Goal: Communication & Community: Answer question/provide support

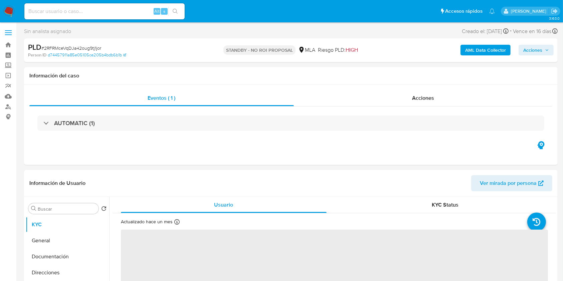
select select "10"
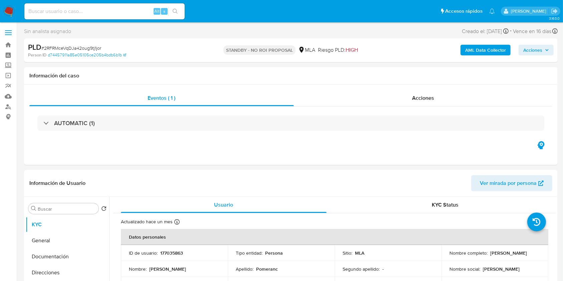
click at [127, 9] on input at bounding box center [104, 11] width 160 height 9
paste input "JRlXi8muXuFL4MBUvJcODVD1"
type input "JRlXi8muXuFL4MBUvJcODVD1"
click at [179, 16] on div "JRlXi8muXuFL4MBUvJcODVD1 Alt s" at bounding box center [104, 11] width 160 height 16
click at [179, 10] on button "search-icon" at bounding box center [175, 11] width 14 height 9
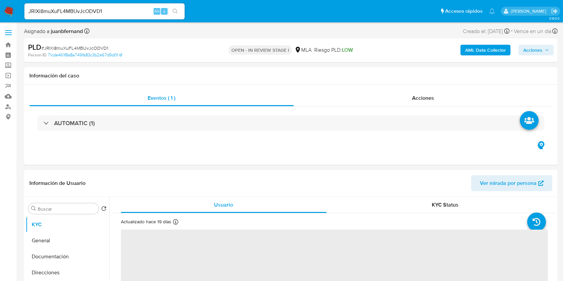
select select "10"
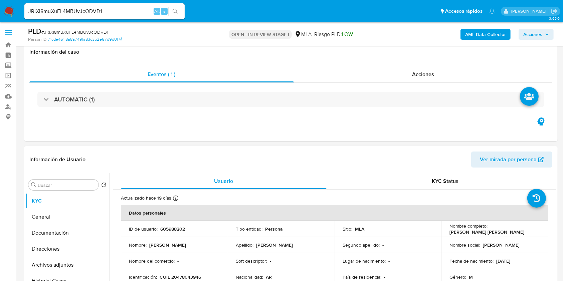
scroll to position [178, 0]
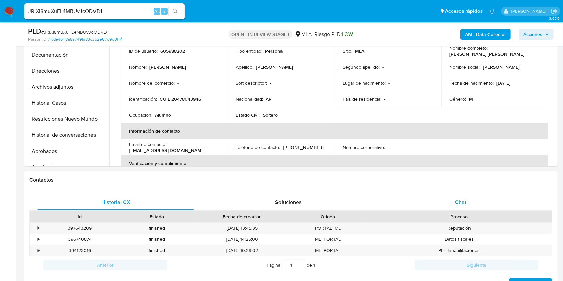
click at [468, 204] on div "Chat" at bounding box center [460, 202] width 156 height 16
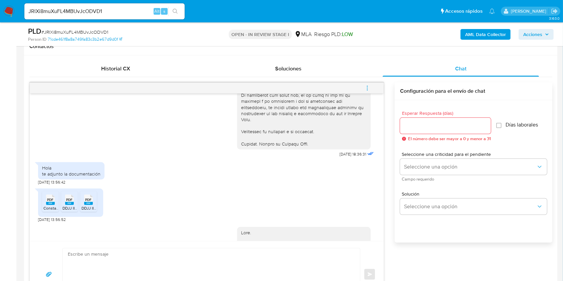
scroll to position [89, 0]
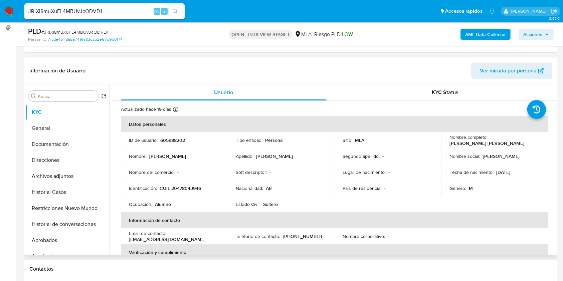
click at [174, 138] on p "605988202" at bounding box center [172, 140] width 25 height 6
copy p "605988202"
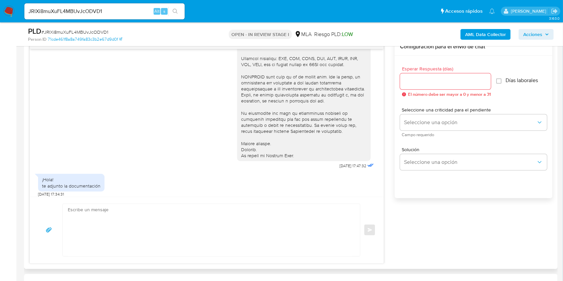
scroll to position [222, 0]
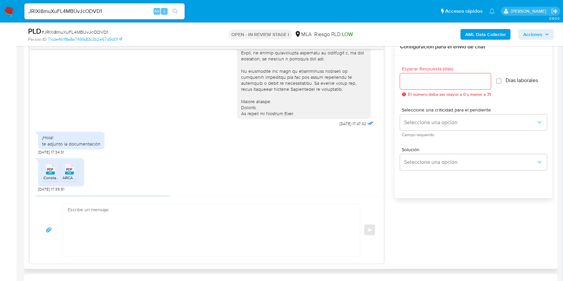
click at [38, 155] on span "20/08/2025 17:34:31" at bounding box center [51, 151] width 26 height 5
drag, startPoint x: 38, startPoint y: 158, endPoint x: 53, endPoint y: 158, distance: 15.7
click at [53, 155] on span "20/08/2025 17:34:31" at bounding box center [51, 151] width 26 height 5
copy span "20/08/2025"
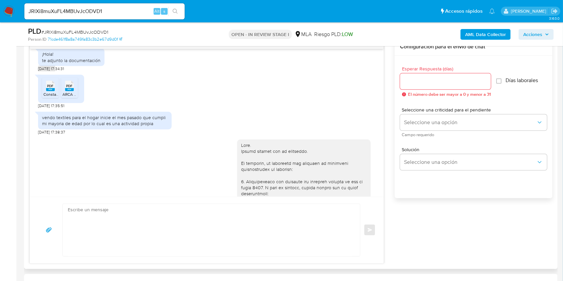
scroll to position [356, 0]
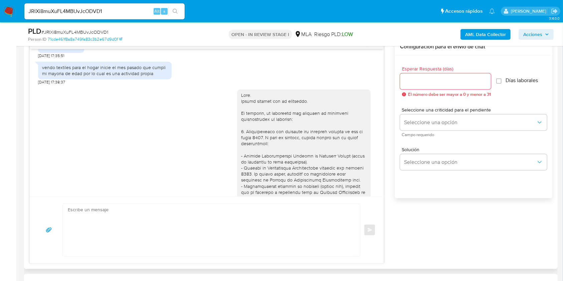
click at [46, 71] on div "vendo textiles para el hogar inicie el mes pasado que cumpli mi mayoria de edad…" at bounding box center [104, 70] width 125 height 12
drag, startPoint x: 46, startPoint y: 71, endPoint x: 239, endPoint y: 108, distance: 196.0
click at [152, 76] on div "vendo textiles para el hogar inicie el mes pasado que cumpli mi mayoria de edad…" at bounding box center [104, 70] width 125 height 12
copy div "vendo textiles para el hogar inicie el mes pasado que cumpli mi mayoria de edad…"
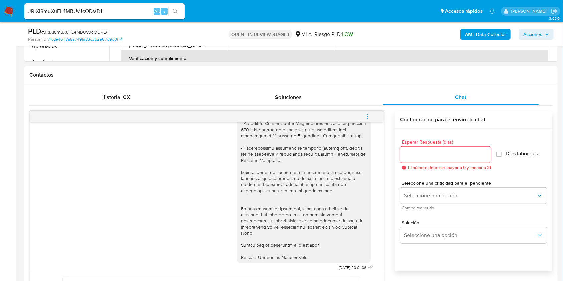
scroll to position [267, 0]
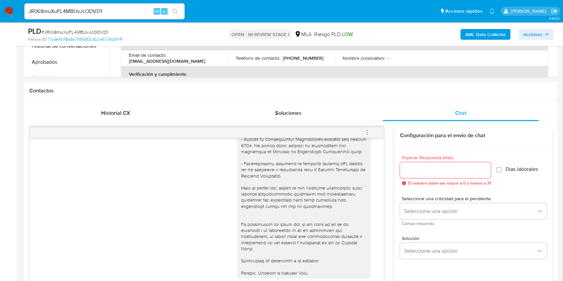
click at [368, 132] on icon "menu-action" at bounding box center [367, 132] width 6 height 6
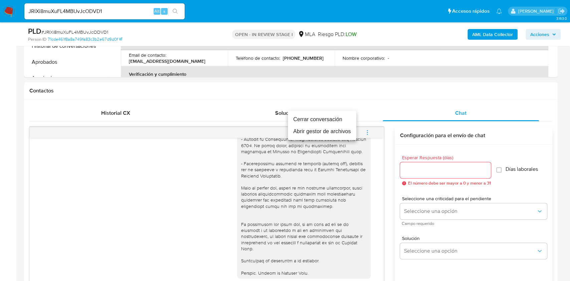
click at [306, 116] on li "Cerrar conversación" at bounding box center [322, 119] width 68 height 12
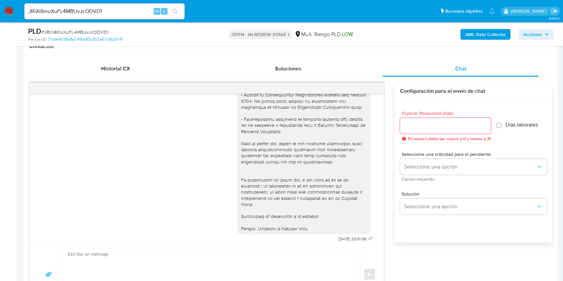
scroll to position [178, 0]
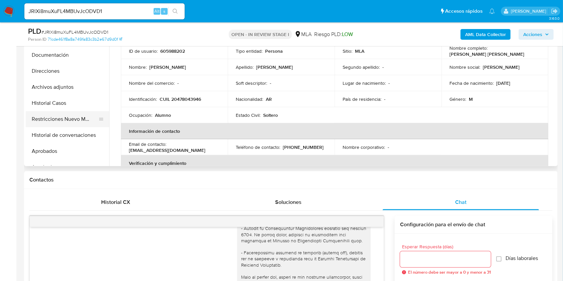
click at [58, 113] on button "Restricciones Nuevo Mundo" at bounding box center [65, 119] width 78 height 16
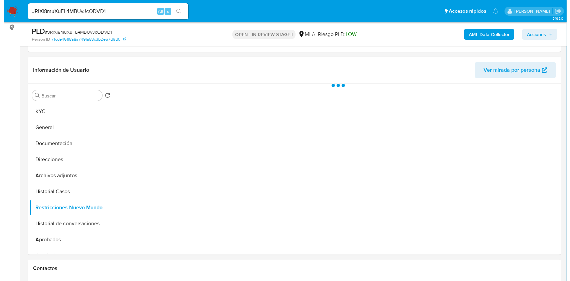
scroll to position [89, 0]
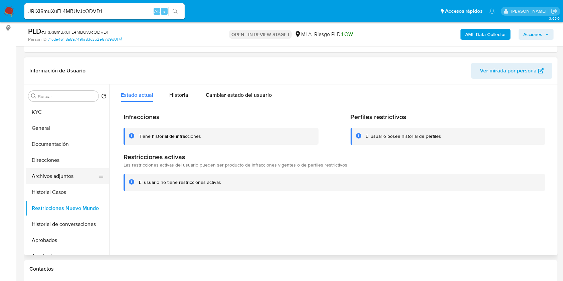
click at [59, 183] on button "Archivos adjuntos" at bounding box center [65, 176] width 78 height 16
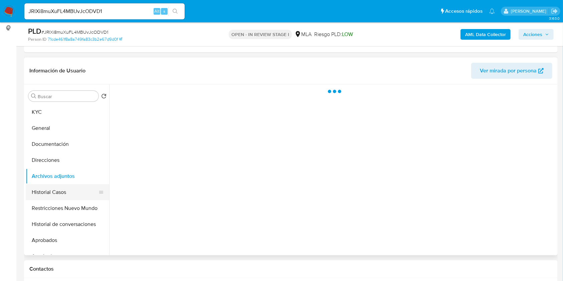
click at [63, 189] on button "Historial Casos" at bounding box center [65, 192] width 78 height 16
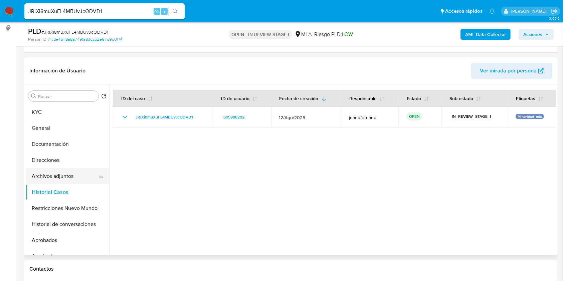
click at [65, 170] on button "Archivos adjuntos" at bounding box center [65, 176] width 78 height 16
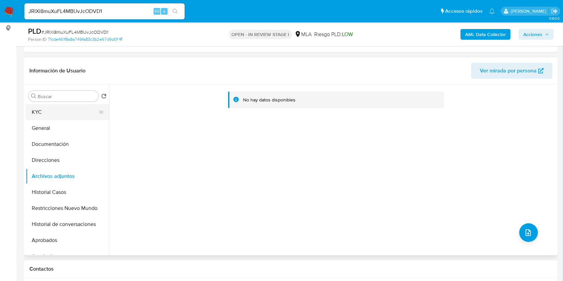
click at [48, 108] on button "KYC" at bounding box center [65, 112] width 78 height 16
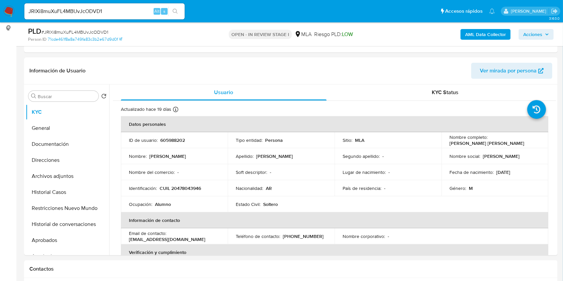
click at [476, 35] on b "AML Data Collector" at bounding box center [485, 34] width 41 height 11
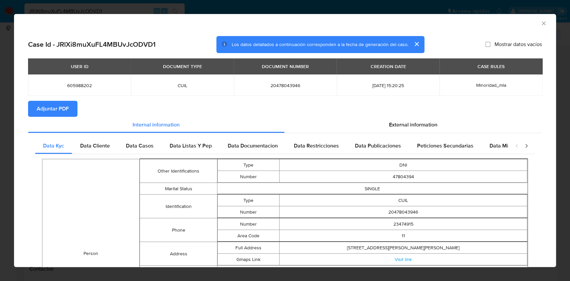
click at [49, 105] on span "Adjuntar PDF" at bounding box center [53, 108] width 32 height 15
click at [540, 23] on icon "Cerrar ventana" at bounding box center [543, 23] width 7 height 7
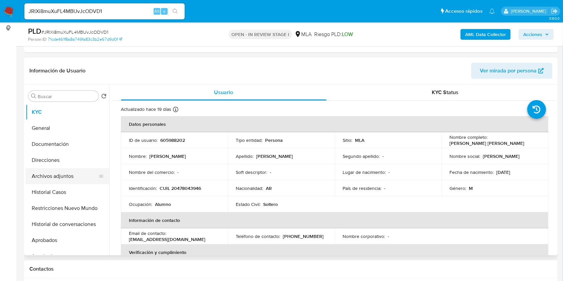
click at [57, 171] on button "Archivos adjuntos" at bounding box center [65, 176] width 78 height 16
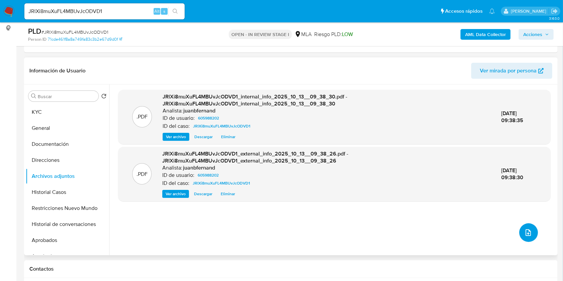
click at [519, 234] on button "upload-file" at bounding box center [528, 232] width 19 height 19
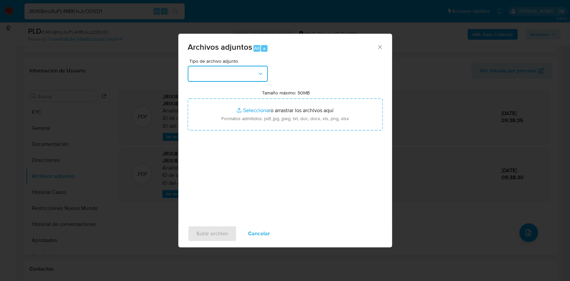
click at [236, 67] on button "button" at bounding box center [228, 74] width 80 height 16
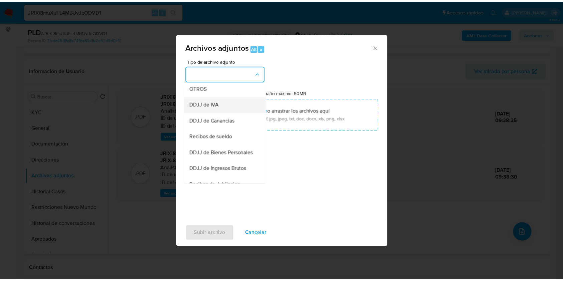
scroll to position [133, 0]
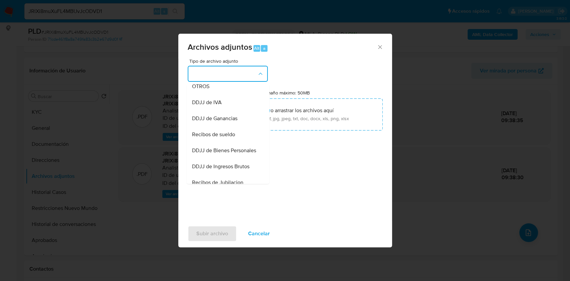
drag, startPoint x: 216, startPoint y: 94, endPoint x: 251, endPoint y: 28, distance: 74.6
click at [216, 94] on div "OTROS" at bounding box center [226, 86] width 68 height 16
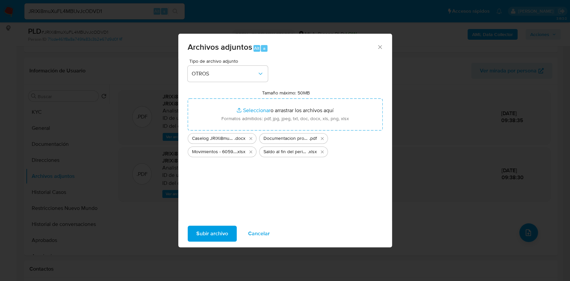
drag, startPoint x: 210, startPoint y: 236, endPoint x: 208, endPoint y: 238, distance: 3.5
click at [208, 238] on span "Subir archivo" at bounding box center [212, 233] width 32 height 15
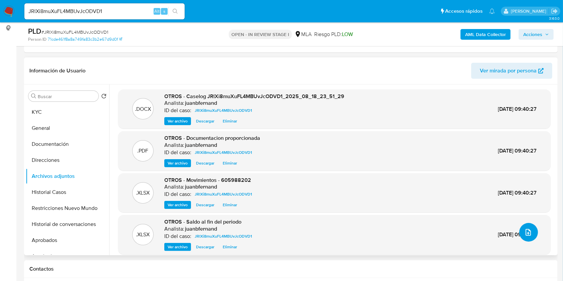
scroll to position [0, 0]
click at [61, 164] on button "Direcciones" at bounding box center [65, 160] width 78 height 16
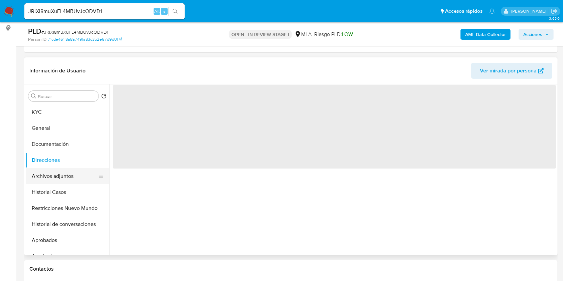
click at [61, 173] on button "Archivos adjuntos" at bounding box center [65, 176] width 78 height 16
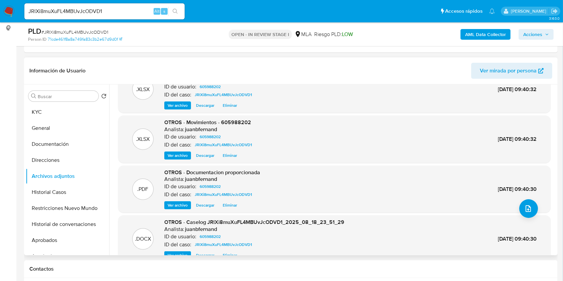
scroll to position [56, 0]
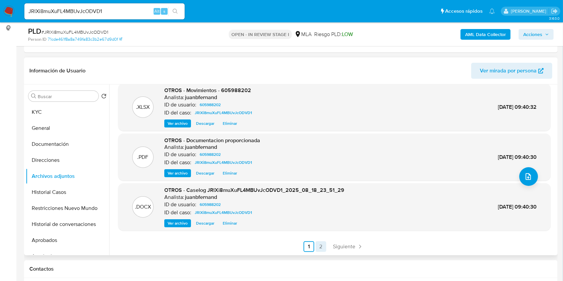
click at [318, 241] on link "2" at bounding box center [320, 246] width 11 height 11
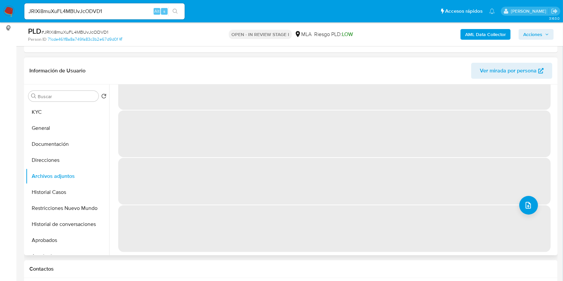
scroll to position [0, 0]
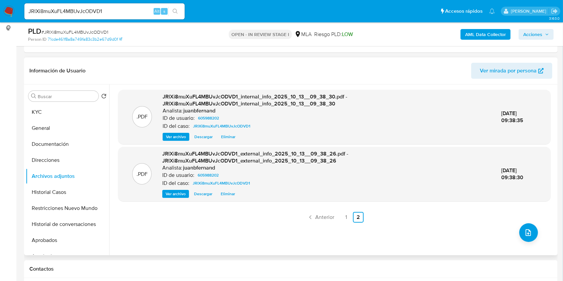
click at [529, 34] on span "Acciones" at bounding box center [532, 34] width 19 height 11
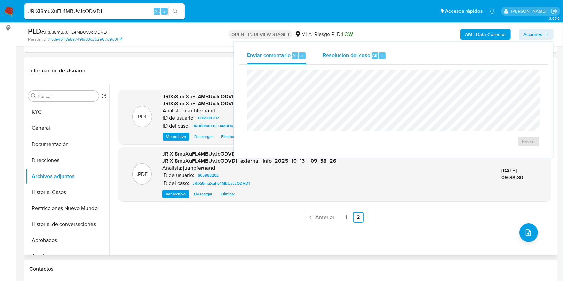
click at [357, 57] on span "Resolución del caso" at bounding box center [346, 55] width 48 height 8
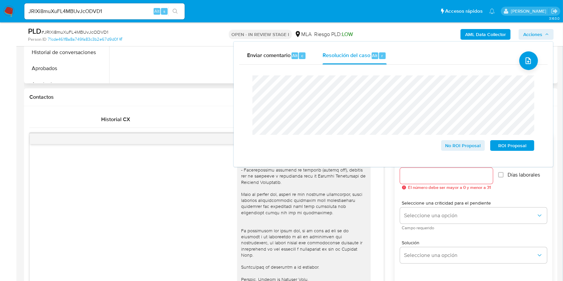
scroll to position [222, 0]
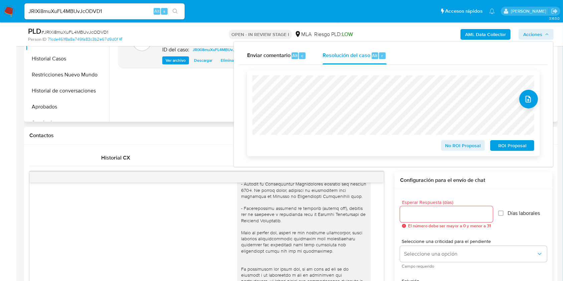
click at [463, 146] on span "No ROI Proposal" at bounding box center [462, 145] width 35 height 9
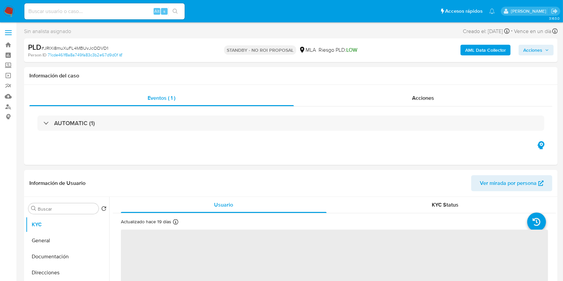
select select "10"
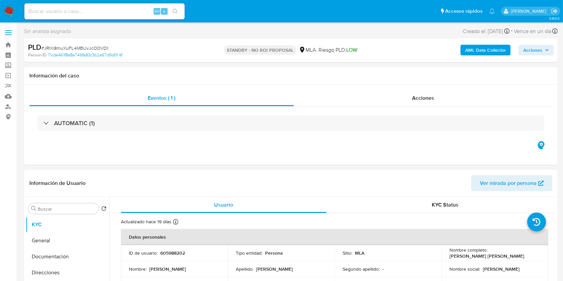
click at [100, 8] on input at bounding box center [104, 11] width 160 height 9
paste input "nWtKp1XfIO1QPpKRZPQ6s9Po"
type input "nWtKp1XfIO1QPpKRZPQ6s9Po"
click at [179, 16] on div "nWtKp1XfIO1QPpKRZPQ6s9Po Alt s" at bounding box center [104, 11] width 160 height 16
click at [172, 9] on icon "search-icon" at bounding box center [174, 11] width 5 height 5
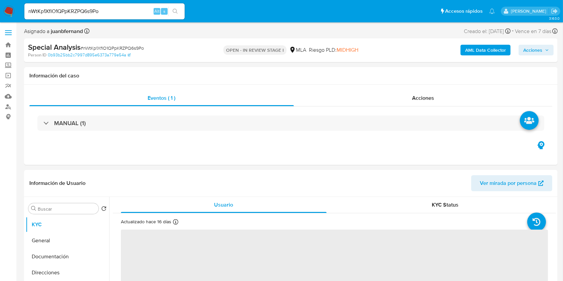
select select "10"
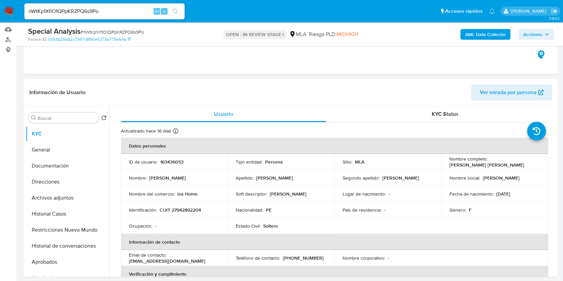
scroll to position [222, 0]
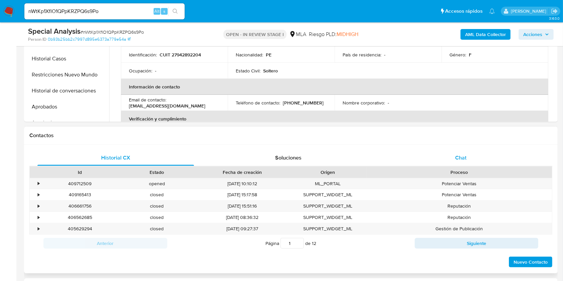
click at [462, 159] on span "Chat" at bounding box center [460, 158] width 11 height 8
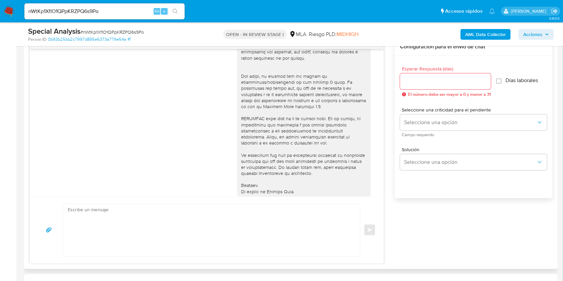
scroll to position [311, 0]
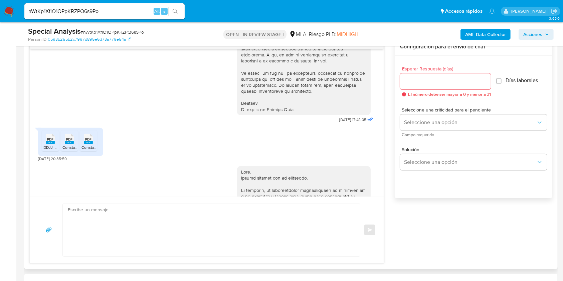
click at [50, 141] on rect at bounding box center [50, 142] width 9 height 3
click at [66, 141] on rect at bounding box center [69, 142] width 9 height 3
click at [89, 142] on rect at bounding box center [88, 142] width 9 height 3
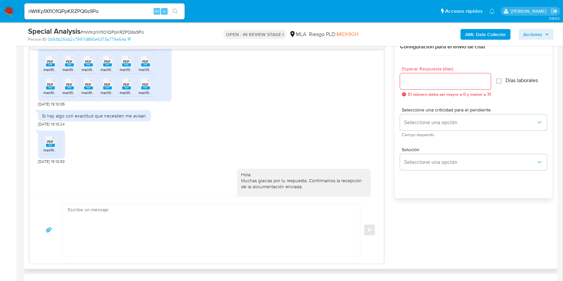
scroll to position [1379, 0]
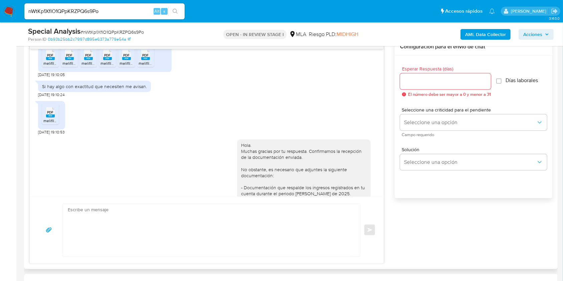
click at [39, 77] on span "01/10/2025 19:10:05" at bounding box center [51, 74] width 27 height 5
drag, startPoint x: 39, startPoint y: 99, endPoint x: 48, endPoint y: 98, distance: 8.5
click at [48, 77] on span "01/10/2025 19:10:05" at bounding box center [51, 74] width 27 height 5
copy span "01/10/2025"
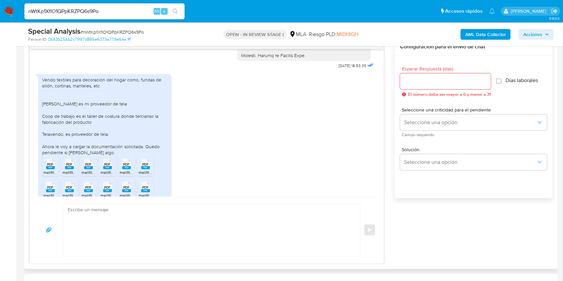
scroll to position [1201, 0]
click at [48, 76] on div "Vendo textiles para decoración del hogar como, fundas de sillón, cortinas, mant…" at bounding box center [104, 115] width 125 height 79
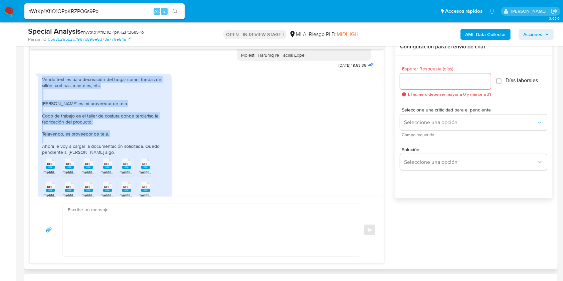
drag, startPoint x: 48, startPoint y: 73, endPoint x: 109, endPoint y: 130, distance: 83.3
click at [109, 130] on div "Vendo textiles para decoración del hogar como, fundas de sillón, cortinas, mant…" at bounding box center [104, 115] width 125 height 79
copy div "Vendo textiles para decoración del hogar como, fundas de sillón, cortinas, mant…"
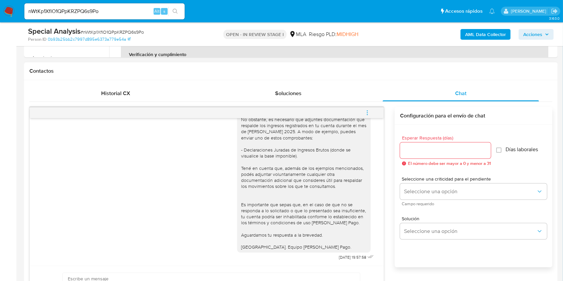
scroll to position [311, 0]
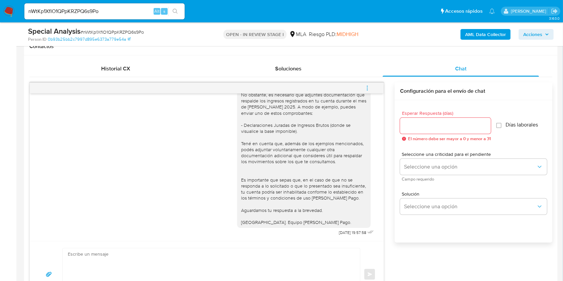
click at [369, 87] on icon "menu-action" at bounding box center [367, 88] width 6 height 6
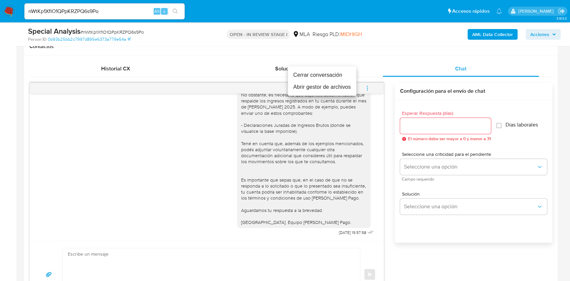
click at [313, 76] on li "Cerrar conversación" at bounding box center [322, 75] width 68 height 12
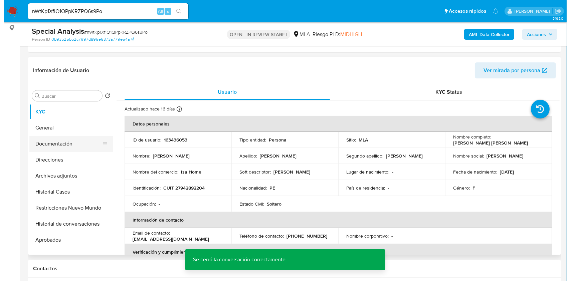
scroll to position [89, 0]
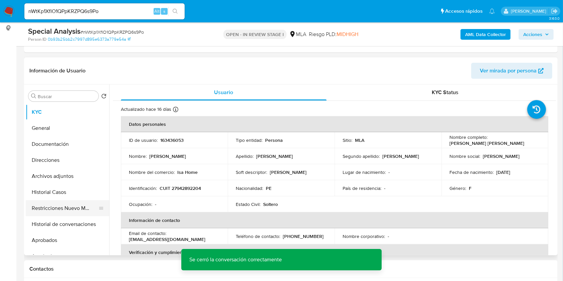
click at [51, 212] on button "Restricciones Nuevo Mundo" at bounding box center [65, 208] width 78 height 16
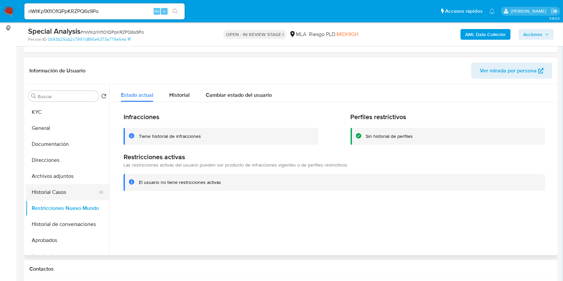
click at [61, 193] on button "Historial Casos" at bounding box center [65, 192] width 78 height 16
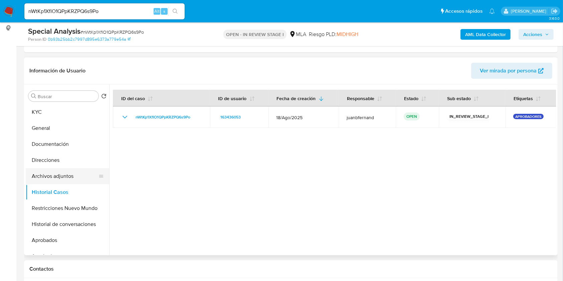
click at [65, 173] on button "Archivos adjuntos" at bounding box center [65, 176] width 78 height 16
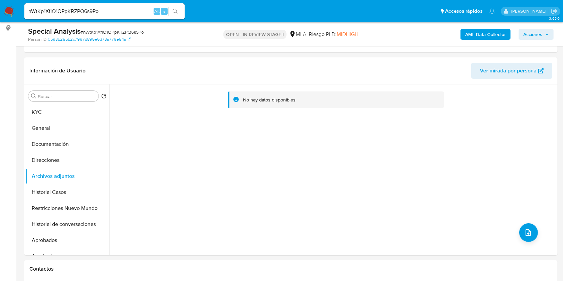
click at [491, 34] on b "AML Data Collector" at bounding box center [485, 34] width 41 height 11
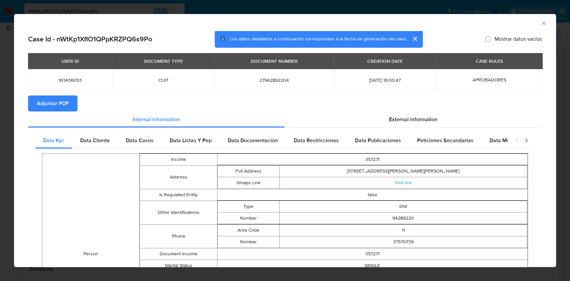
click at [66, 98] on span "Adjuntar PDF" at bounding box center [53, 103] width 32 height 15
click at [540, 23] on icon "Cerrar ventana" at bounding box center [543, 23] width 7 height 7
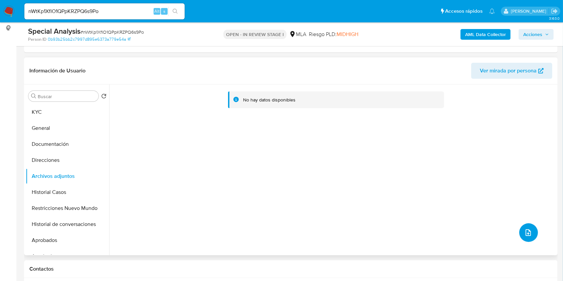
click at [524, 226] on button "upload-file" at bounding box center [528, 232] width 19 height 19
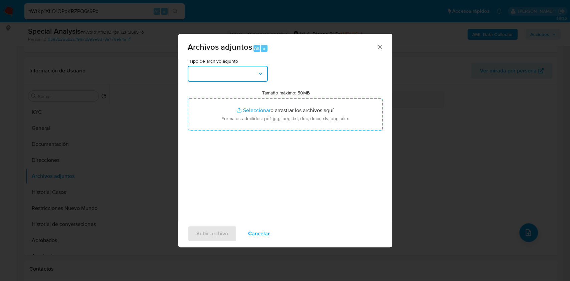
click at [249, 74] on button "button" at bounding box center [228, 74] width 80 height 16
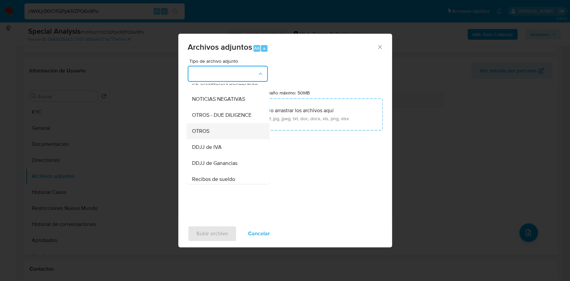
click at [212, 137] on div "OTROS" at bounding box center [226, 131] width 68 height 16
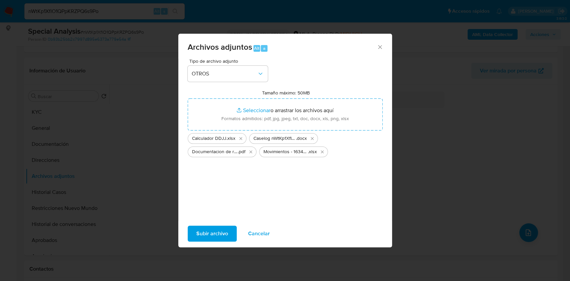
click at [221, 232] on span "Subir archivo" at bounding box center [212, 233] width 32 height 15
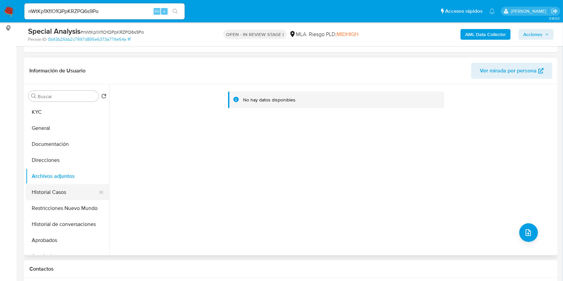
click at [45, 189] on button "Historial Casos" at bounding box center [65, 192] width 78 height 16
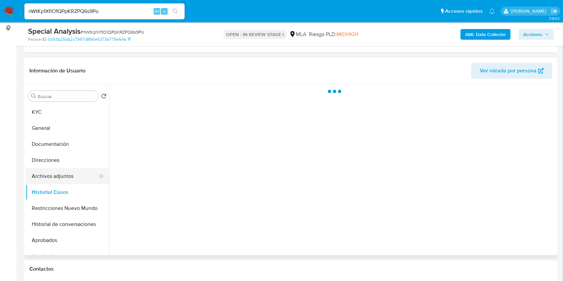
click at [50, 173] on button "Archivos adjuntos" at bounding box center [65, 176] width 78 height 16
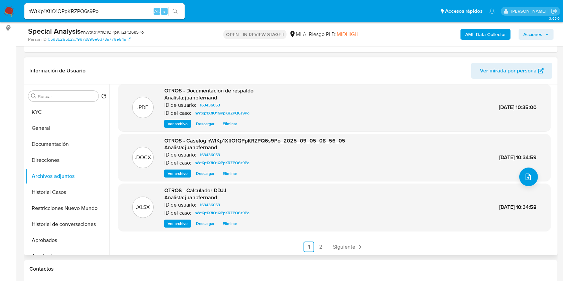
scroll to position [56, 0]
click at [322, 248] on link "2" at bounding box center [320, 246] width 11 height 11
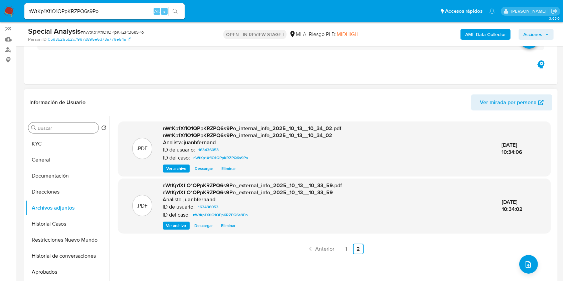
scroll to position [44, 0]
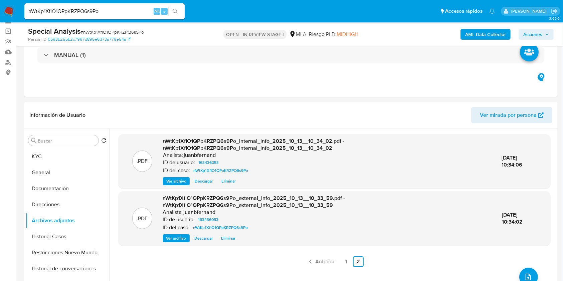
click at [539, 29] on span "Acciones" at bounding box center [532, 34] width 19 height 11
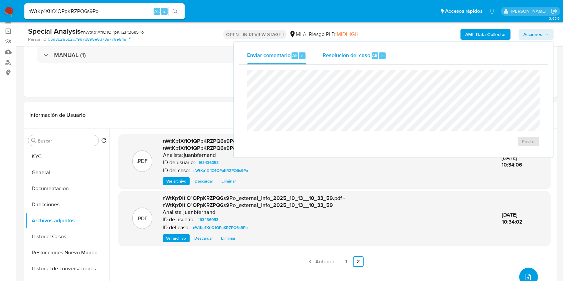
click at [362, 55] on span "Resolución del caso" at bounding box center [346, 55] width 48 height 8
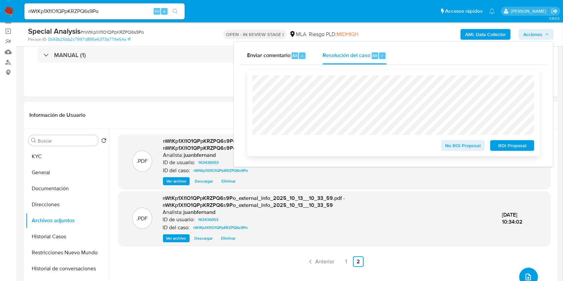
click at [461, 142] on span "No ROI Proposal" at bounding box center [462, 145] width 35 height 9
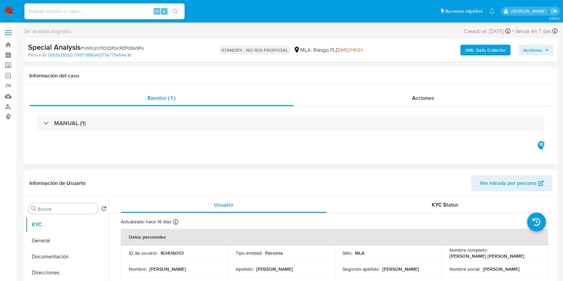
select select "10"
click at [116, 9] on input at bounding box center [104, 11] width 160 height 9
paste input "oEI75keIj45i5WtXZXwn5RvG"
type input "oEI75keIj45i5WtXZXwn5RvG"
click at [181, 10] on button "search-icon" at bounding box center [175, 11] width 14 height 9
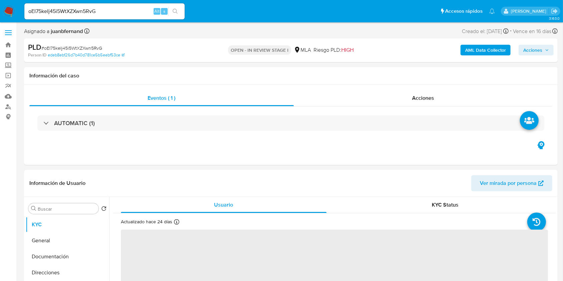
select select "10"
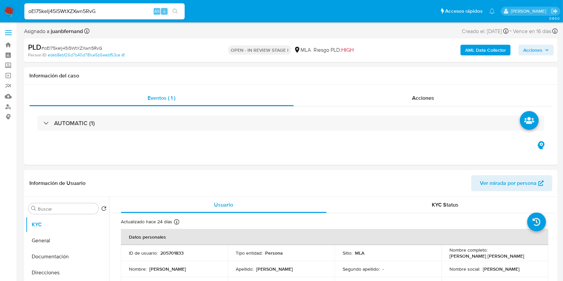
click at [141, 14] on input "oEI75keIj45i5WtXZXwn5RvG" at bounding box center [104, 11] width 160 height 9
paste input "9jAuB1gzzhQWjxgNM9lNfwiX"
type input "9jAuB1gzzhQWjxgNM9lNfwiX"
click at [178, 8] on button "search-icon" at bounding box center [175, 11] width 14 height 9
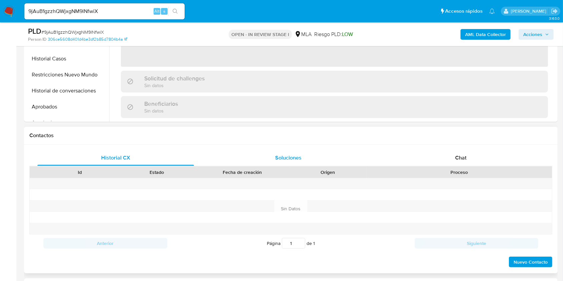
drag, startPoint x: 446, startPoint y: 163, endPoint x: 267, endPoint y: 164, distance: 178.8
click at [446, 163] on div "Chat" at bounding box center [460, 158] width 156 height 16
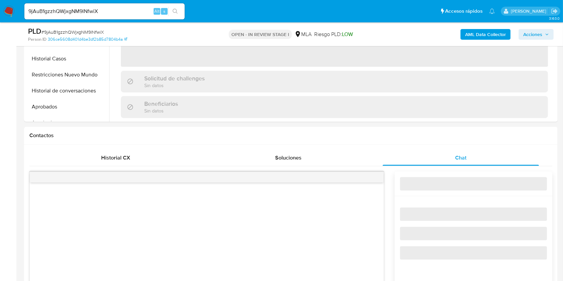
select select "10"
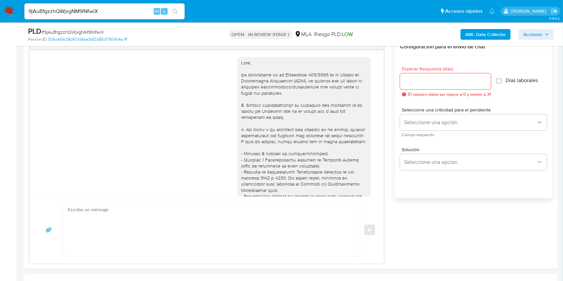
scroll to position [397, 0]
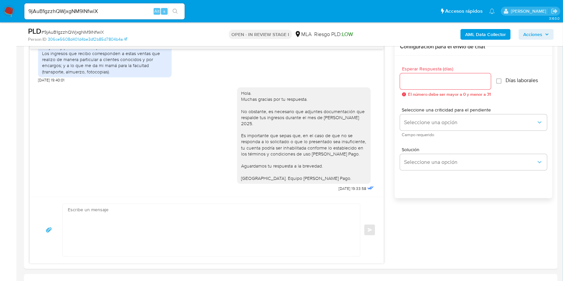
click at [126, 12] on input "9jAuB1gzzhQWjxgNM9lNfwiX" at bounding box center [104, 11] width 160 height 9
paste input "5338951"
type input "95338951"
click at [178, 9] on icon "search-icon" at bounding box center [174, 11] width 5 height 5
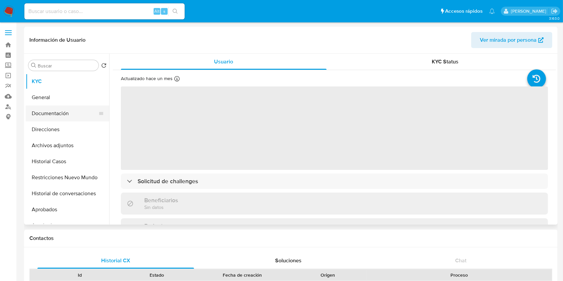
select select "10"
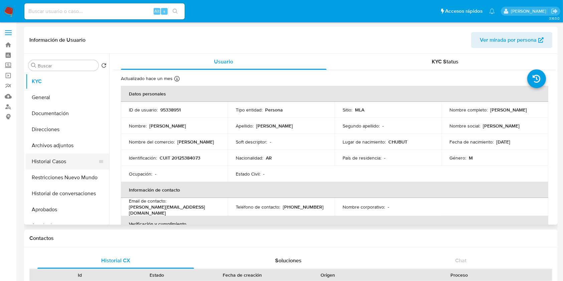
click at [72, 163] on button "Historial Casos" at bounding box center [65, 161] width 78 height 16
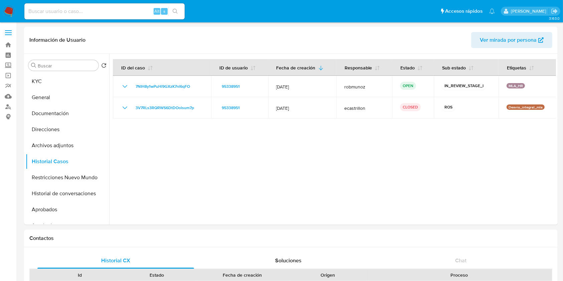
click at [102, 12] on input at bounding box center [104, 11] width 160 height 9
paste input "499944983"
type input "499944983"
click at [177, 15] on button "search-icon" at bounding box center [175, 11] width 14 height 9
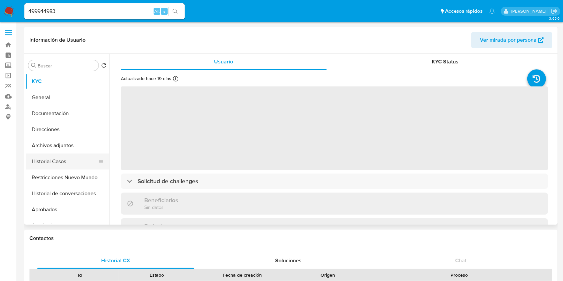
select select "10"
click at [67, 164] on button "Historial Casos" at bounding box center [65, 161] width 78 height 16
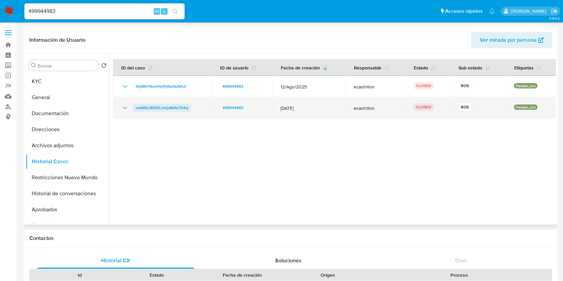
click at [155, 107] on span "vw8RKJ895ZLJmjv864x7S4xj" at bounding box center [161, 108] width 53 height 8
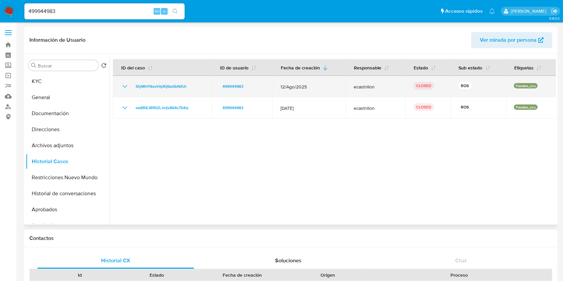
click at [167, 81] on td "SfyMhYNevHIyRij6wSbNIlUl" at bounding box center [162, 86] width 99 height 21
click at [161, 86] on span "SfyMhYNevHIyRij6wSbNIlUl" at bounding box center [160, 86] width 51 height 8
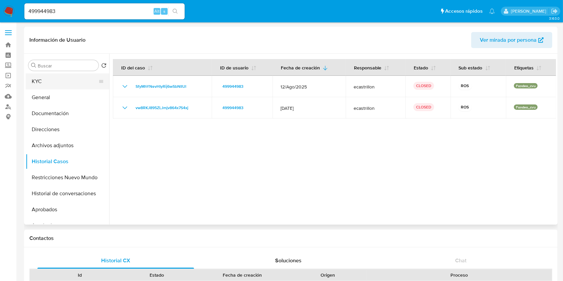
click at [80, 76] on button "KYC" at bounding box center [65, 81] width 78 height 16
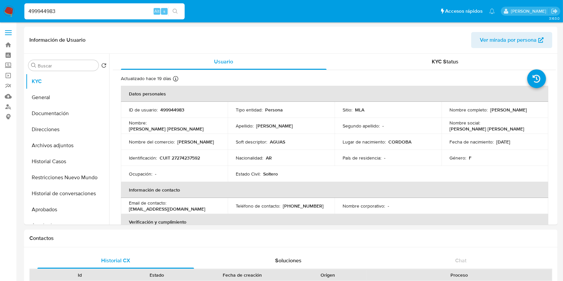
drag, startPoint x: 144, startPoint y: 10, endPoint x: 174, endPoint y: 9, distance: 30.0
click at [144, 9] on input "499944983" at bounding box center [104, 11] width 160 height 9
paste input "9jAuB1gzzhQWjxgNM9lNfwiX"
type input "4999449839jAuB1gzzhQWjxgNM9lNfwiX"
click at [174, 9] on icon "search-icon" at bounding box center [174, 11] width 5 height 5
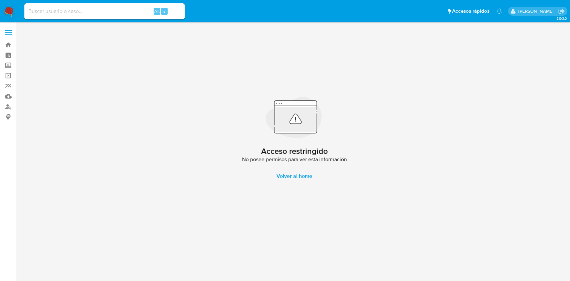
click at [93, 13] on input at bounding box center [104, 11] width 160 height 9
paste input "9jAuB1gzzhQWjxgNM9lNfwiX"
type input "9jAuB1gzzhQWjxgNM9lNfwiX"
click at [169, 11] on button "search-icon" at bounding box center [175, 11] width 14 height 9
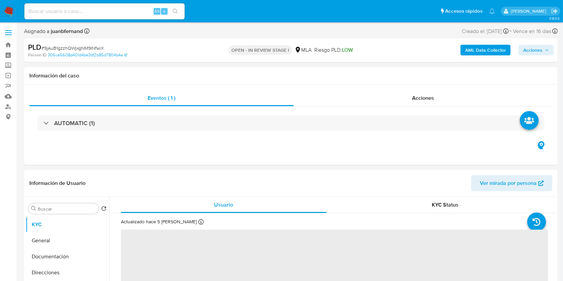
select select "10"
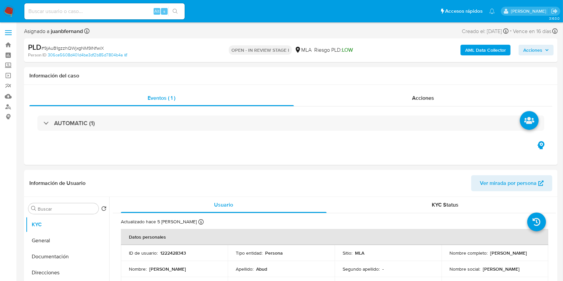
click at [121, 15] on input at bounding box center [104, 11] width 160 height 9
paste input "4SrfzAmph22E4d0tsR30KdaZ"
type input "4SrfzAmph22E4d0tsR30KdaZ"
click at [174, 15] on button "search-icon" at bounding box center [175, 11] width 14 height 9
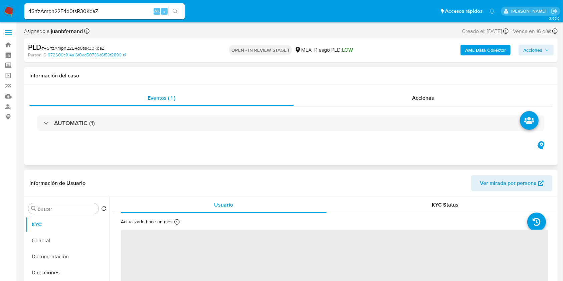
select select "10"
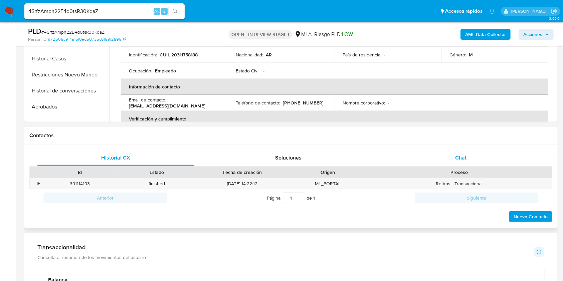
click at [467, 160] on div "Chat" at bounding box center [460, 158] width 156 height 16
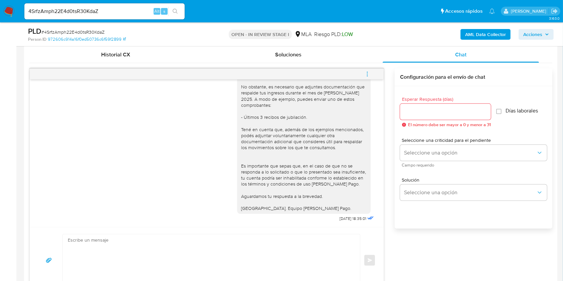
scroll to position [311, 0]
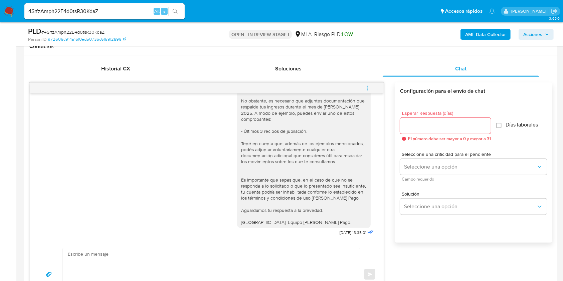
click at [138, 9] on input "4SrfzAmph22E4d0tsR30KdaZ" at bounding box center [104, 11] width 160 height 9
paste input "57n6RiuAqvTKq3Ff0o2xOsnW"
type input "57n6RiuAqvTKq3Ff0o2xOsnW"
click at [176, 11] on icon "search-icon" at bounding box center [174, 11] width 5 height 5
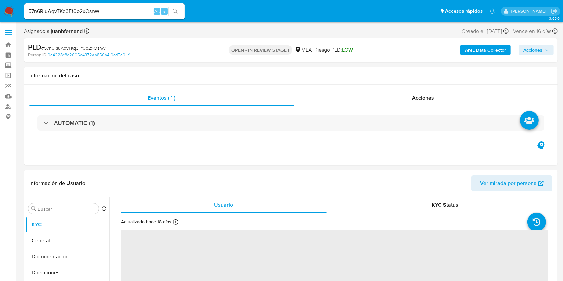
select select "10"
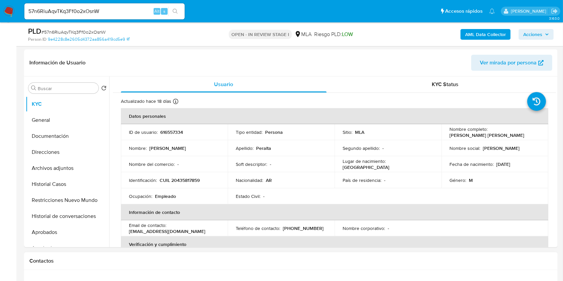
scroll to position [267, 0]
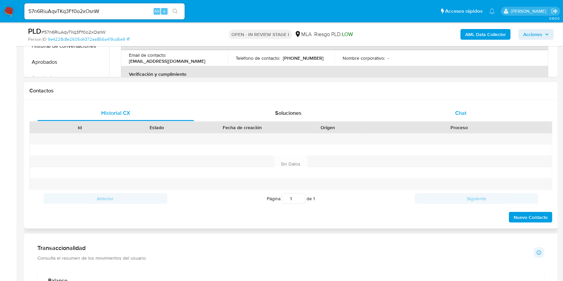
click at [480, 118] on div "Chat" at bounding box center [460, 113] width 156 height 16
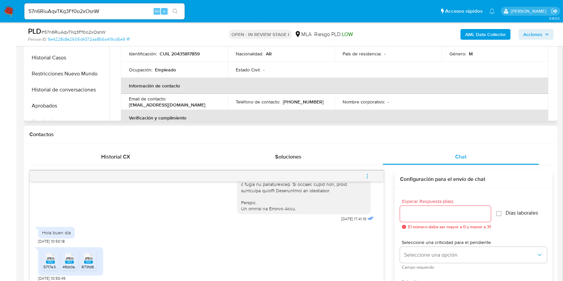
scroll to position [133, 0]
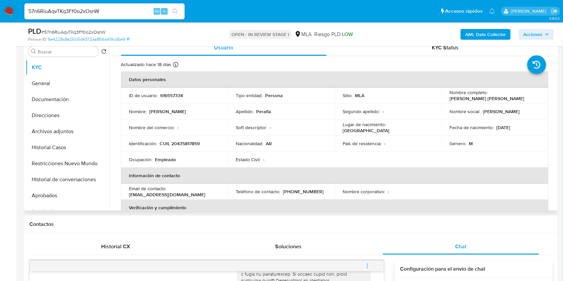
click at [188, 140] on p "CUIL 20435817859" at bounding box center [179, 143] width 40 height 6
copy p "20435817859"
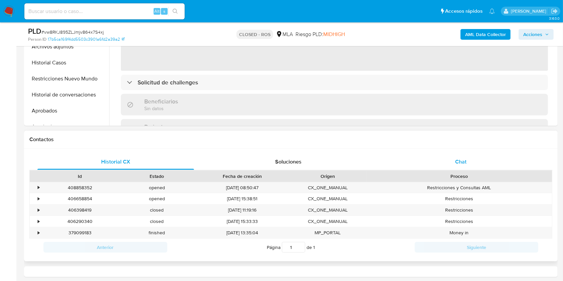
scroll to position [222, 0]
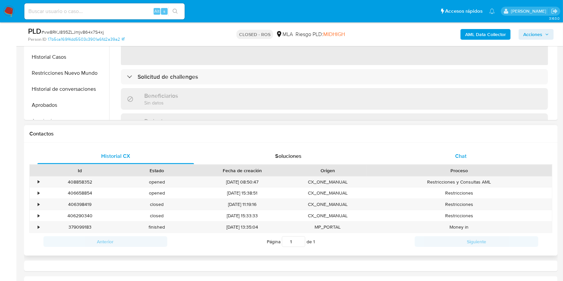
select select "10"
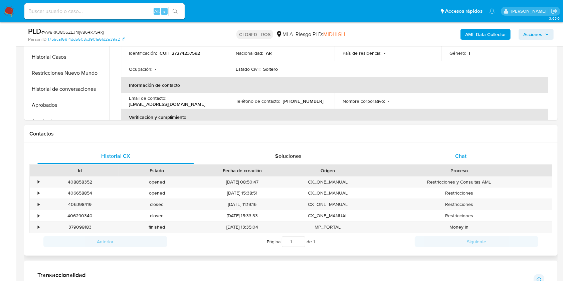
click at [476, 157] on div "Chat" at bounding box center [460, 156] width 156 height 16
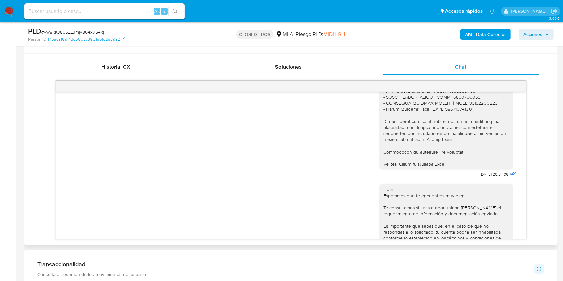
scroll to position [623, 0]
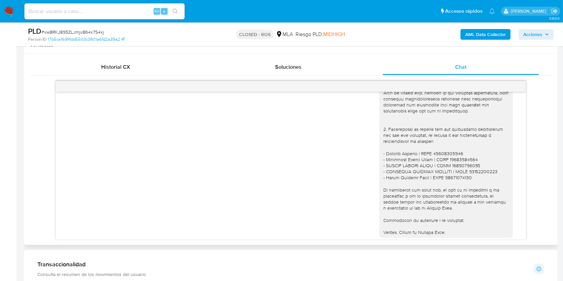
click at [456, 183] on div at bounding box center [445, 50] width 125 height 370
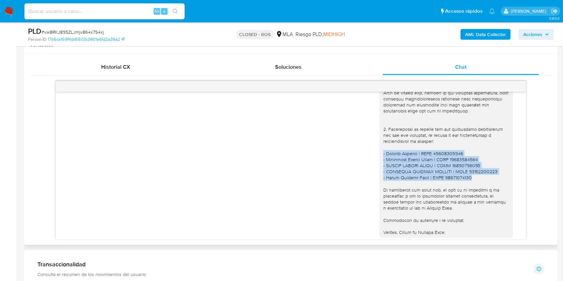
drag, startPoint x: 456, startPoint y: 183, endPoint x: 368, endPoint y: 159, distance: 90.7
click at [368, 159] on div "22/08/2025 20:54:06" at bounding box center [290, 53] width 453 height 390
copy div "- Jugadon Cordoba | CUIT 30605979048 - Francisco Daniel Rucci | CUIT 2016082611…"
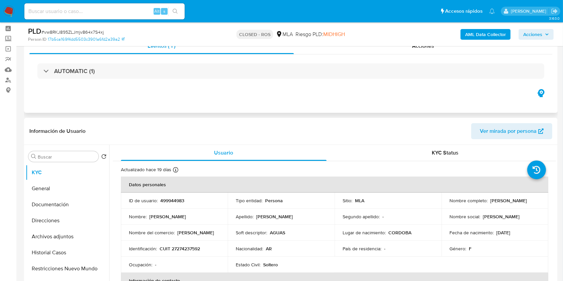
scroll to position [0, 0]
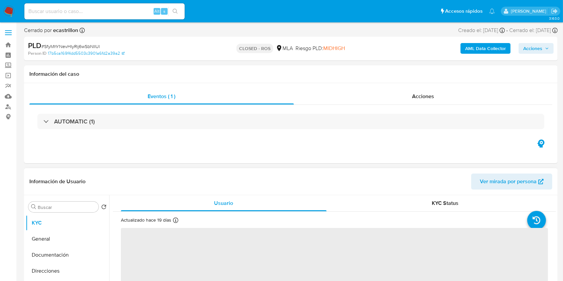
select select "10"
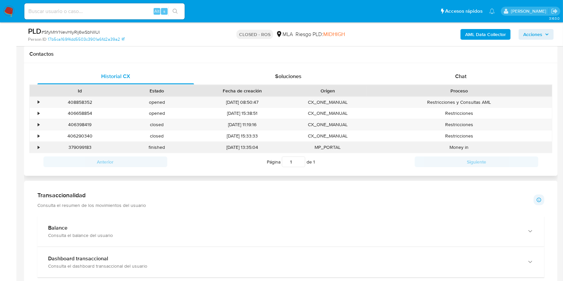
scroll to position [311, 0]
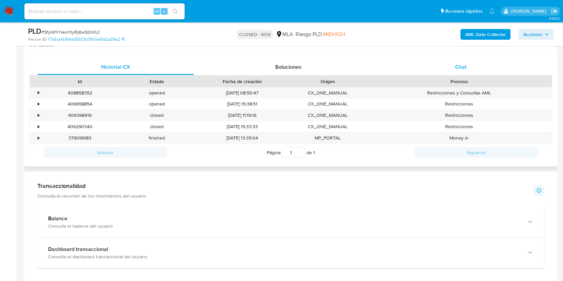
click at [481, 66] on div "Chat" at bounding box center [460, 67] width 156 height 16
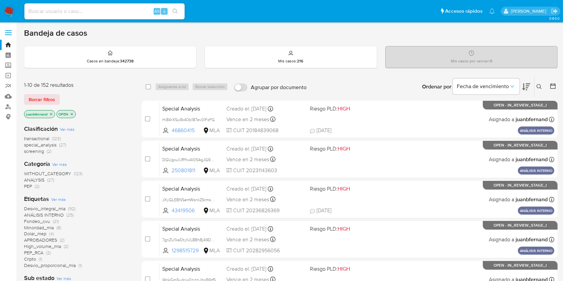
click at [137, 11] on input at bounding box center [104, 11] width 160 height 9
paste input "aR25c6H5XJgDJ8Mmih1iHf3R"
type input "aR25c6H5XJgDJ8Mmih1iHf3R"
click at [166, 14] on div "s" at bounding box center [164, 11] width 7 height 7
click at [180, 10] on button "search-icon" at bounding box center [175, 11] width 14 height 9
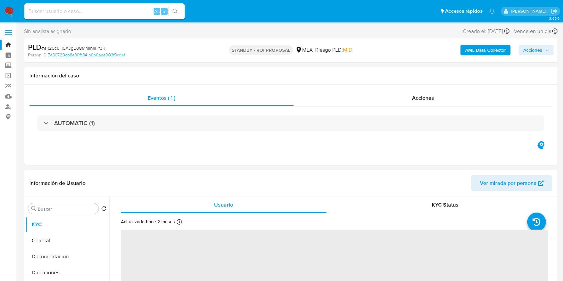
select select "10"
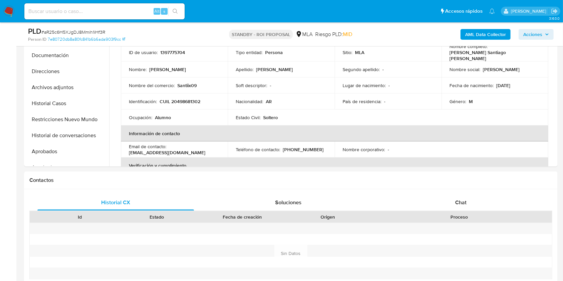
scroll to position [178, 0]
click at [57, 59] on button "Documentación" at bounding box center [65, 55] width 78 height 16
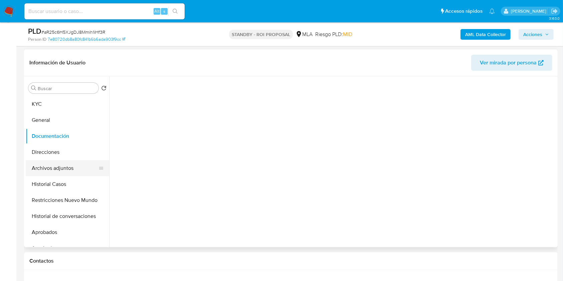
scroll to position [89, 0]
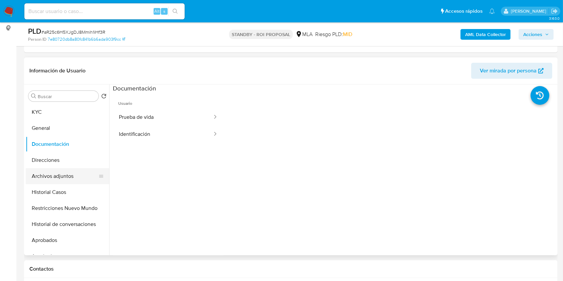
click at [59, 173] on button "Archivos adjuntos" at bounding box center [65, 176] width 78 height 16
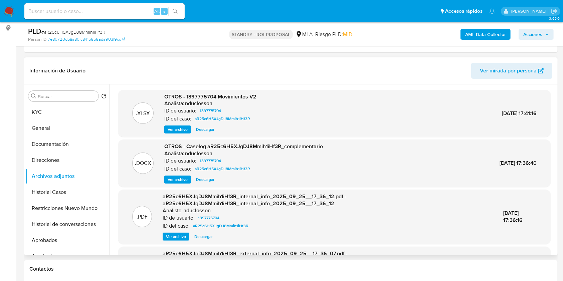
click at [206, 179] on span "Descargar" at bounding box center [205, 179] width 18 height 7
click at [60, 193] on button "Historial Casos" at bounding box center [65, 192] width 78 height 16
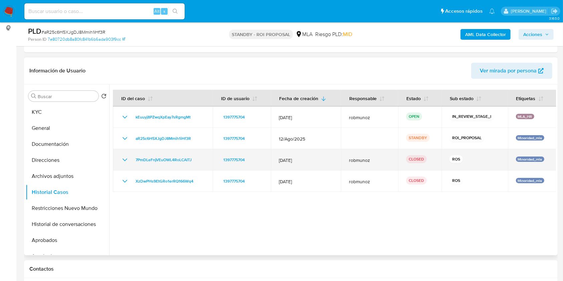
click at [122, 159] on icon "Mostrar/Ocultar" at bounding box center [125, 160] width 8 height 8
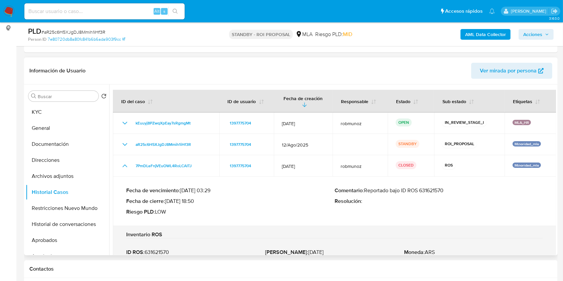
click at [432, 190] on p "Comentario : Reportado bajo ID ROS 631621570" at bounding box center [438, 190] width 208 height 7
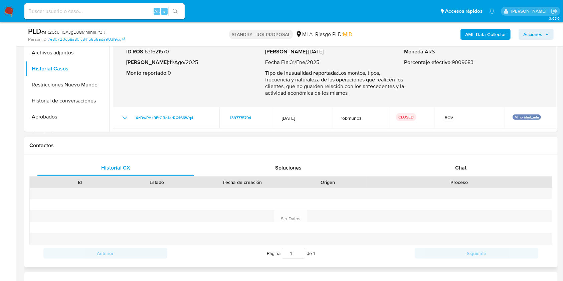
scroll to position [222, 0]
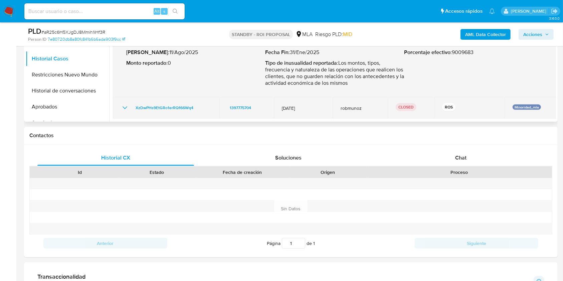
click at [126, 107] on icon "Mostrar/Ocultar" at bounding box center [125, 108] width 8 height 8
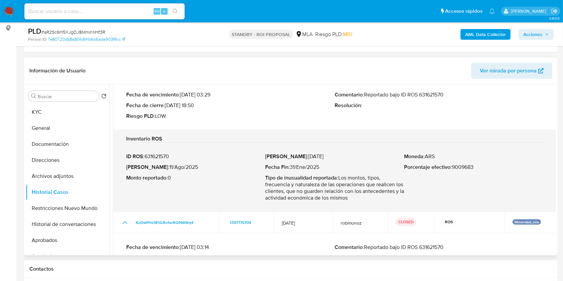
scroll to position [75, 0]
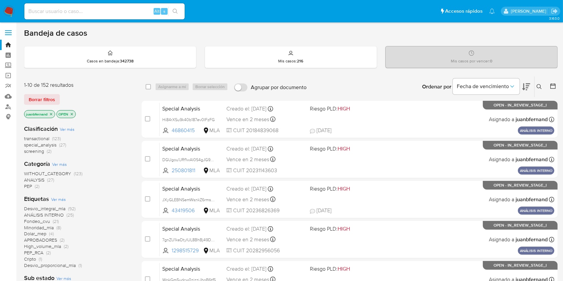
click at [120, 8] on input at bounding box center [104, 11] width 160 height 9
paste input "57n6RiuAqvTKq3Ff0o2xOsnW"
type input "57n6RiuAqvTKq3Ff0o2xOsnW"
click at [173, 12] on icon "search-icon" at bounding box center [174, 11] width 5 height 5
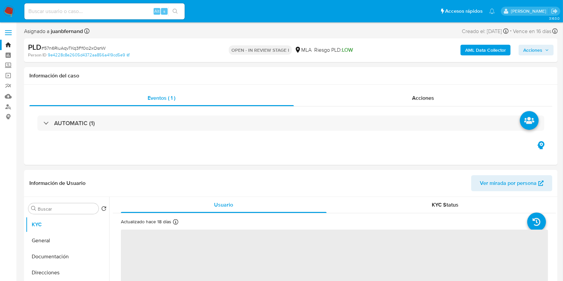
select select "10"
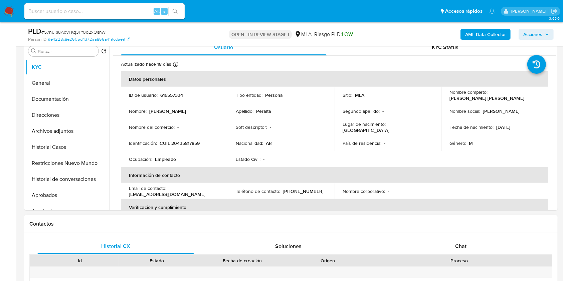
scroll to position [222, 0]
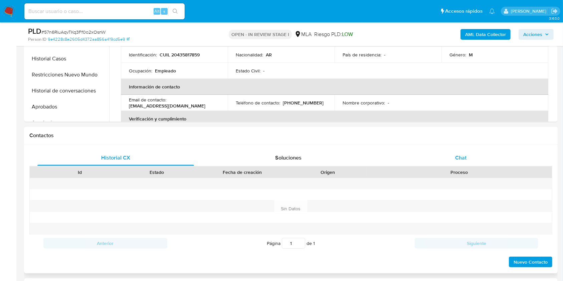
click at [486, 161] on div "Chat" at bounding box center [460, 158] width 156 height 16
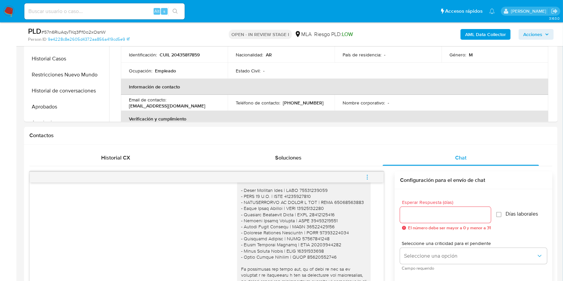
scroll to position [89, 0]
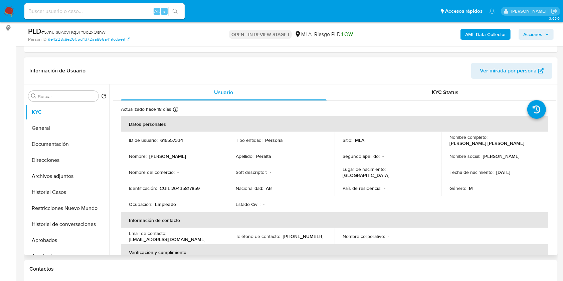
click at [181, 191] on p "CUIL 20435817859" at bounding box center [179, 188] width 40 height 6
click at [181, 191] on td "Identificación : CUIL 20435817859" at bounding box center [174, 188] width 107 height 16
copy p "20435817859"
click at [144, 11] on input at bounding box center [104, 11] width 160 height 9
paste input "CESu9imw6zlS5qH6HC0AF7JQ"
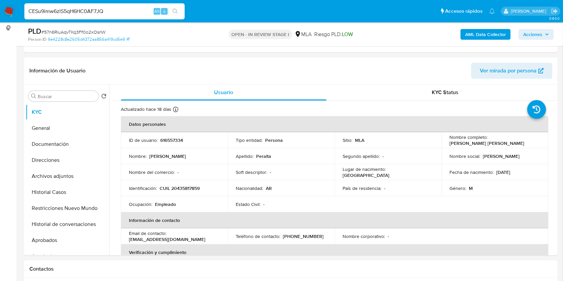
type input "CESu9imw6zlS5qH6HC0AF7JQ"
click at [167, 12] on div "s" at bounding box center [164, 11] width 7 height 7
click at [173, 11] on icon "search-icon" at bounding box center [174, 11] width 5 height 5
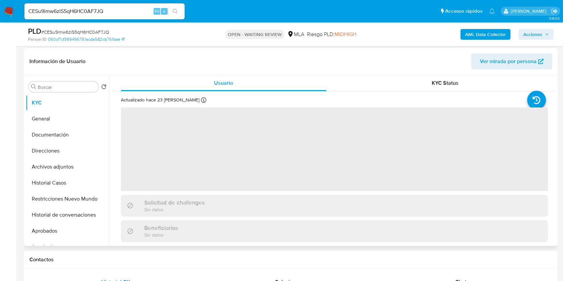
scroll to position [222, 0]
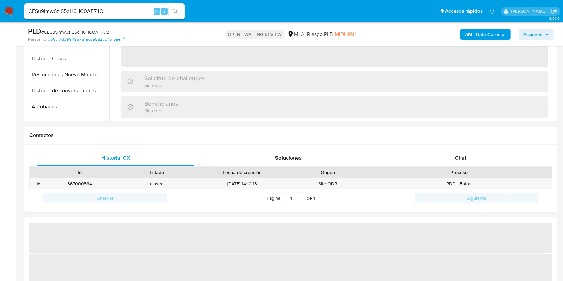
select select "10"
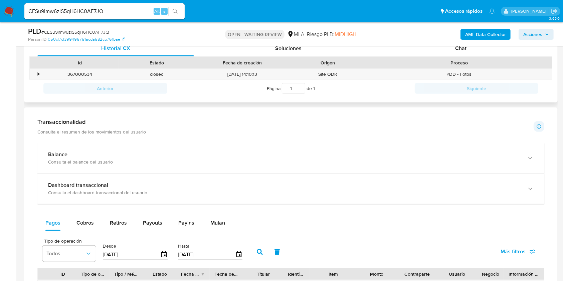
scroll to position [311, 0]
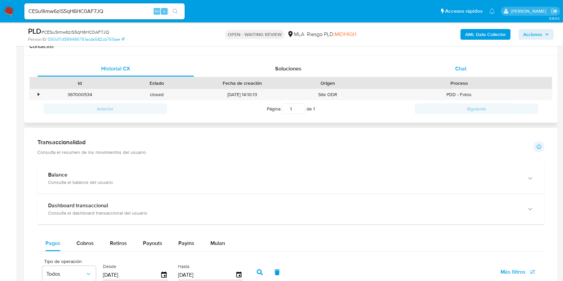
click at [469, 73] on div "Chat" at bounding box center [460, 69] width 156 height 16
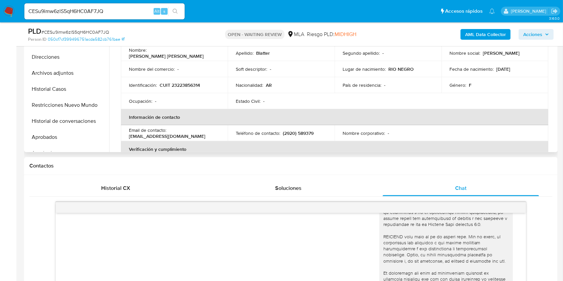
scroll to position [133, 0]
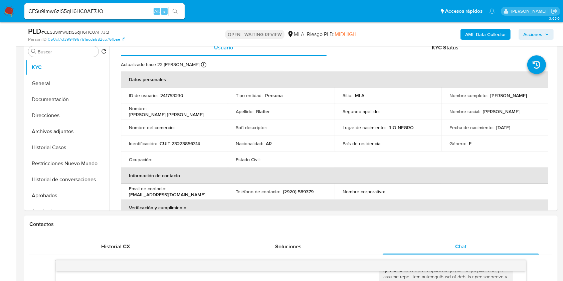
drag, startPoint x: 115, startPoint y: 230, endPoint x: 117, endPoint y: 234, distance: 4.3
click at [116, 231] on div "Contactos" at bounding box center [290, 225] width 533 height 18
click at [121, 239] on div "Historial CX" at bounding box center [115, 247] width 156 height 16
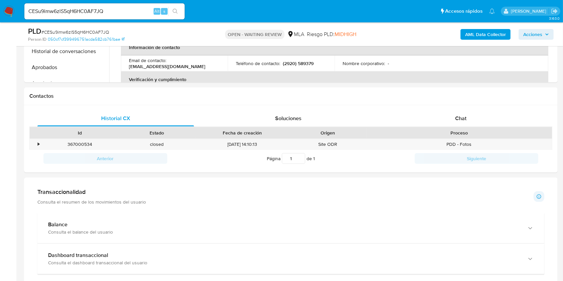
scroll to position [267, 0]
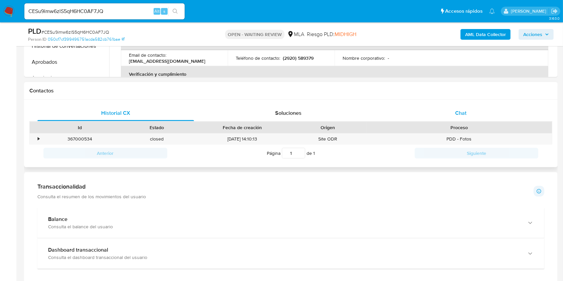
click at [460, 113] on span "Chat" at bounding box center [460, 113] width 11 height 8
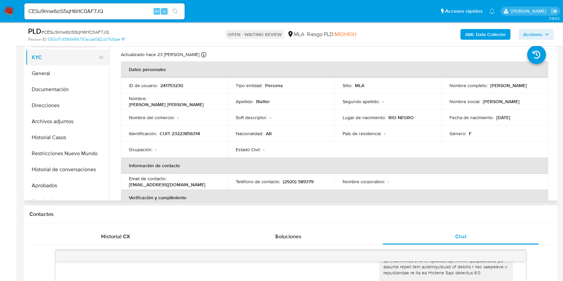
scroll to position [89, 0]
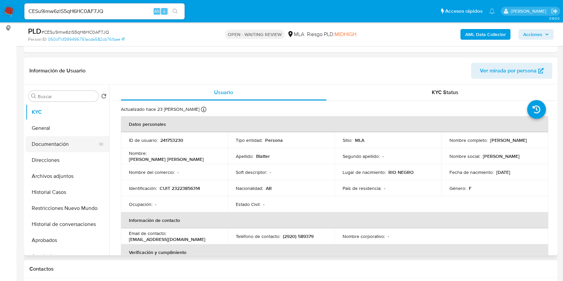
click at [55, 145] on button "Documentación" at bounding box center [65, 144] width 78 height 16
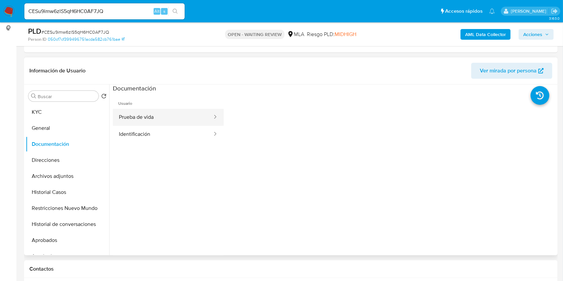
click at [128, 117] on button "Prueba de vida" at bounding box center [163, 117] width 100 height 17
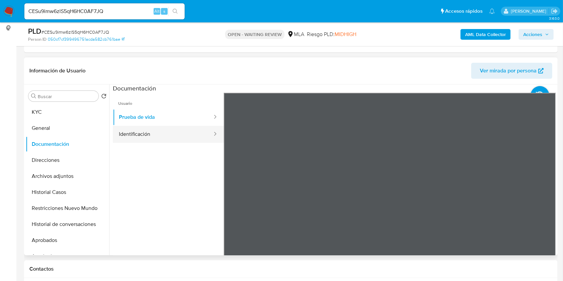
click at [158, 129] on button "Identificación" at bounding box center [163, 134] width 100 height 17
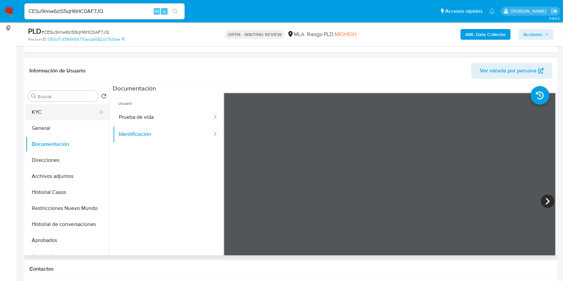
click at [56, 110] on button "KYC" at bounding box center [65, 112] width 78 height 16
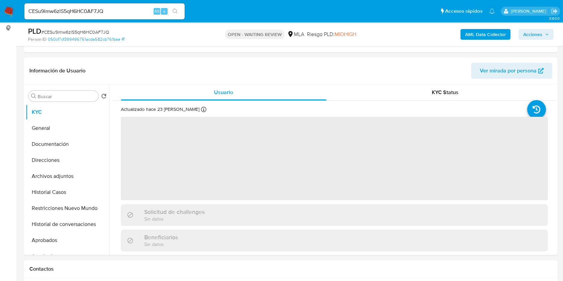
click at [117, 14] on input "CESu9imw6zlS5qH6HC0AF7JQ" at bounding box center [104, 11] width 160 height 9
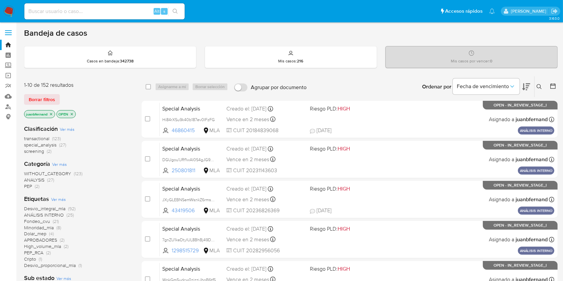
click at [538, 85] on icon at bounding box center [538, 86] width 5 height 5
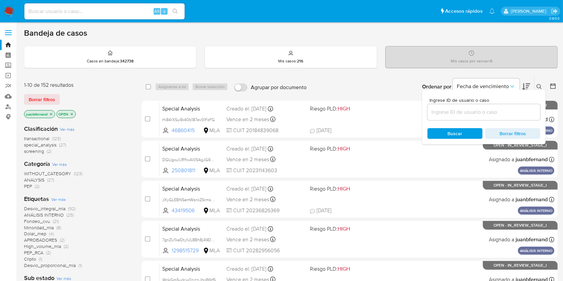
click at [470, 113] on input at bounding box center [483, 112] width 113 height 9
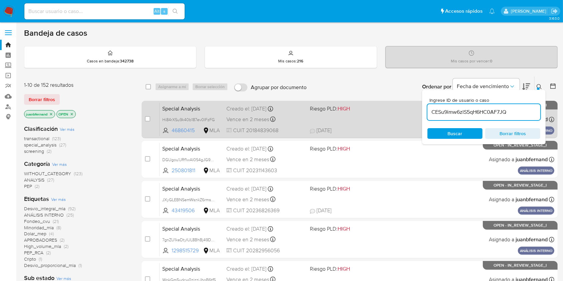
type input "CESu9imw6zlS5qH6HC0AF7JQ"
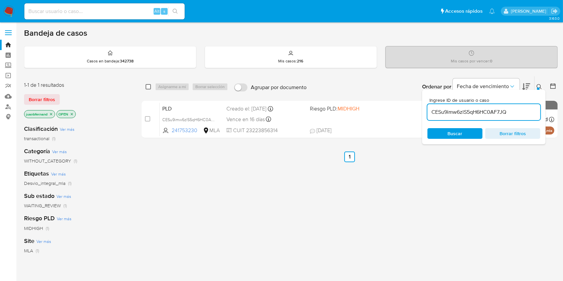
click at [149, 85] on input "checkbox" at bounding box center [147, 86] width 5 height 5
checkbox input "true"
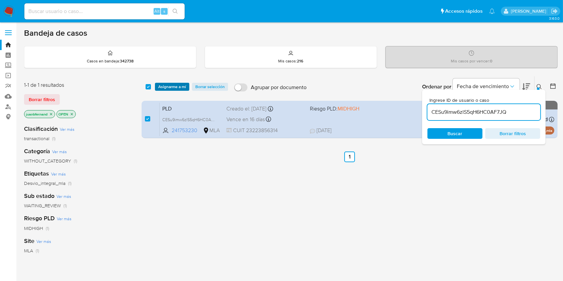
click at [176, 85] on span "Asignarme a mí" at bounding box center [172, 86] width 28 height 7
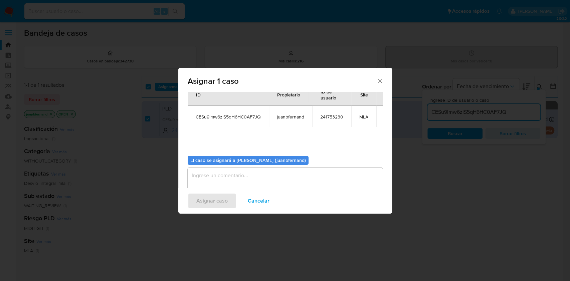
scroll to position [34, 0]
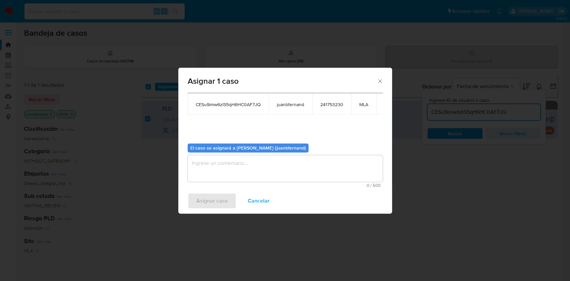
drag, startPoint x: 260, startPoint y: 153, endPoint x: 263, endPoint y: 162, distance: 8.9
click at [261, 154] on div "El caso se asignará a [PERSON_NAME] (juanbfernand) 0 / 500 500 caracteres resta…" at bounding box center [285, 163] width 195 height 50
drag, startPoint x: 266, startPoint y: 168, endPoint x: 255, endPoint y: 193, distance: 26.3
click at [266, 169] on textarea "assign-modal" at bounding box center [285, 168] width 195 height 27
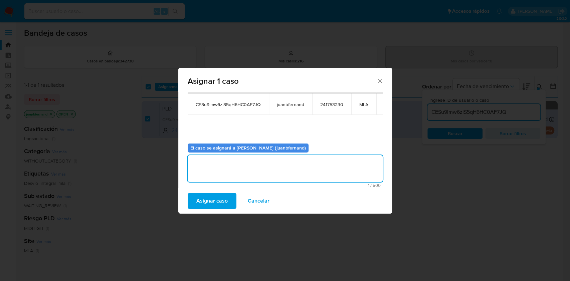
click at [232, 201] on button "Asignar caso" at bounding box center [212, 201] width 49 height 16
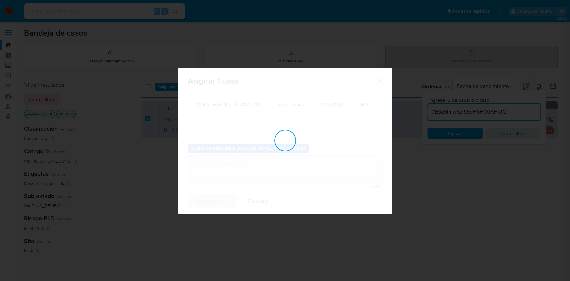
checkbox input "false"
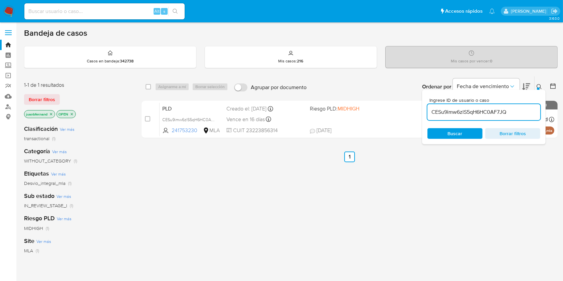
click at [521, 111] on input "CESu9imw6zlS5qH6HC0AF7JQ" at bounding box center [483, 112] width 113 height 9
paste input "l5y9z7KKmI99snFlVkefieGP"
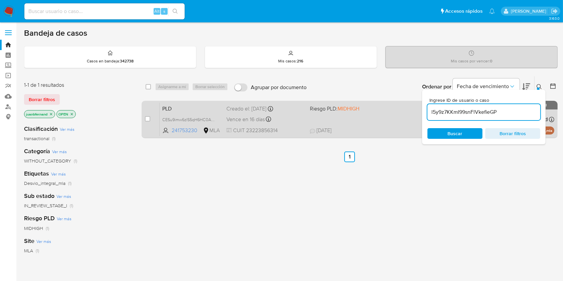
type input "l5y9z7KKmI99snFlVkefieGP"
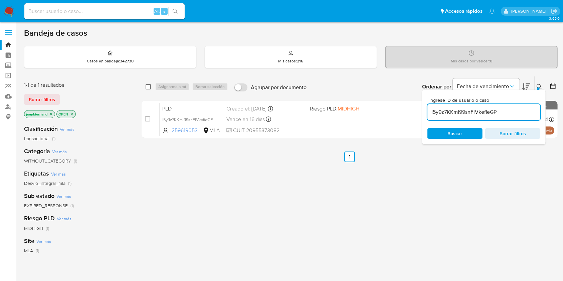
click at [149, 85] on input "checkbox" at bounding box center [147, 86] width 5 height 5
checkbox input "true"
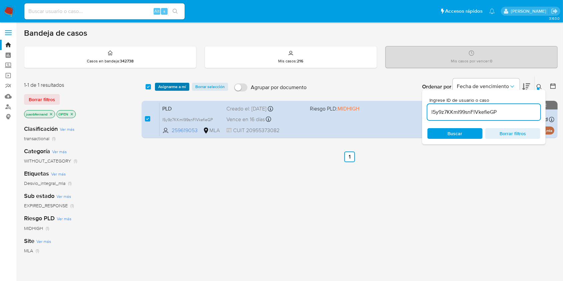
click at [161, 85] on span "Asignarme a mí" at bounding box center [172, 86] width 28 height 7
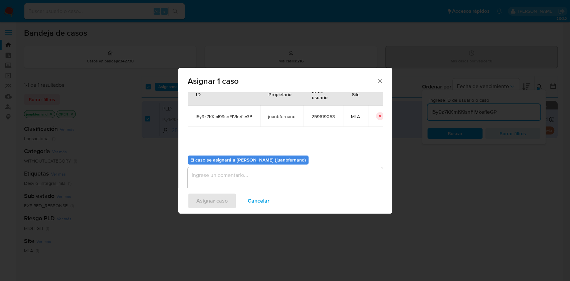
scroll to position [34, 0]
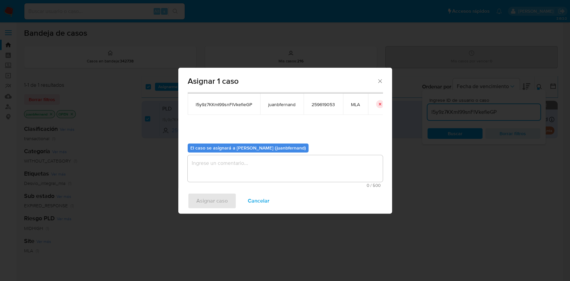
click at [275, 172] on textarea "assign-modal" at bounding box center [285, 168] width 195 height 27
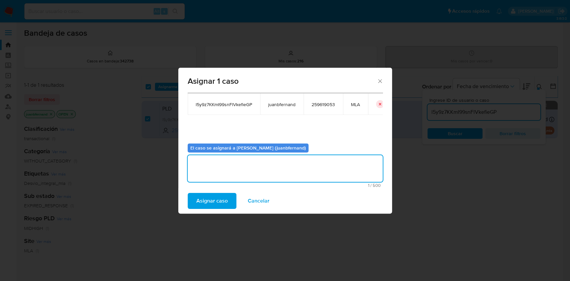
click at [219, 201] on span "Asignar caso" at bounding box center [211, 201] width 31 height 15
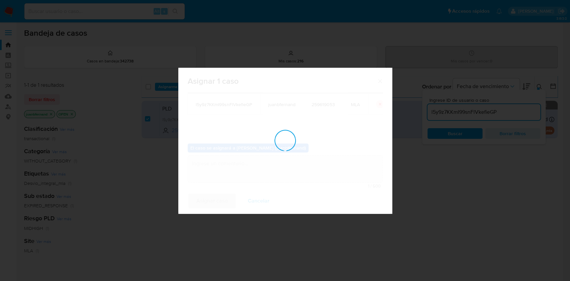
checkbox input "false"
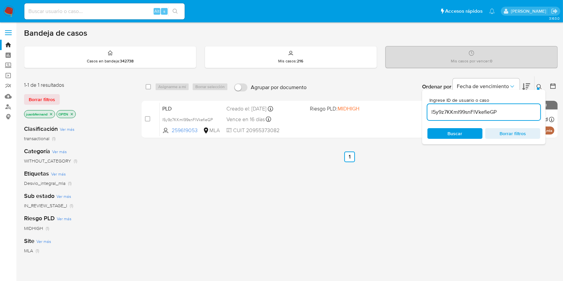
click at [518, 114] on input "l5y9z7KKmI99snFlVkefieGP" at bounding box center [483, 112] width 113 height 9
paste input "pogvXfykBSr0xRlVe0sDRwJU"
type input "pogvXfykBSr0xRlVe0sDRwJU"
click at [149, 89] on div "select-all-cases-checkbox" at bounding box center [147, 86] width 5 height 7
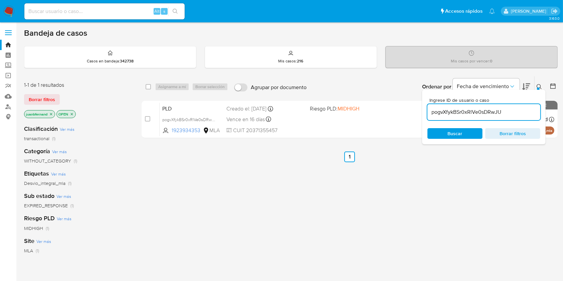
click at [164, 86] on div "Asignarme a mí Borrar selección" at bounding box center [193, 87] width 76 height 8
click at [145, 85] on div "select-all-cases-checkbox Asignarme a mí Borrar selección Agrupar por documento…" at bounding box center [349, 86] width 416 height 21
click at [144, 86] on div "select-all-cases-checkbox Asignarme a mí Borrar selección Agrupar por documento…" at bounding box center [349, 86] width 416 height 21
click at [147, 87] on input "checkbox" at bounding box center [147, 86] width 5 height 5
checkbox input "true"
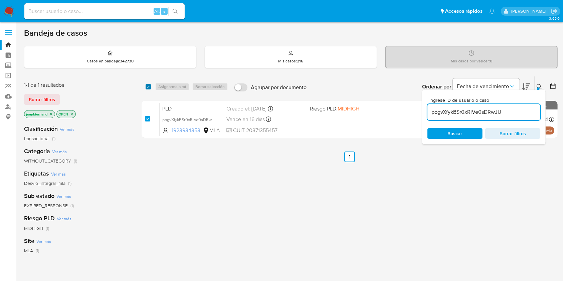
checkbox input "true"
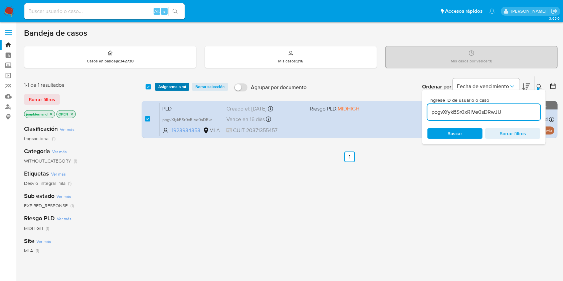
click at [160, 87] on span "Asignarme a mí" at bounding box center [172, 86] width 28 height 7
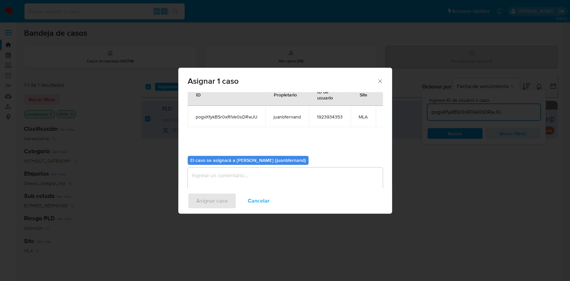
scroll to position [34, 0]
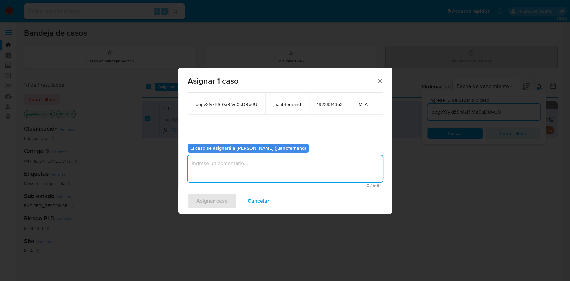
click at [265, 168] on textarea "assign-modal" at bounding box center [285, 168] width 195 height 27
click at [219, 197] on span "Asignar caso" at bounding box center [211, 201] width 31 height 15
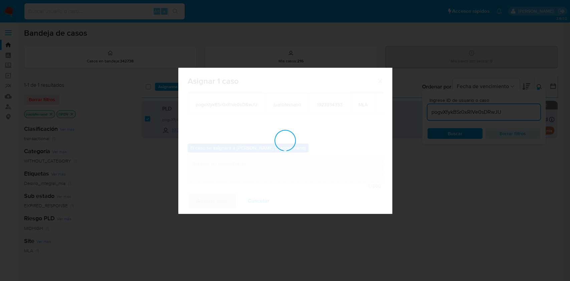
checkbox input "false"
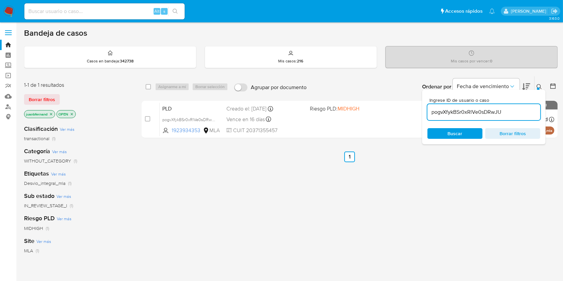
click at [518, 117] on div "pogvXfykBSr0xRlVe0sDRwJU" at bounding box center [483, 112] width 113 height 16
click at [518, 116] on div "pogvXfykBSr0xRlVe0sDRwJU" at bounding box center [483, 112] width 113 height 16
click at [518, 114] on input "pogvXfykBSr0xRlVe0sDRwJU" at bounding box center [483, 112] width 113 height 9
paste input "lp7xaC30zIoNEQitgIVgDIB7"
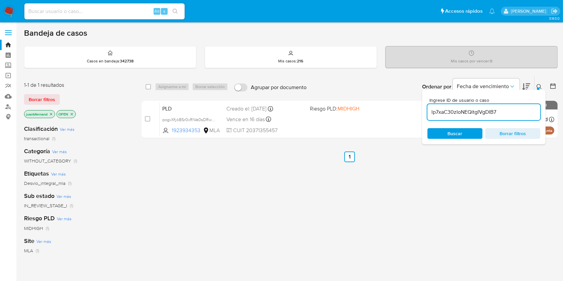
type input "lp7xaC30zIoNEQitgIVgDIB7"
click at [149, 84] on input "checkbox" at bounding box center [147, 86] width 5 height 5
checkbox input "true"
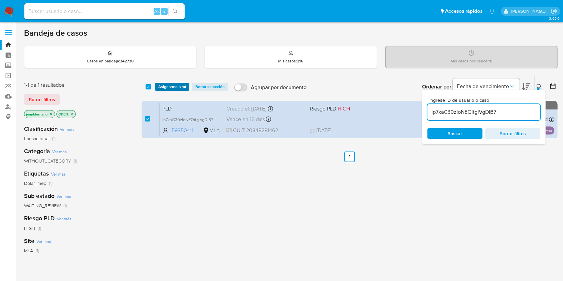
click at [161, 85] on span "Asignarme a mí" at bounding box center [172, 86] width 28 height 7
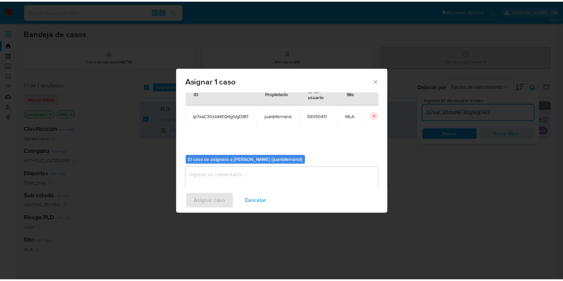
scroll to position [34, 0]
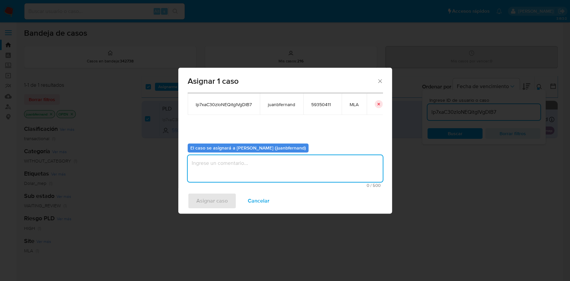
click at [260, 179] on textarea "assign-modal" at bounding box center [285, 168] width 195 height 27
click at [211, 196] on span "Asignar caso" at bounding box center [211, 201] width 31 height 15
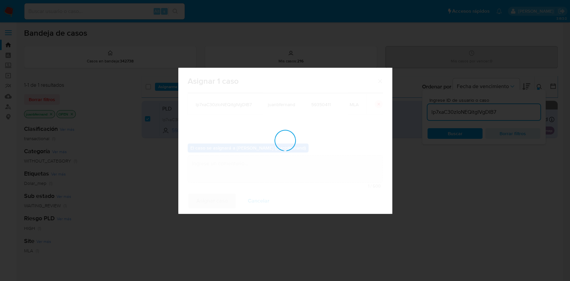
checkbox input "false"
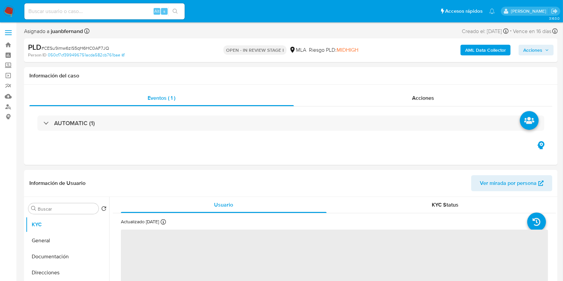
select select "10"
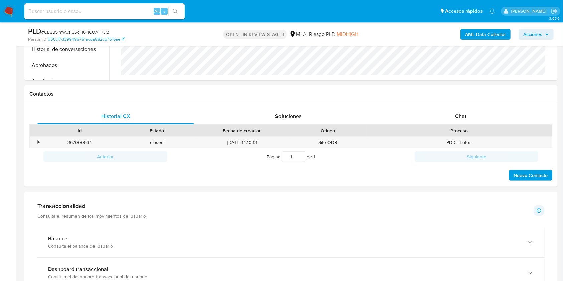
scroll to position [222, 0]
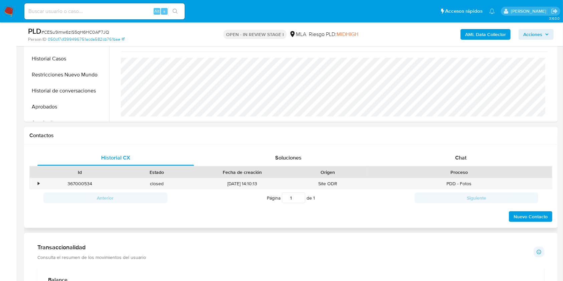
click at [468, 167] on div "Proceso" at bounding box center [459, 171] width 186 height 11
click at [467, 157] on div "Chat" at bounding box center [460, 158] width 156 height 16
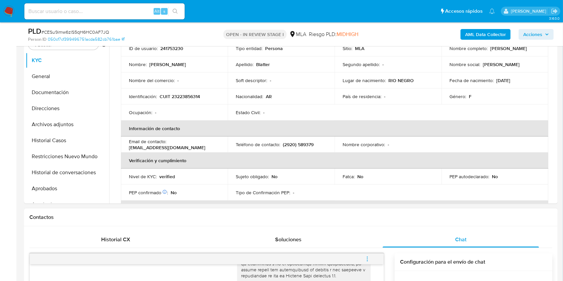
scroll to position [356, 0]
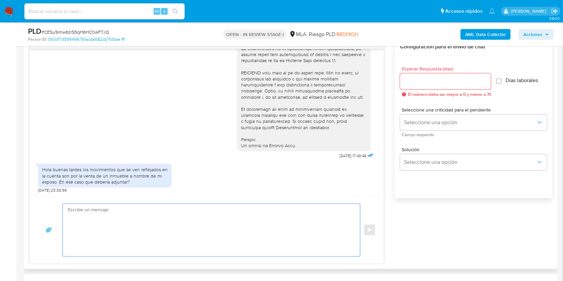
click at [155, 224] on textarea at bounding box center [210, 230] width 284 height 52
paste textarea "Hola, esperamos que te encuentres muy bien. Muchas gracias por tu respuesta. Co…"
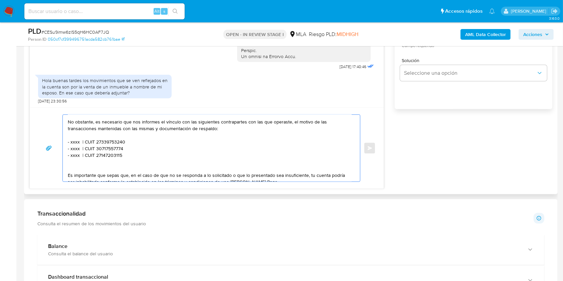
scroll to position [0, 0]
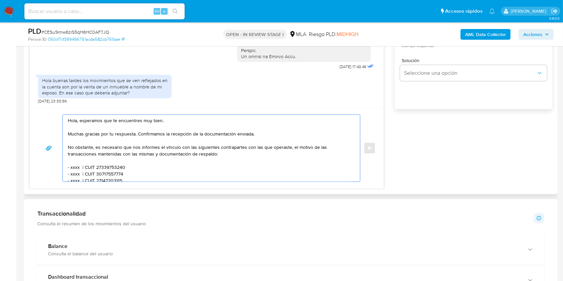
click at [90, 121] on textarea "Hola, esperamos que te encuentres muy bien. Muchas gracias por tu respuesta. Co…" at bounding box center [210, 148] width 284 height 67
click at [149, 132] on textarea "Hola, esperamos que te encuentres muy bien. Muchas gracias por tu respuesta. Co…" at bounding box center [210, 148] width 284 height 67
drag, startPoint x: 149, startPoint y: 132, endPoint x: 260, endPoint y: 132, distance: 110.1
click at [260, 132] on textarea "Hola, esperamos que te encuentres muy bien. Muchas gracias por tu respuesta. Co…" at bounding box center [210, 148] width 284 height 67
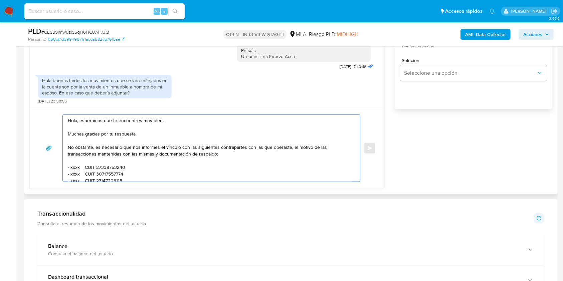
click at [132, 147] on textarea "Hola, esperamos que te encuentres muy bien. Muchas gracias por tu respuesta. No…" at bounding box center [210, 148] width 284 height 67
drag, startPoint x: 132, startPoint y: 147, endPoint x: 135, endPoint y: 148, distance: 3.5
click at [135, 148] on textarea "Hola, esperamos que te encuentres muy bien. Muchas gracias por tu respuesta. No…" at bounding box center [210, 148] width 284 height 67
click at [133, 147] on textarea "Hola, esperamos que te encuentres muy bien. Muchas gracias por tu respuesta. No…" at bounding box center [210, 148] width 284 height 67
click at [131, 148] on textarea "Hola, esperamos que te encuentres muy bien. Muchas gracias por tu respuesta. No…" at bounding box center [210, 148] width 284 height 67
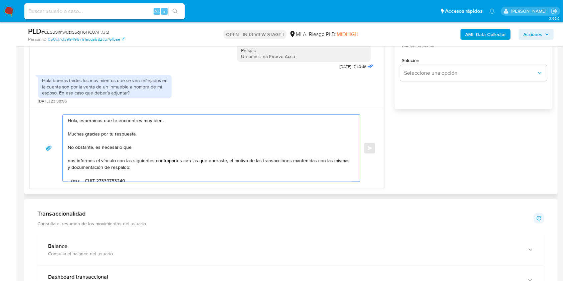
click at [145, 148] on textarea "Hola, esperamos que te encuentres muy bien. Muchas gracias por tu respuesta. No…" at bounding box center [210, 148] width 284 height 67
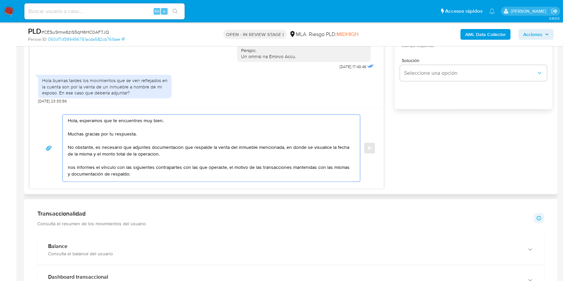
paste textarea "A modo de ejemplo, puedes enviar uno de estos comprobantes:"
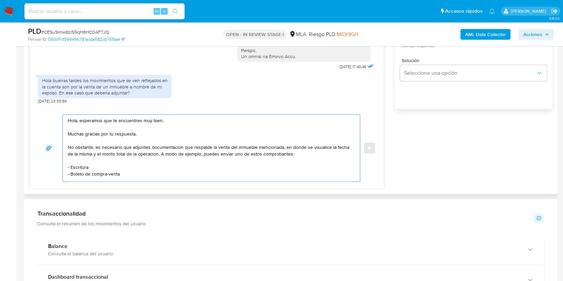
click at [156, 154] on textarea "Hola, esperamos que te encuentres muy bien. Muchas gracias por tu respuesta. No…" at bounding box center [210, 148] width 284 height 67
click at [0, 0] on lt-div "operaci ó n Descartar" at bounding box center [0, 0] width 0 height 0
click at [0, 0] on lt-span "operaci ó n" at bounding box center [0, 0] width 0 height 0
drag, startPoint x: 164, startPoint y: 148, endPoint x: 163, endPoint y: 152, distance: 3.8
click at [164, 148] on textarea "Hola, esperamos que te encuentres muy bien. Muchas gracias por tu respuesta. No…" at bounding box center [210, 148] width 284 height 67
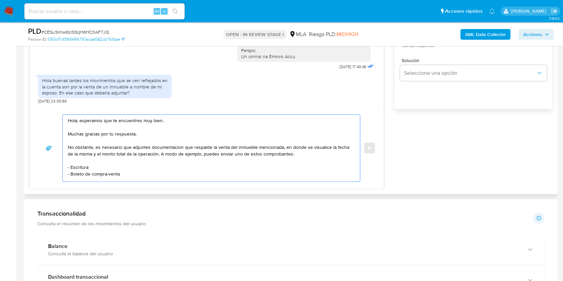
click at [171, 146] on textarea "Hola, esperamos que te encuentres muy bien. Muchas gracias por tu respuesta. No…" at bounding box center [210, 148] width 284 height 67
click at [0, 0] on lt-div "Se ha encontrado un posible error ortográfico. documentaci ó n Descartar" at bounding box center [0, 0] width 0 height 0
click at [0, 0] on lt-span "documentaci ó n" at bounding box center [0, 0] width 0 height 0
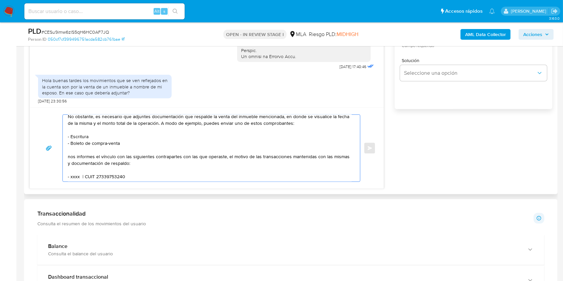
scroll to position [44, 0]
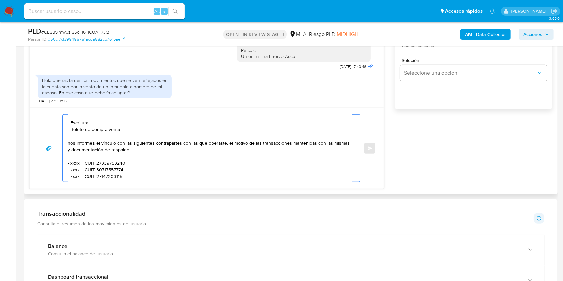
click at [68, 144] on textarea "Hola, esperamos que te encuentres muy bien. Muchas gracias por tu respuesta. No…" at bounding box center [210, 148] width 284 height 67
click at [205, 147] on textarea "Hola, esperamos que te encuentres muy bien. Muchas gracias por tu respuesta. No…" at bounding box center [210, 148] width 284 height 67
click at [121, 145] on textarea "Hola, esperamos que te encuentres muy bien. Muchas gracias por tu respuesta. No…" at bounding box center [210, 148] width 284 height 67
click at [0, 0] on lt-span "proporci ó nanos" at bounding box center [0, 0] width 0 height 0
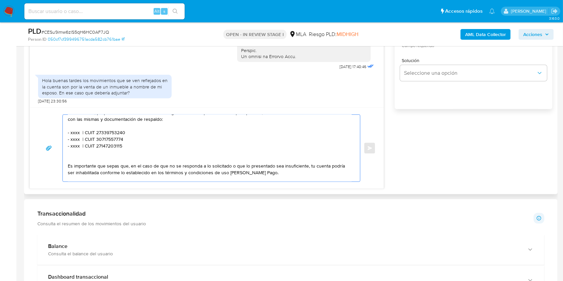
scroll to position [89, 0]
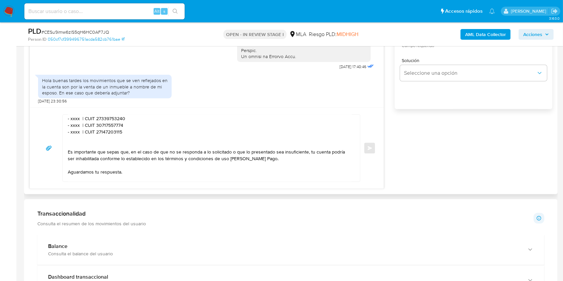
click at [74, 119] on textarea "Hola, esperamos que te encuentres muy bien. Muchas gracias por tu respuesta. No…" at bounding box center [210, 148] width 284 height 67
paste textarea "Carlos Antonio Abot"
click at [147, 120] on textarea "Hola, esperamos que te encuentres muy bien. Muchas gracias por tu respuesta. No…" at bounding box center [210, 148] width 284 height 67
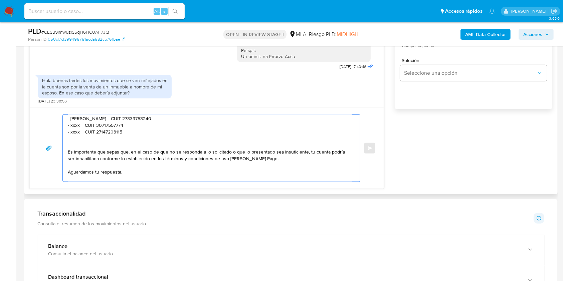
paste textarea "0174164445"
click at [74, 127] on textarea "Hola, esperamos que te encuentres muy bien. Muchas gracias por tu respuesta. No…" at bounding box center [210, 148] width 284 height 67
paste textarea "Enrique Raul Arauzo"
click at [136, 126] on textarea "Hola, esperamos que te encuentres muy bien. Muchas gracias por tu respuesta. No…" at bounding box center [210, 148] width 284 height 67
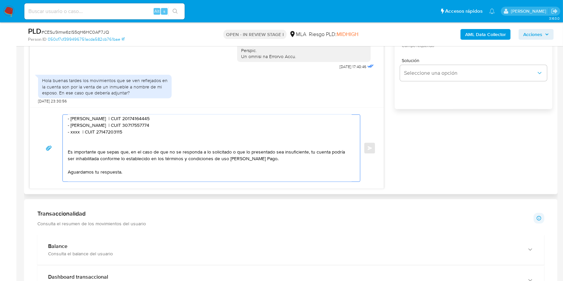
click at [136, 126] on textarea "Hola, esperamos que te encuentres muy bien. Muchas gracias por tu respuesta. No…" at bounding box center [210, 148] width 284 height 67
paste textarea "20101032087"
click at [71, 132] on textarea "Hola, esperamos que te encuentres muy bien. Muchas gracias por tu respuesta. No…" at bounding box center [210, 148] width 284 height 67
click at [73, 132] on textarea "Hola, esperamos que te encuentres muy bien. Muchas gracias por tu respuesta. No…" at bounding box center [210, 148] width 284 height 67
drag, startPoint x: 73, startPoint y: 132, endPoint x: 82, endPoint y: 146, distance: 16.5
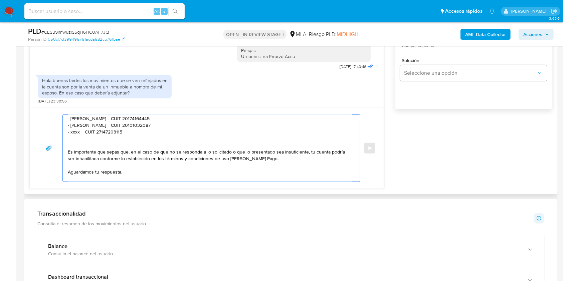
click at [74, 133] on textarea "Hola, esperamos que te encuentres muy bien. Muchas gracias por tu respuesta. No…" at bounding box center [210, 148] width 284 height 67
paste textarea "Unifit S.a."
click at [125, 132] on textarea "Hola, esperamos que te encuentres muy bien. Muchas gracias por tu respuesta. No…" at bounding box center [210, 148] width 284 height 67
paste textarea "30716994801"
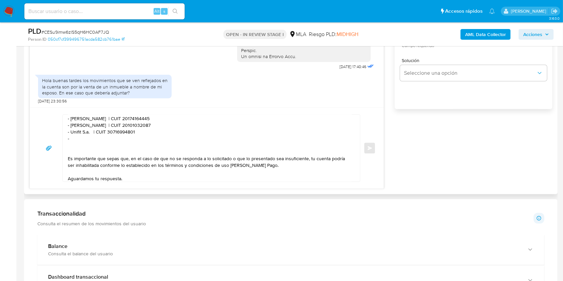
click at [108, 140] on textarea "Hola, esperamos que te encuentres muy bien. Muchas gracias por tu respuesta. No…" at bounding box center [210, 148] width 284 height 67
paste textarea "Alexia Abigail Abot Blatter"
click at [158, 142] on textarea "Hola, esperamos que te encuentres muy bien. Muchas gracias por tu respuesta. No…" at bounding box center [210, 148] width 284 height 67
paste textarea "27453774223"
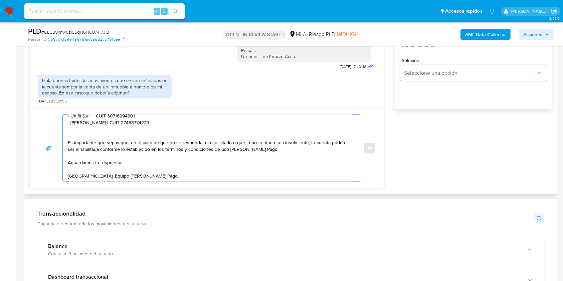
scroll to position [115, 0]
click at [176, 156] on textarea "Hola, esperamos que te encuentres muy bien. Muchas gracias por tu respuesta. No…" at bounding box center [210, 148] width 284 height 67
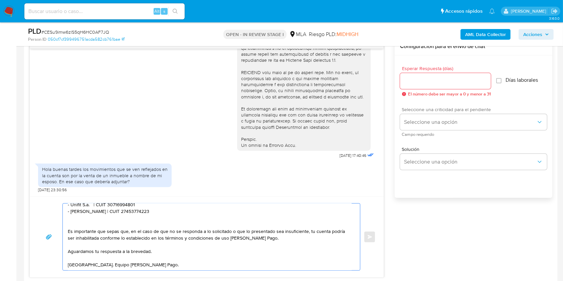
scroll to position [356, 0]
type textarea "Hola, esperamos que te encuentres muy bien. Muchas gracias por tu respuesta. No…"
click at [421, 79] on input "Esperar Respuesta (días)" at bounding box center [445, 81] width 91 height 9
type input "1"
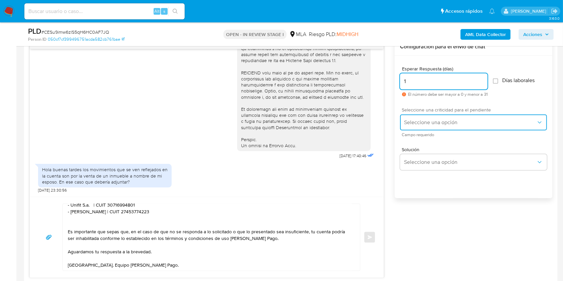
click at [415, 115] on button "Seleccione una opción" at bounding box center [473, 122] width 147 height 16
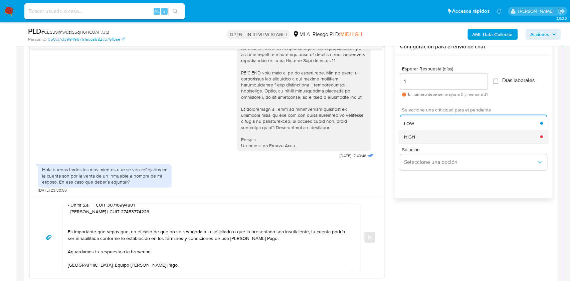
click at [412, 132] on div "HIGH" at bounding box center [472, 136] width 136 height 13
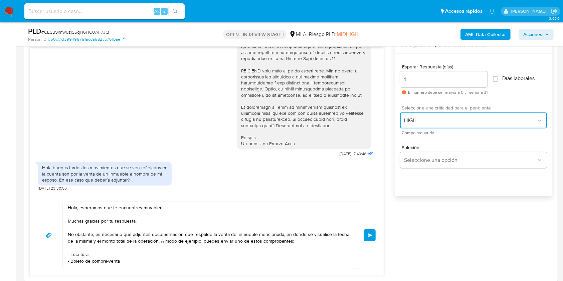
scroll to position [400, 0]
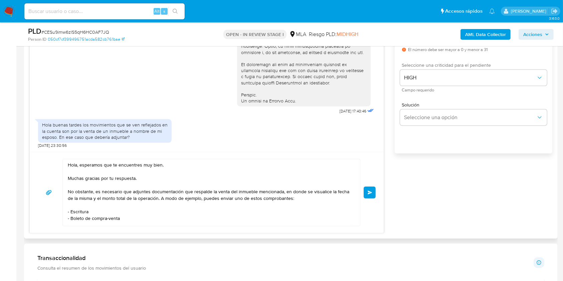
click at [373, 191] on button "Enviar" at bounding box center [369, 193] width 12 height 12
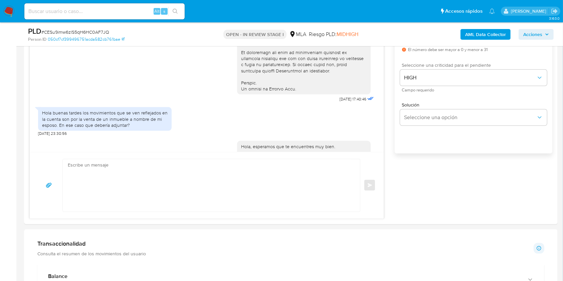
scroll to position [482, 0]
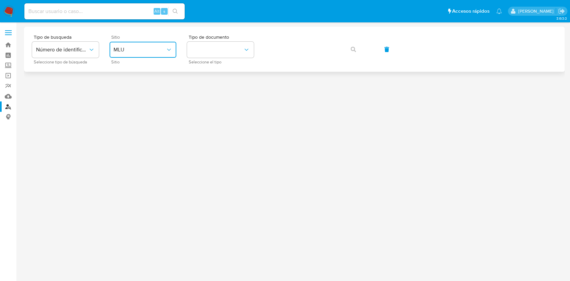
click at [140, 48] on span "MLU" at bounding box center [139, 49] width 52 height 7
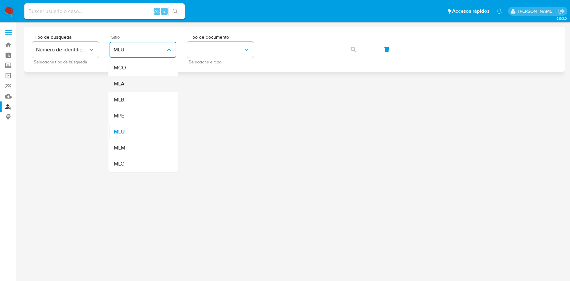
click at [143, 83] on div "MLA" at bounding box center [140, 84] width 55 height 16
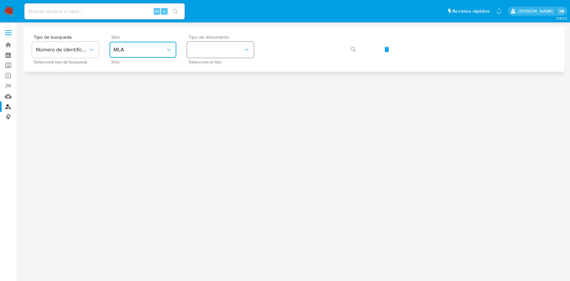
click at [215, 49] on button "identificationType" at bounding box center [220, 50] width 67 height 16
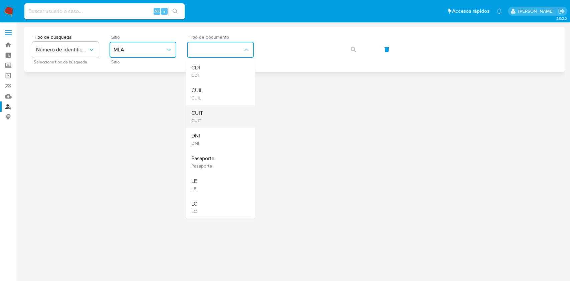
click at [225, 113] on div "CUIT CUIT" at bounding box center [218, 116] width 55 height 23
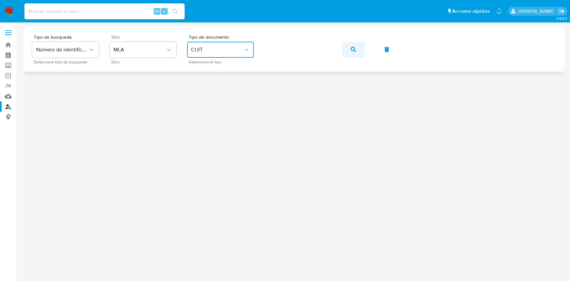
click at [345, 47] on button "button" at bounding box center [353, 49] width 23 height 16
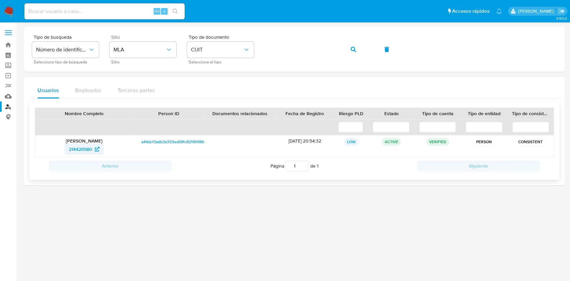
click at [101, 148] on link "214426580" at bounding box center [84, 149] width 39 height 11
click at [350, 49] on button "button" at bounding box center [353, 49] width 23 height 16
click at [93, 150] on span "2406858497" at bounding box center [80, 149] width 27 height 11
click at [348, 51] on button "button" at bounding box center [353, 49] width 23 height 16
click at [92, 149] on span "1092976418" at bounding box center [80, 149] width 25 height 11
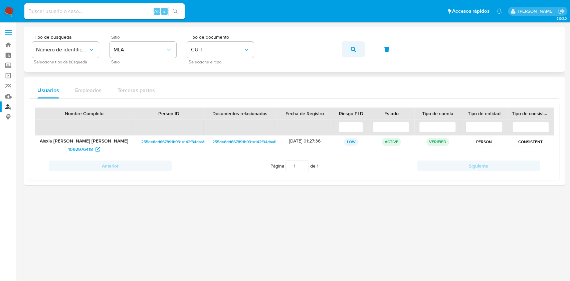
click at [348, 53] on button "button" at bounding box center [353, 49] width 23 height 16
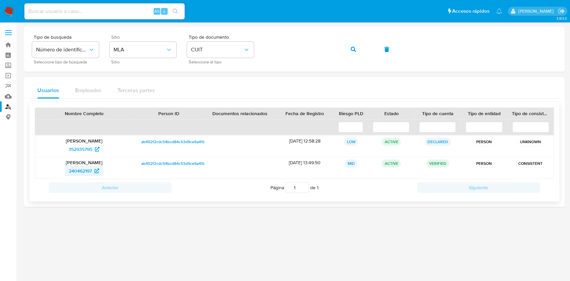
click at [90, 169] on span "240462197" at bounding box center [80, 170] width 23 height 11
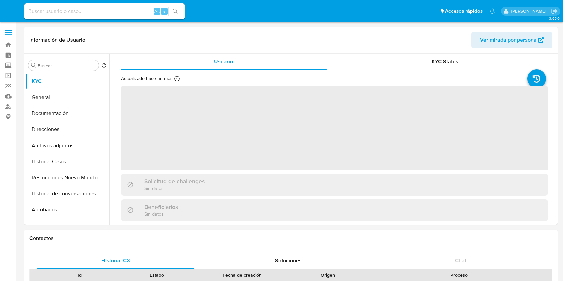
select select "10"
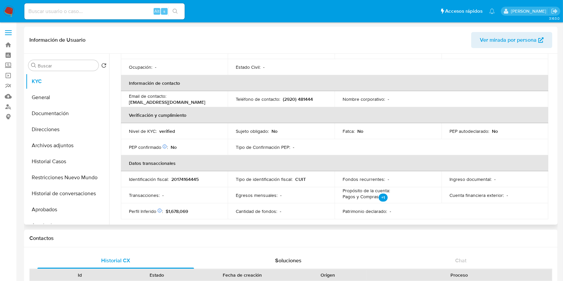
scroll to position [351, 0]
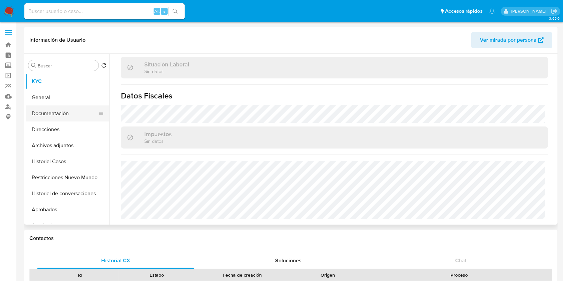
click at [65, 113] on button "Documentación" at bounding box center [65, 113] width 78 height 16
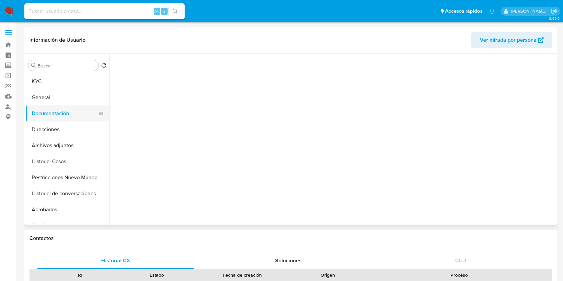
scroll to position [0, 0]
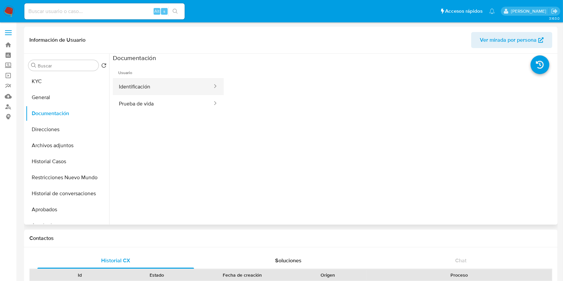
click at [140, 84] on button "Identificación" at bounding box center [163, 86] width 100 height 17
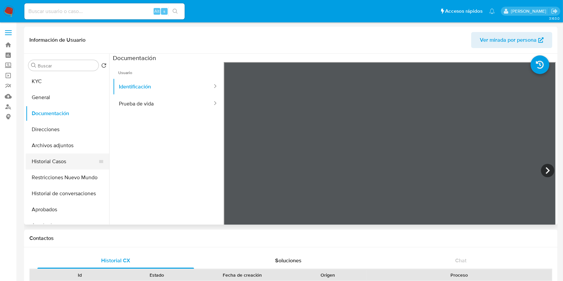
click at [75, 166] on button "Historial Casos" at bounding box center [65, 161] width 78 height 16
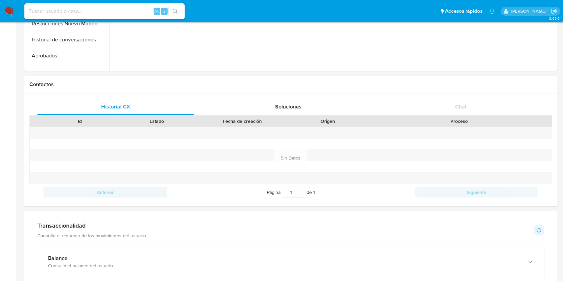
scroll to position [9, 0]
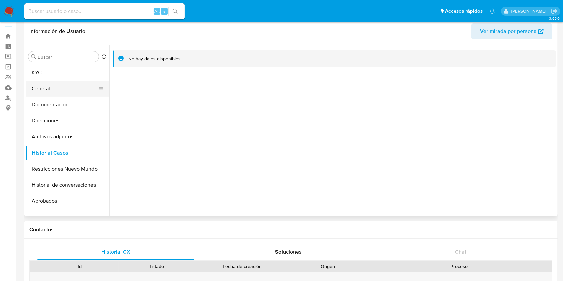
click at [64, 87] on button "General" at bounding box center [65, 89] width 78 height 16
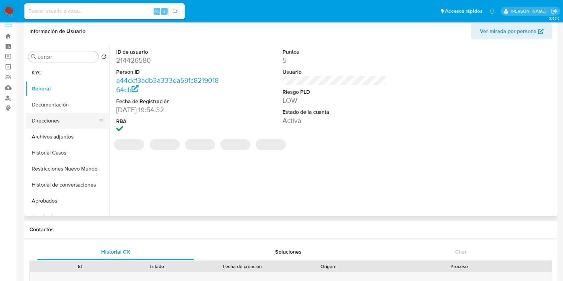
click at [64, 124] on button "Direcciones" at bounding box center [65, 121] width 78 height 16
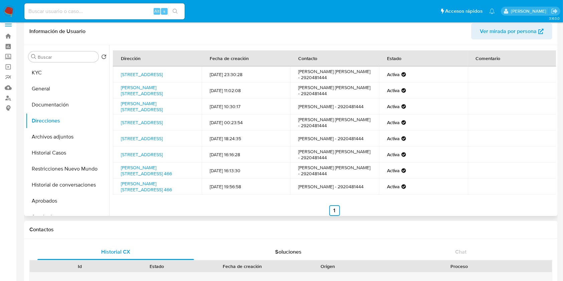
scroll to position [11, 0]
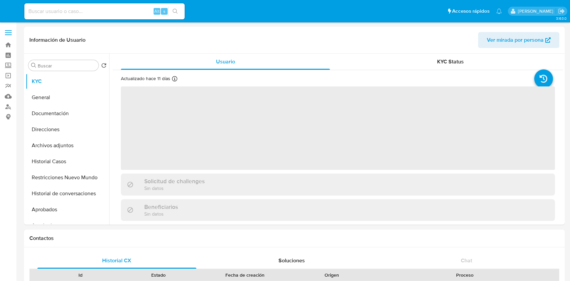
select select "10"
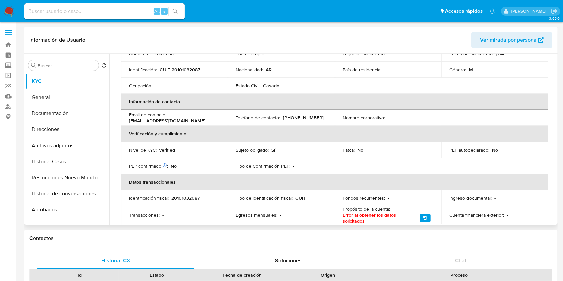
scroll to position [353, 0]
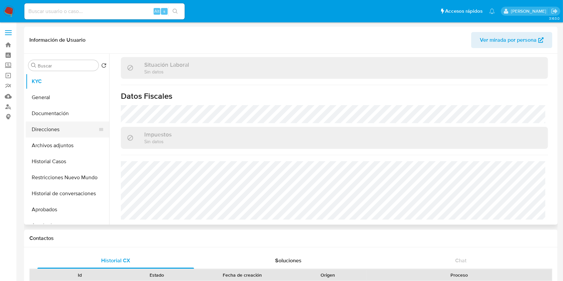
click at [52, 132] on button "Direcciones" at bounding box center [65, 129] width 78 height 16
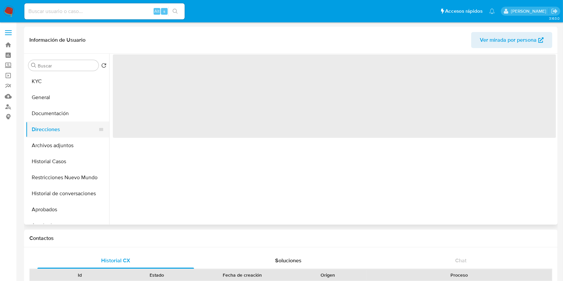
scroll to position [0, 0]
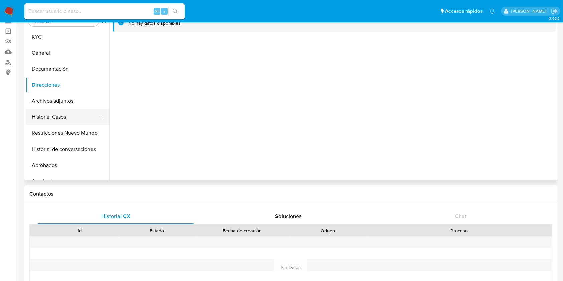
click at [53, 117] on button "Historial Casos" at bounding box center [65, 117] width 78 height 16
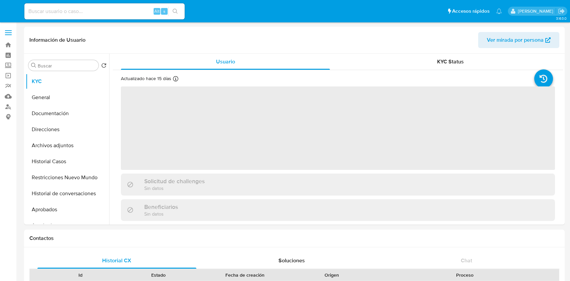
select select "10"
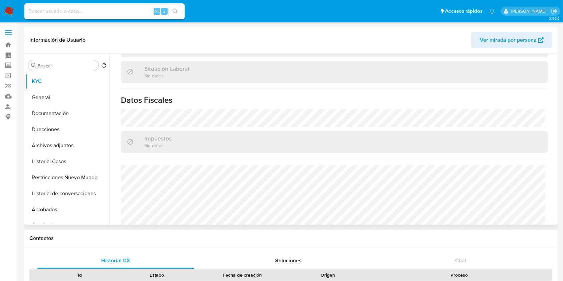
scroll to position [358, 0]
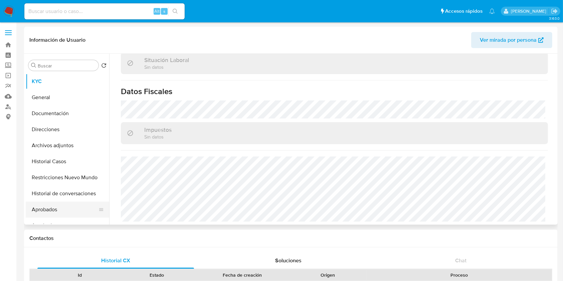
click at [49, 213] on button "Aprobados" at bounding box center [65, 210] width 78 height 16
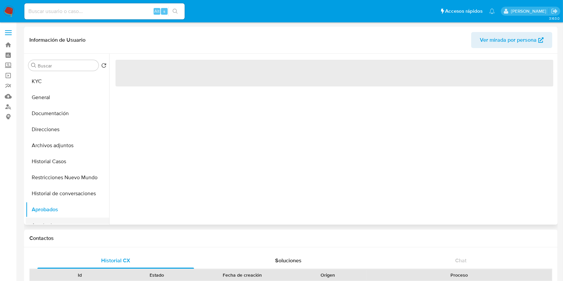
scroll to position [0, 0]
click at [52, 218] on button "Aprobadores" at bounding box center [65, 226] width 78 height 16
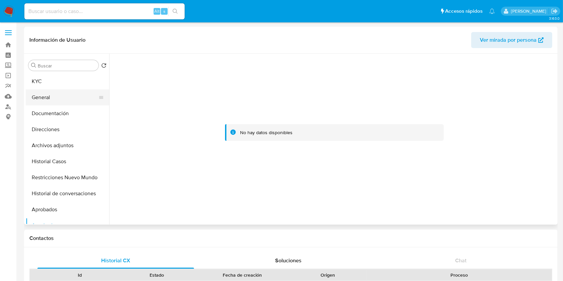
click at [62, 99] on button "General" at bounding box center [65, 97] width 78 height 16
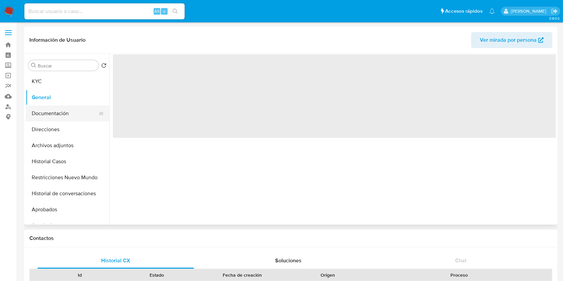
click at [61, 110] on button "Documentación" at bounding box center [65, 113] width 78 height 16
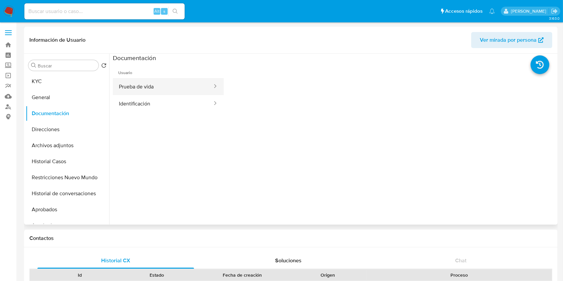
click at [141, 92] on button "Prueba de vida" at bounding box center [163, 86] width 100 height 17
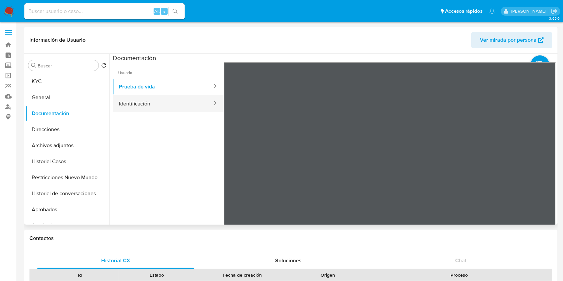
click at [133, 100] on button "Identificación" at bounding box center [163, 103] width 100 height 17
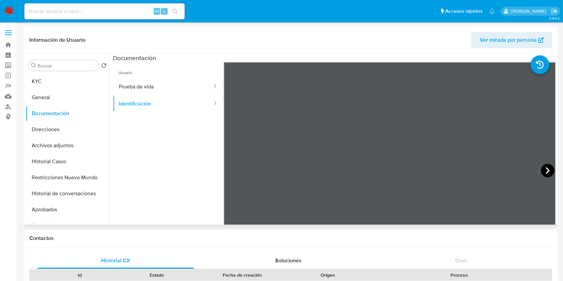
click at [545, 169] on icon at bounding box center [547, 170] width 4 height 7
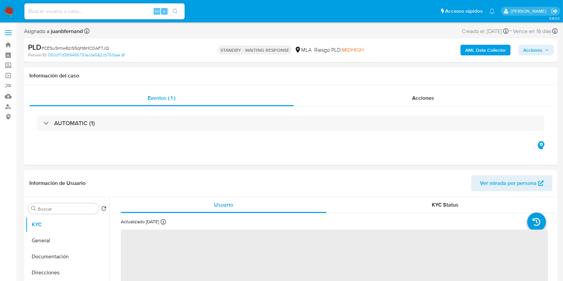
select select "10"
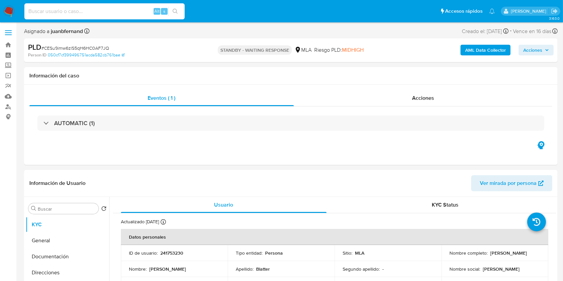
click at [135, 9] on input at bounding box center [104, 11] width 160 height 9
paste input "l5y9z7KKmI99snFlVkefieGP"
type input "l5y9z7KKmI99snFlVkefieGP"
click at [176, 15] on button "search-icon" at bounding box center [175, 11] width 14 height 9
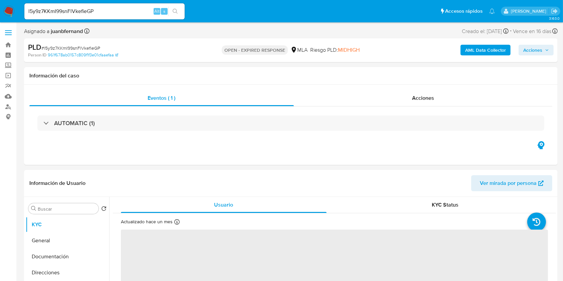
select select "10"
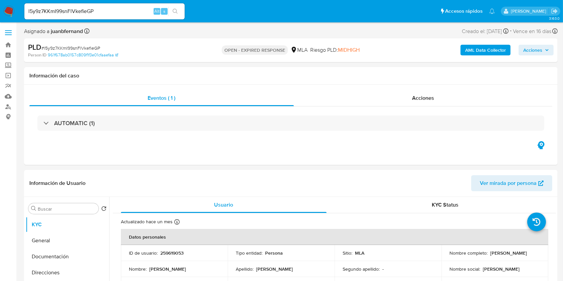
drag, startPoint x: 139, startPoint y: 3, endPoint x: 132, endPoint y: 10, distance: 9.4
click at [138, 3] on div "l5y9z7KKmI99snFlVkefieGP Alt s" at bounding box center [104, 11] width 160 height 16
click at [132, 10] on input "l5y9z7KKmI99snFlVkefieGP" at bounding box center [104, 11] width 160 height 9
click at [131, 10] on input "l5y9z7KKmI99snFlVkefieGP" at bounding box center [104, 11] width 160 height 9
click at [181, 15] on button "search-icon" at bounding box center [175, 11] width 14 height 9
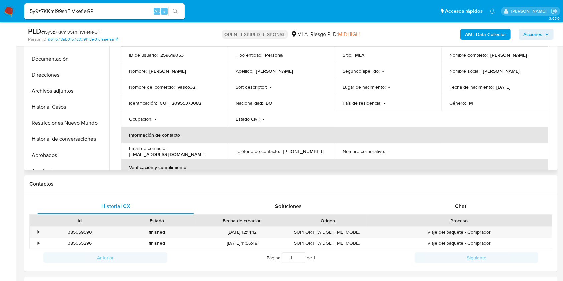
scroll to position [178, 0]
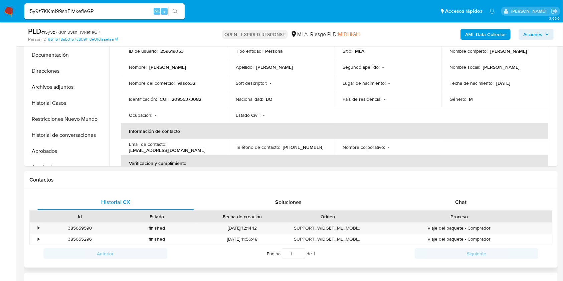
click at [429, 190] on div "Historial CX Soluciones Chat Id Estado Fecha de creación Origen Proceso • 38565…" at bounding box center [290, 228] width 533 height 79
click at [435, 197] on div "Chat" at bounding box center [460, 202] width 156 height 16
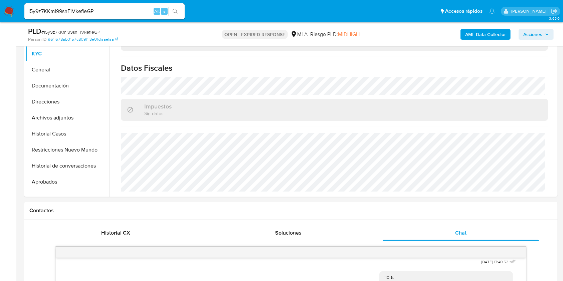
scroll to position [133, 0]
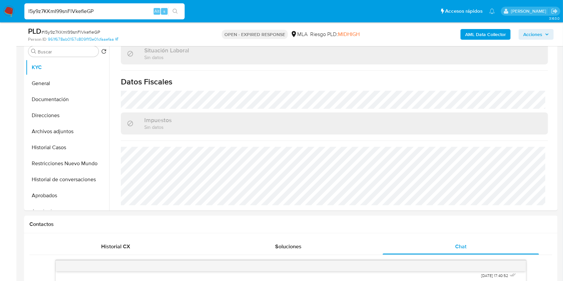
click at [132, 14] on input "l5y9z7KKmI99snFlVkefieGP" at bounding box center [104, 11] width 160 height 9
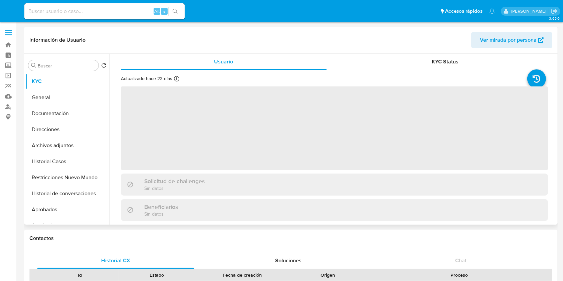
select select "10"
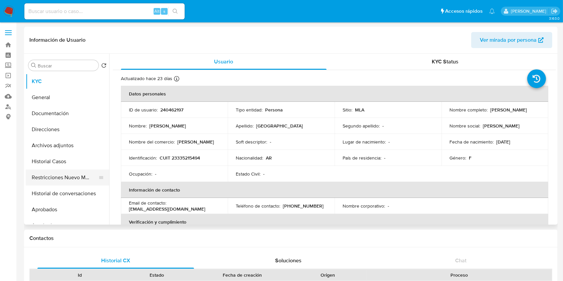
click at [60, 177] on button "Restricciones Nuevo Mundo" at bounding box center [65, 177] width 78 height 16
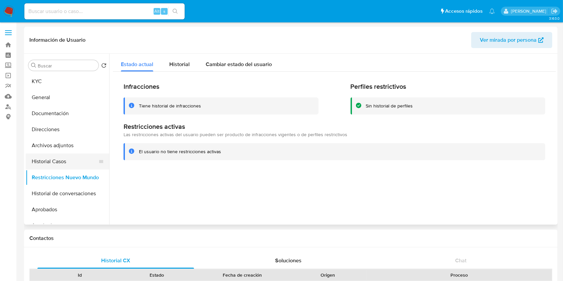
click at [51, 158] on button "Historial Casos" at bounding box center [65, 161] width 78 height 16
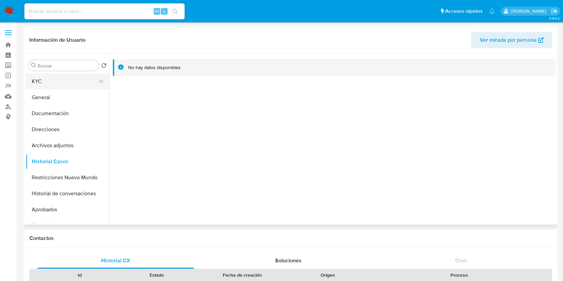
click at [65, 76] on button "KYC" at bounding box center [65, 81] width 78 height 16
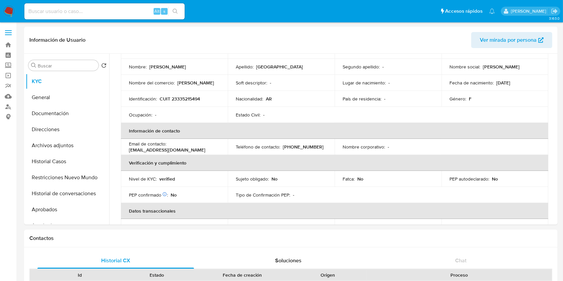
scroll to position [371, 0]
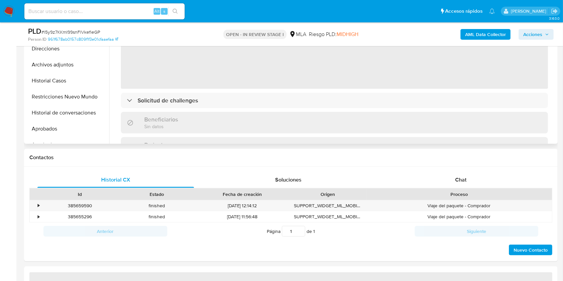
scroll to position [222, 0]
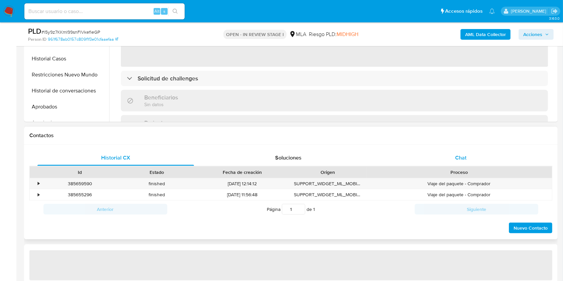
select select "10"
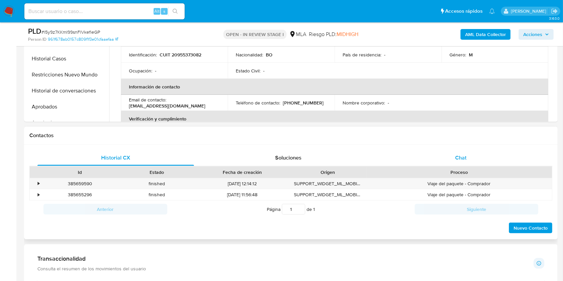
click at [490, 163] on div "Chat" at bounding box center [460, 158] width 156 height 16
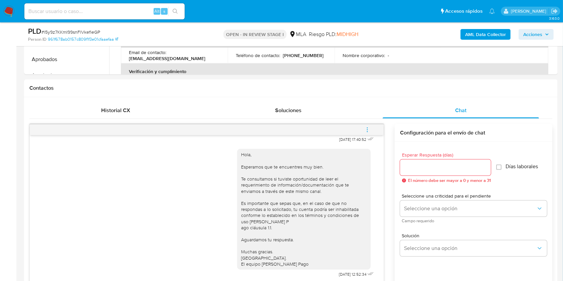
scroll to position [133, 0]
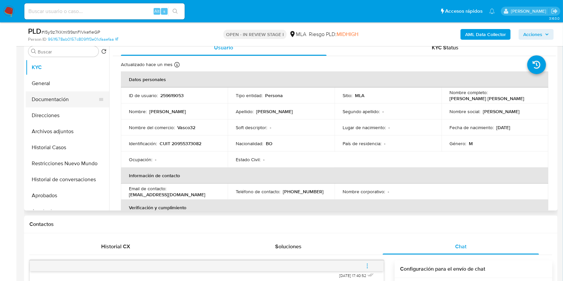
click at [67, 96] on button "Documentación" at bounding box center [65, 99] width 78 height 16
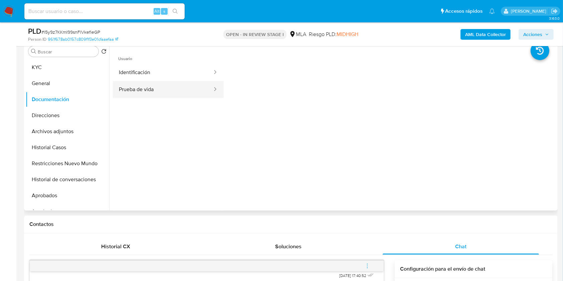
click at [160, 87] on button "Prueba de vida" at bounding box center [163, 89] width 100 height 17
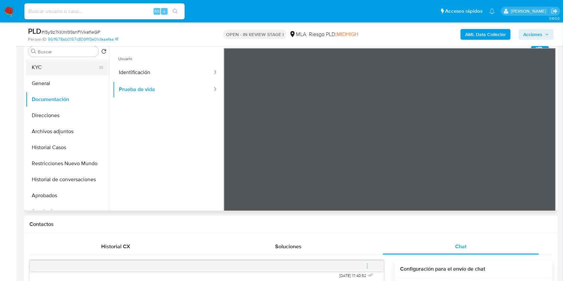
click at [36, 65] on button "KYC" at bounding box center [65, 67] width 78 height 16
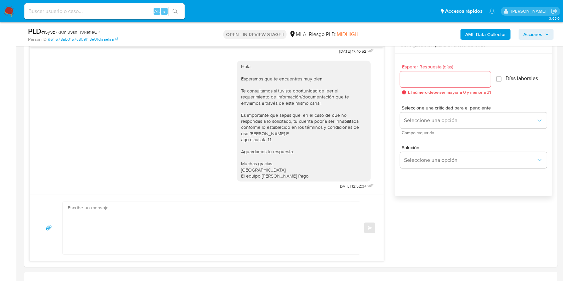
scroll to position [445, 0]
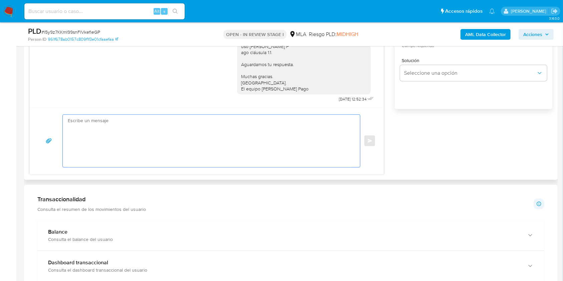
click at [163, 154] on textarea at bounding box center [210, 141] width 284 height 52
paste textarea "Hola. Esperamos que te encuentres muy bien. Te consultamos si tuviste oportunid…"
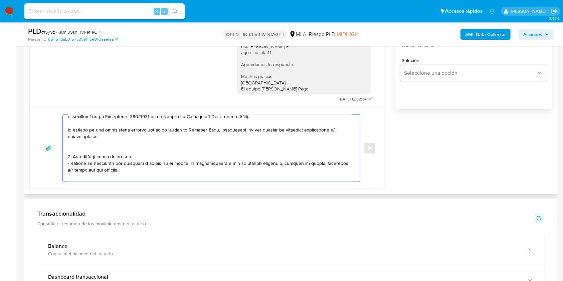
scroll to position [44, 0]
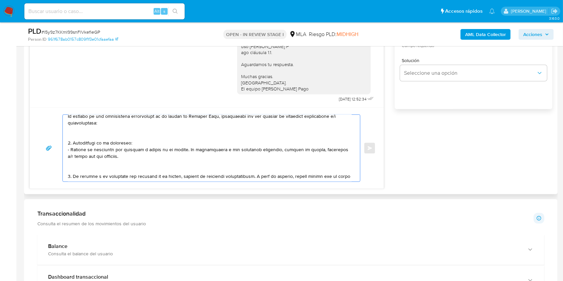
drag, startPoint x: 117, startPoint y: 156, endPoint x: 183, endPoint y: 153, distance: 65.1
click at [183, 151] on textarea at bounding box center [210, 148] width 284 height 67
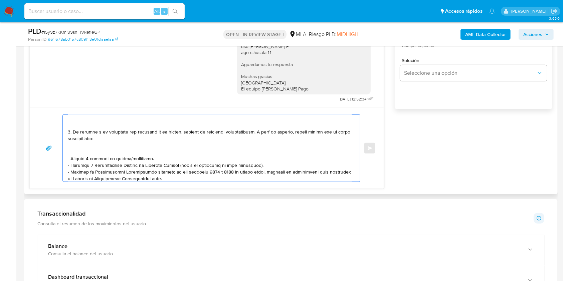
click at [134, 151] on textarea at bounding box center [210, 148] width 284 height 67
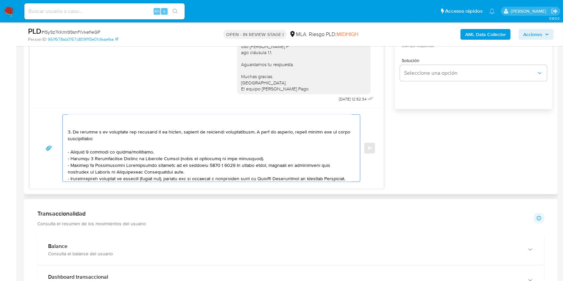
click at [137, 151] on textarea at bounding box center [210, 148] width 284 height 67
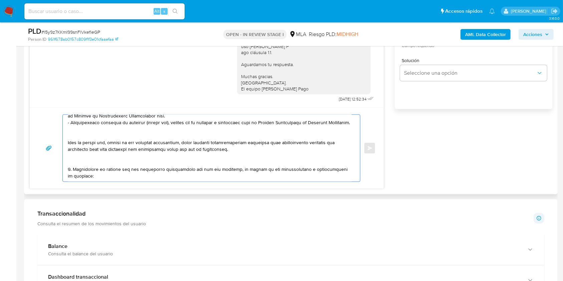
scroll to position [133, 0]
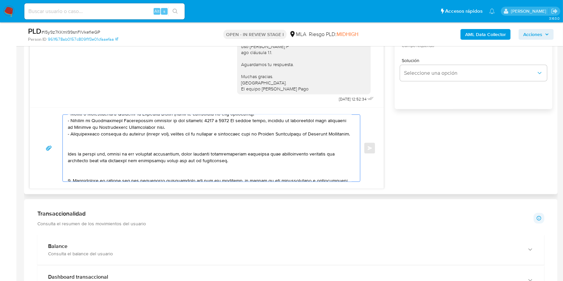
click at [86, 152] on textarea at bounding box center [210, 148] width 284 height 67
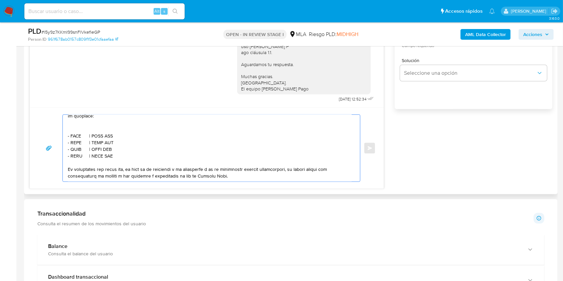
scroll to position [178, 0]
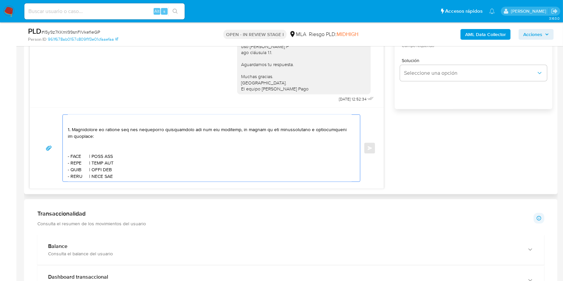
click at [88, 158] on textarea at bounding box center [210, 148] width 284 height 67
click at [79, 160] on textarea at bounding box center [210, 148] width 284 height 67
paste textarea "Maria Celeste Toledo"
click at [133, 161] on textarea at bounding box center [210, 148] width 284 height 67
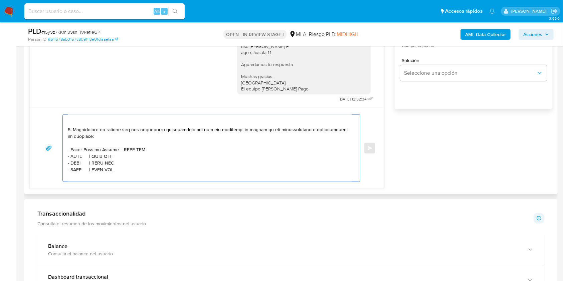
click at [133, 161] on textarea at bounding box center [210, 148] width 284 height 67
paste textarea "23335215494"
click at [76, 166] on textarea at bounding box center [210, 148] width 284 height 67
paste textarea "Emilio Osvaldo Canutti"
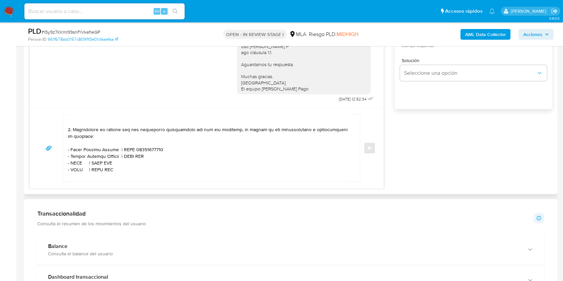
click at [137, 169] on textarea at bounding box center [210, 148] width 284 height 67
paste textarea "20215987680"
click at [77, 174] on textarea at bounding box center [210, 148] width 284 height 67
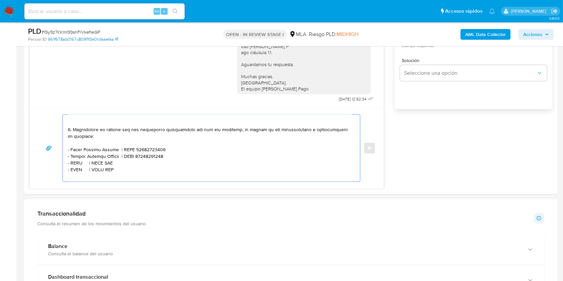
paste textarea "Herenu Hector"
click at [121, 175] on textarea at bounding box center [210, 148] width 284 height 67
paste textarea "20203155191"
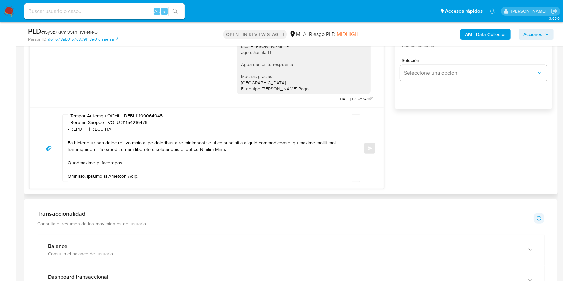
click at [76, 137] on textarea at bounding box center [210, 148] width 284 height 67
paste textarea "Ezequiel Gomez Bonfiglio"
click at [146, 136] on textarea at bounding box center [210, 148] width 284 height 67
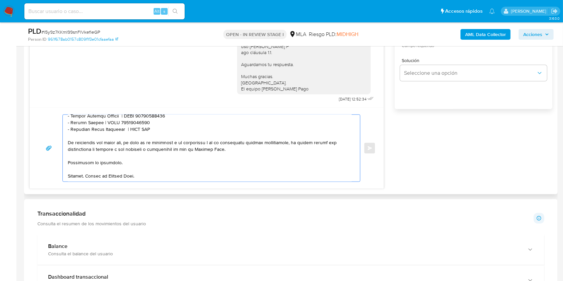
paste textarea "20379347763"
click at [155, 172] on textarea at bounding box center [210, 148] width 284 height 67
type textarea "Hola. Esperamos que te encuentres muy bien. Te consultamos si tuviste oportunid…"
click at [173, 170] on textarea at bounding box center [210, 148] width 284 height 67
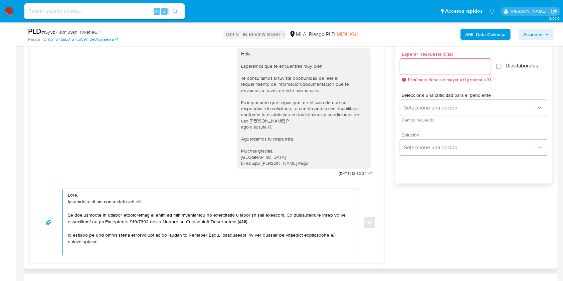
scroll to position [356, 0]
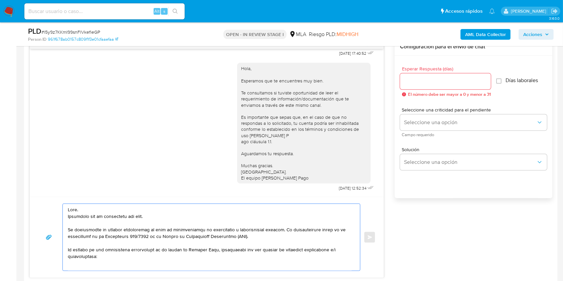
click at [432, 73] on div at bounding box center [445, 81] width 91 height 16
click at [427, 83] on input "Esperar Respuesta (días)" at bounding box center [445, 81] width 91 height 9
type input "1"
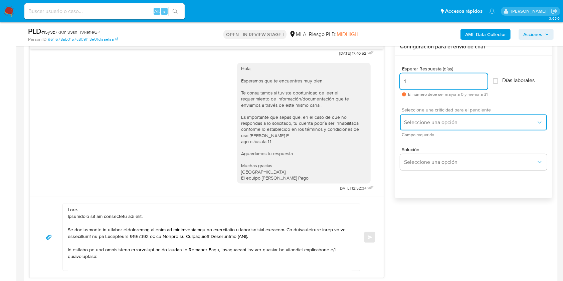
click at [418, 121] on span "Seleccione una opción" at bounding box center [470, 122] width 132 height 7
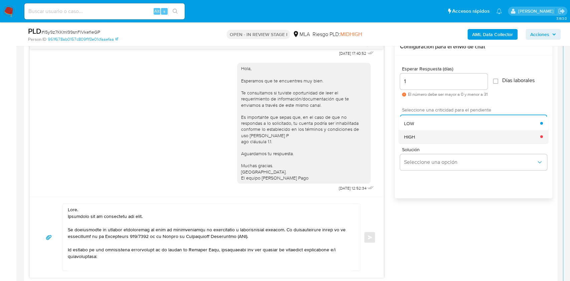
click at [414, 137] on span "HIGH" at bounding box center [409, 136] width 11 height 6
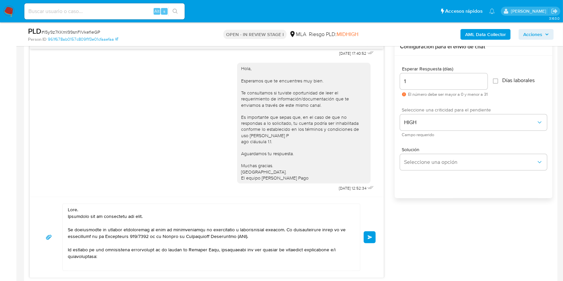
drag, startPoint x: 370, startPoint y: 238, endPoint x: 178, endPoint y: 192, distance: 197.4
click at [370, 238] on span "Enviar" at bounding box center [369, 237] width 5 height 4
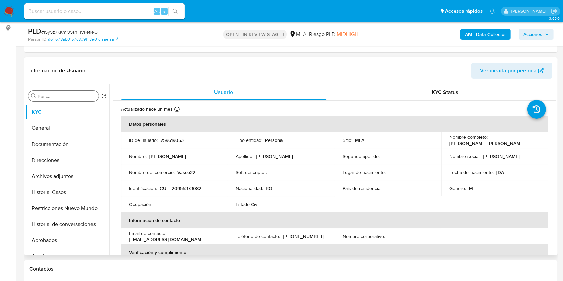
scroll to position [742, 0]
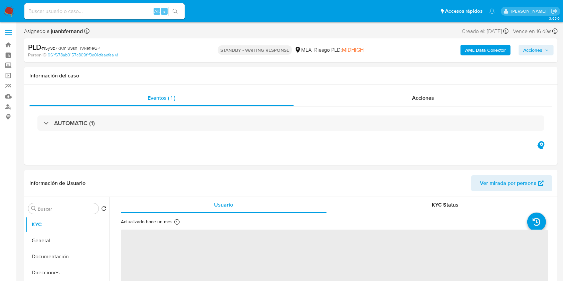
select select "10"
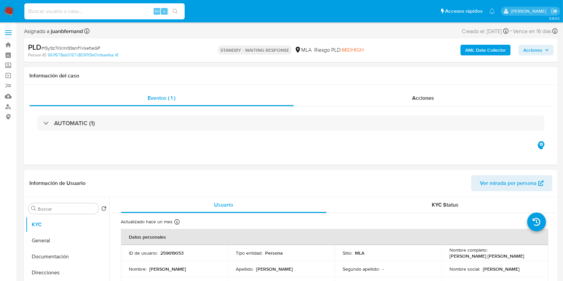
click at [135, 10] on input at bounding box center [104, 11] width 160 height 9
paste input "pogvXfykBSr0xRlVe0sDRwJU"
type input "pogvXfykBSr0xRlVe0sDRwJU"
drag, startPoint x: 176, startPoint y: 13, endPoint x: 185, endPoint y: 12, distance: 8.4
click at [177, 13] on icon "search-icon" at bounding box center [174, 11] width 5 height 5
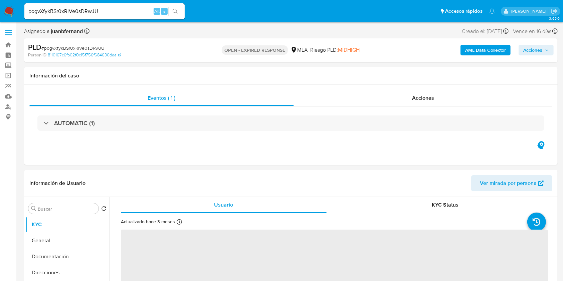
select select "10"
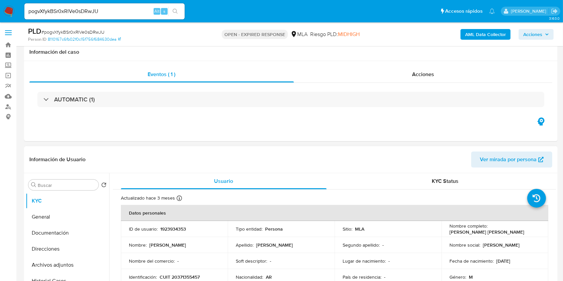
scroll to position [178, 0]
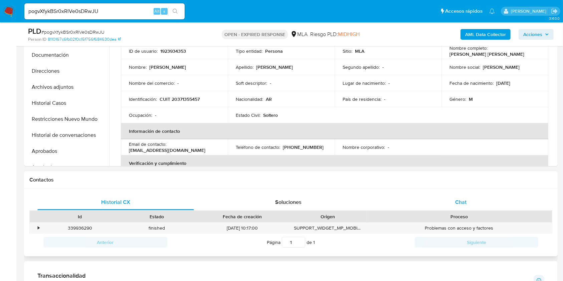
click at [468, 205] on div "Chat" at bounding box center [460, 202] width 156 height 16
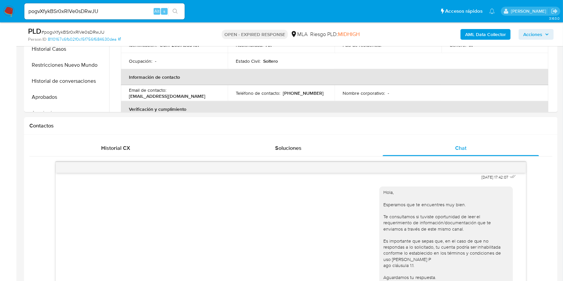
scroll to position [136, 0]
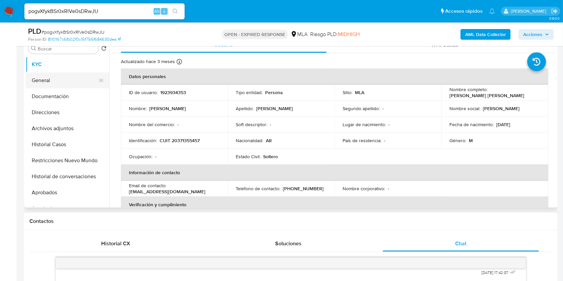
click at [64, 87] on button "General" at bounding box center [65, 80] width 78 height 16
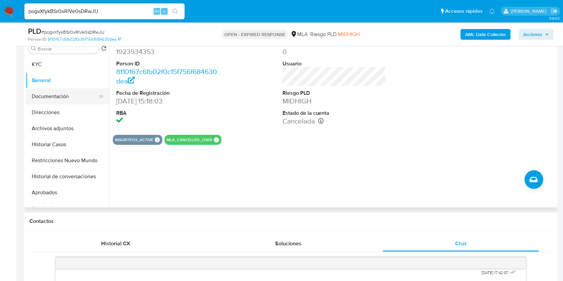
click at [64, 97] on button "Documentación" at bounding box center [65, 96] width 78 height 16
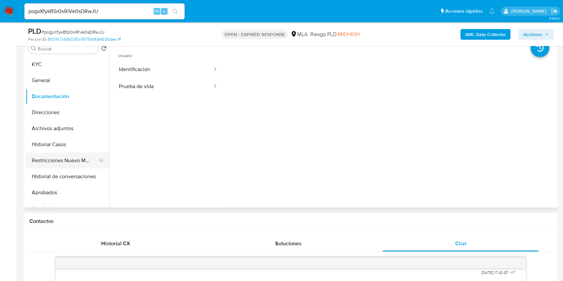
click at [71, 153] on button "Restricciones Nuevo Mundo" at bounding box center [65, 160] width 78 height 16
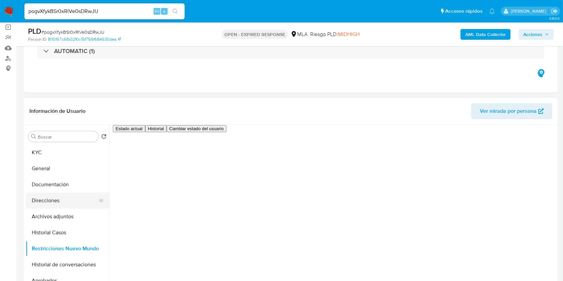
scroll to position [48, 0]
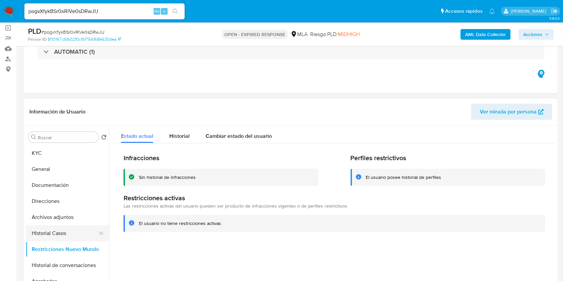
click at [50, 236] on button "Historial Casos" at bounding box center [65, 233] width 78 height 16
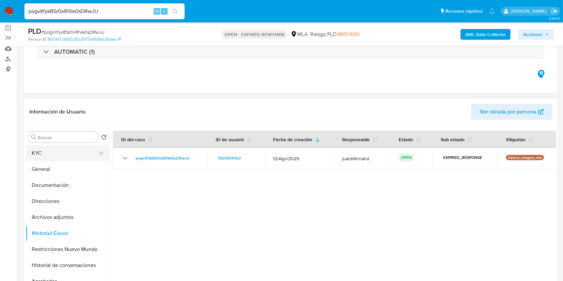
drag, startPoint x: 69, startPoint y: 148, endPoint x: 77, endPoint y: 153, distance: 9.4
click at [68, 148] on button "KYC" at bounding box center [65, 153] width 78 height 16
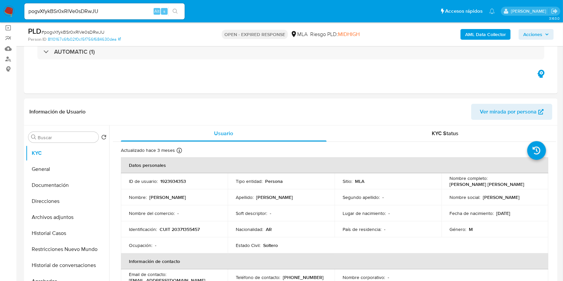
click at [129, 10] on input "pogvXfykBSr0xRlVe0sDRwJU" at bounding box center [104, 11] width 160 height 9
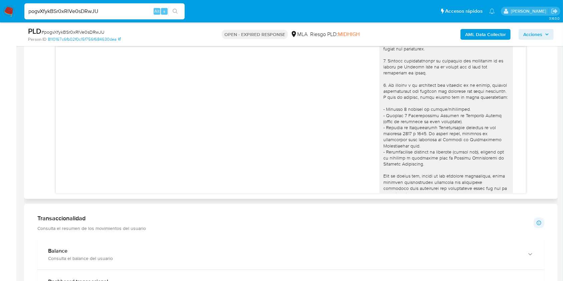
scroll to position [0, 0]
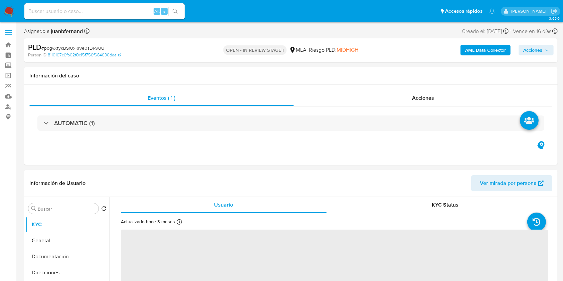
select select "10"
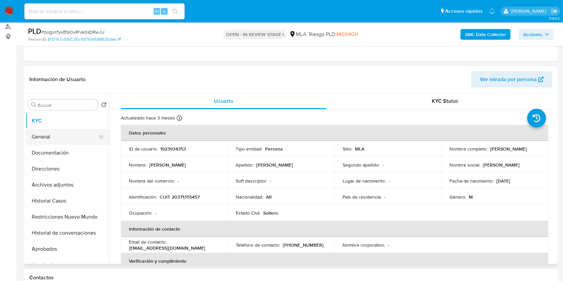
scroll to position [89, 0]
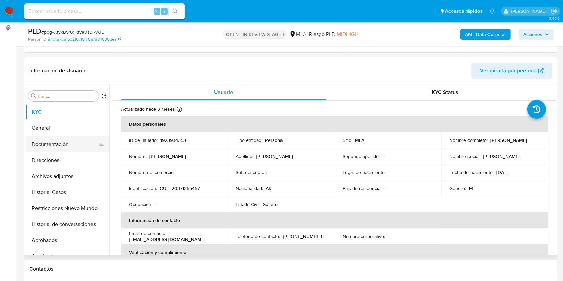
click at [50, 145] on button "Documentación" at bounding box center [65, 144] width 78 height 16
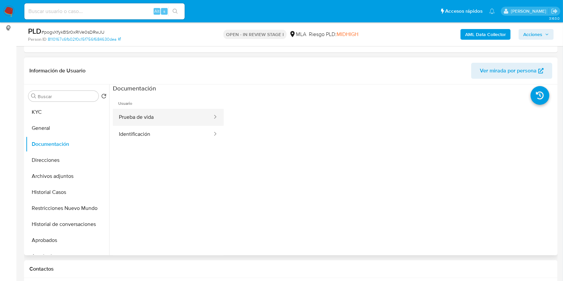
click at [146, 119] on button "Prueba de vida" at bounding box center [163, 117] width 100 height 17
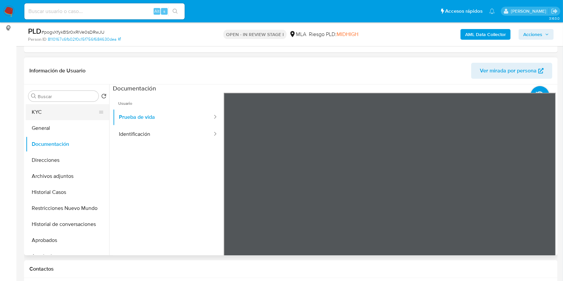
click at [64, 118] on button "KYC" at bounding box center [65, 112] width 78 height 16
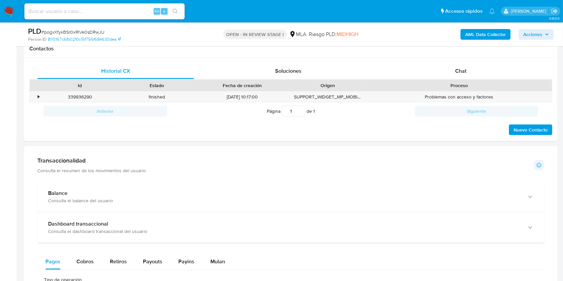
scroll to position [311, 0]
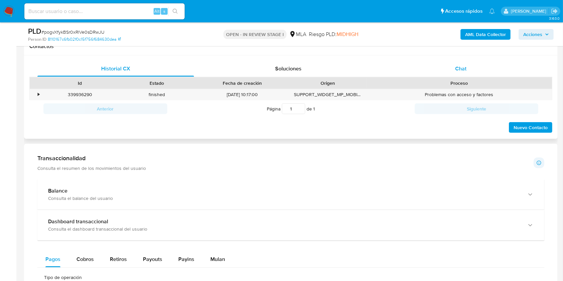
click at [470, 64] on div "Chat" at bounding box center [460, 69] width 156 height 16
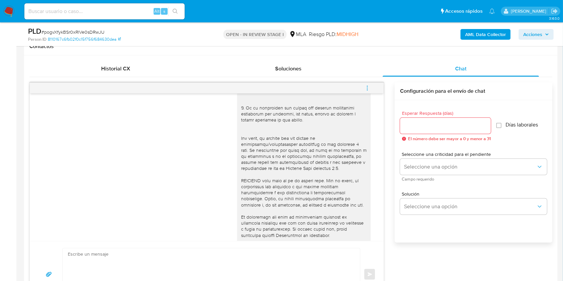
scroll to position [66, 0]
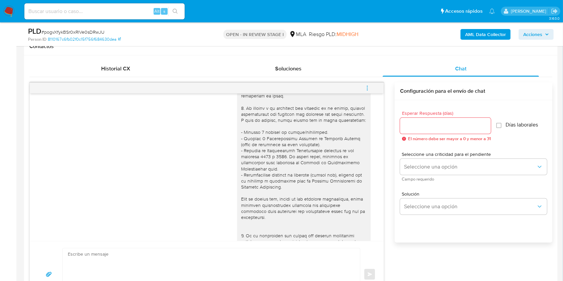
click at [363, 81] on button "menu-action" at bounding box center [367, 88] width 22 height 16
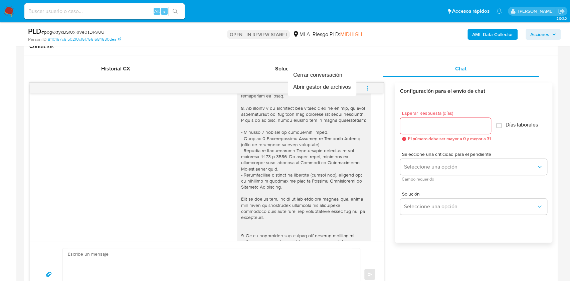
click at [13, 114] on div at bounding box center [285, 140] width 570 height 281
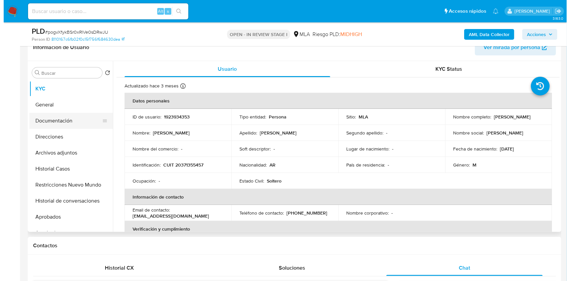
scroll to position [89, 0]
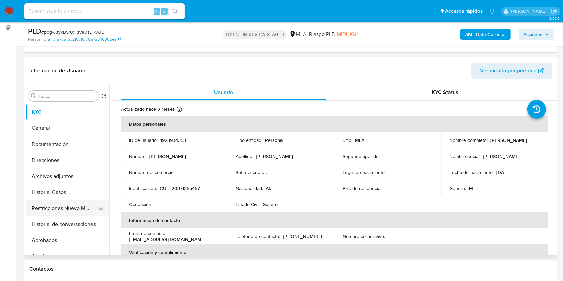
click at [70, 211] on button "Restricciones Nuevo Mundo" at bounding box center [65, 208] width 78 height 16
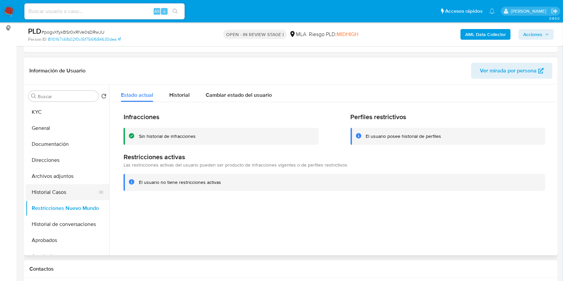
click at [67, 192] on button "Historial Casos" at bounding box center [65, 192] width 78 height 16
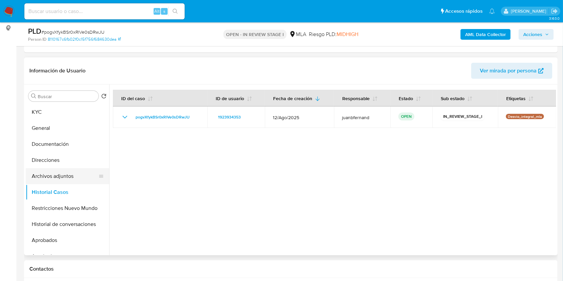
click at [57, 176] on button "Archivos adjuntos" at bounding box center [65, 176] width 78 height 16
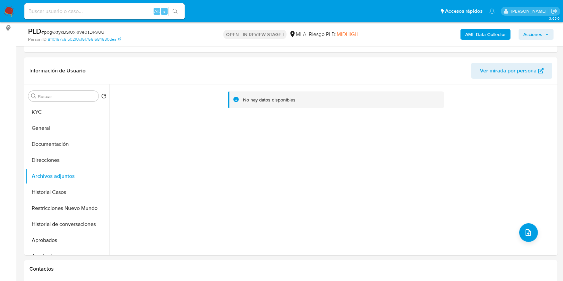
click at [480, 35] on b "AML Data Collector" at bounding box center [485, 34] width 41 height 11
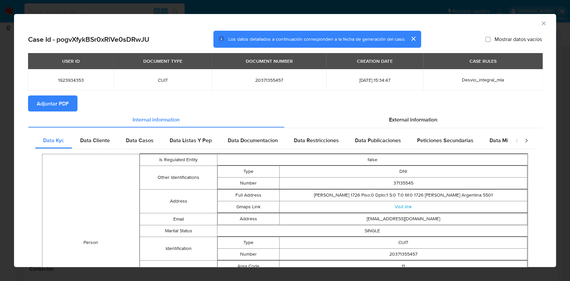
click at [69, 103] on button "Adjuntar PDF" at bounding box center [52, 103] width 49 height 16
click at [62, 110] on span "Adjuntar PDF" at bounding box center [53, 103] width 32 height 15
click at [541, 23] on icon "Cerrar ventana" at bounding box center [543, 23] width 4 height 4
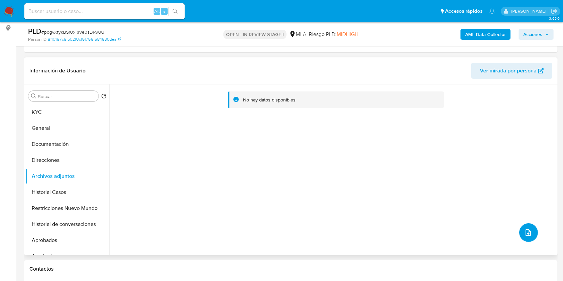
click at [524, 230] on icon "upload-file" at bounding box center [528, 233] width 8 height 8
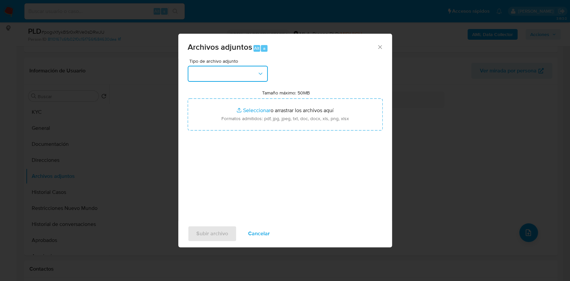
click at [231, 69] on button "button" at bounding box center [228, 74] width 80 height 16
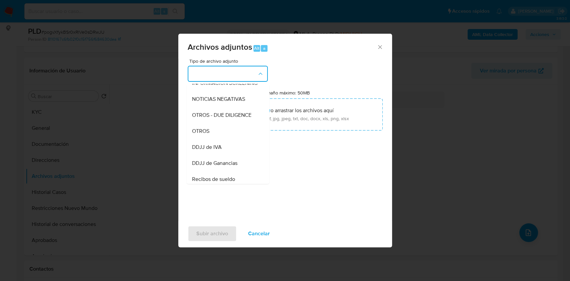
drag, startPoint x: 217, startPoint y: 136, endPoint x: 216, endPoint y: 140, distance: 4.1
click at [216, 136] on div "OTROS" at bounding box center [226, 131] width 68 height 16
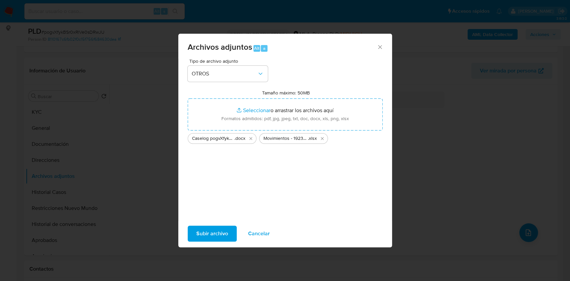
click at [211, 230] on span "Subir archivo" at bounding box center [212, 233] width 32 height 15
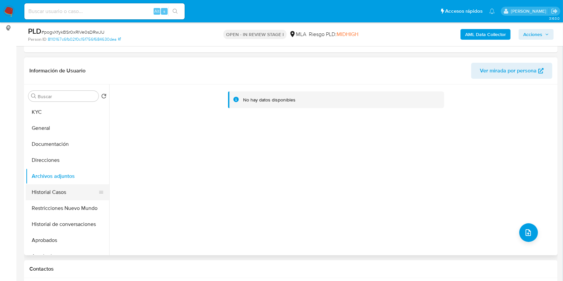
click at [46, 192] on button "Historial Casos" at bounding box center [65, 192] width 78 height 16
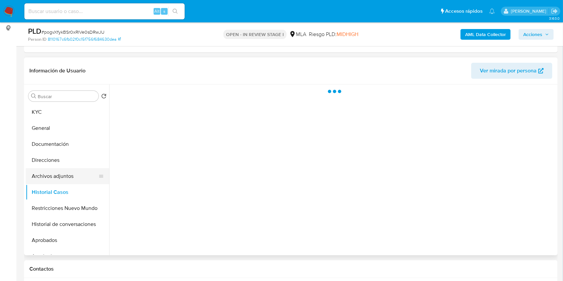
click at [53, 180] on button "Archivos adjuntos" at bounding box center [65, 176] width 78 height 16
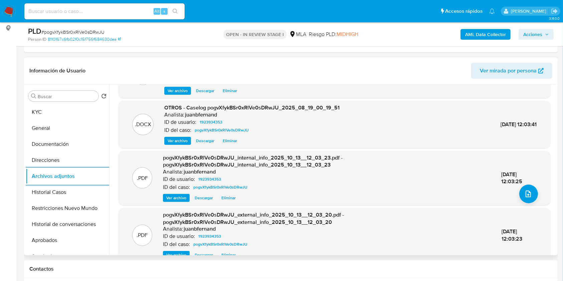
scroll to position [70, 0]
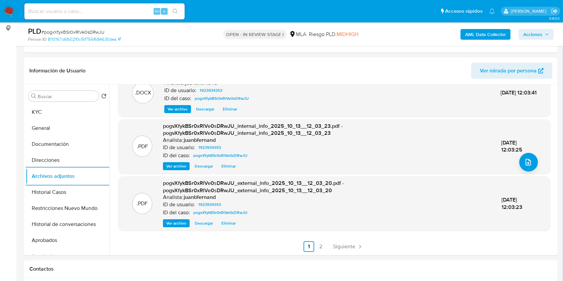
click at [540, 36] on span "Acciones" at bounding box center [532, 34] width 19 height 11
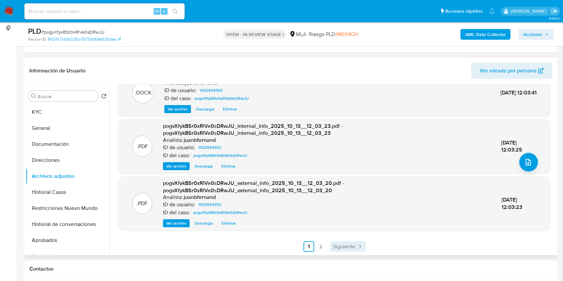
click at [349, 249] on span "Siguiente" at bounding box center [344, 246] width 22 height 5
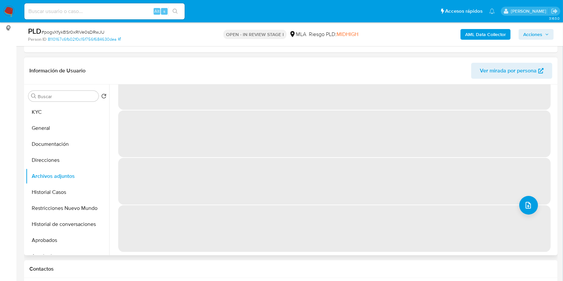
scroll to position [0, 0]
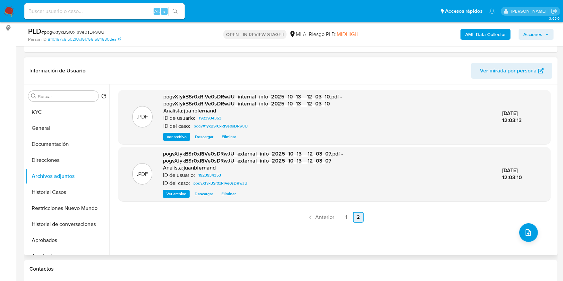
click at [322, 215] on span "Anterior" at bounding box center [324, 217] width 19 height 5
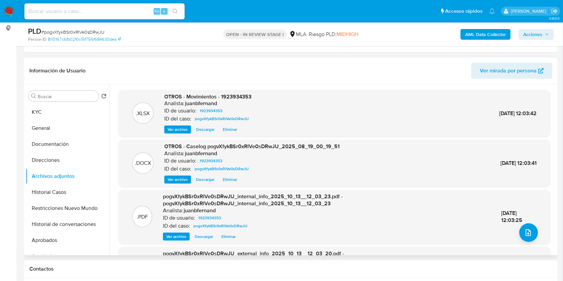
click at [541, 36] on span "Acciones" at bounding box center [532, 34] width 19 height 11
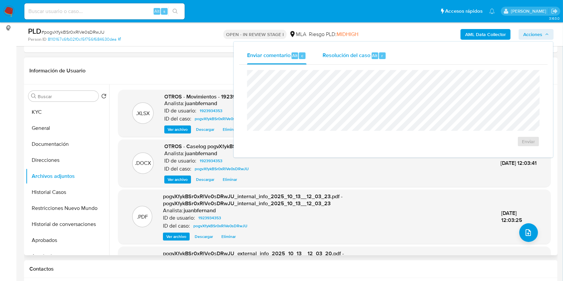
click at [359, 57] on span "Resolución del caso" at bounding box center [346, 55] width 48 height 8
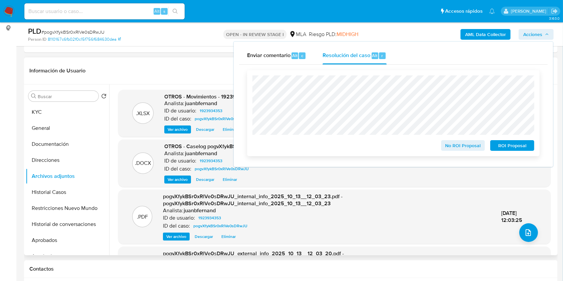
click at [467, 150] on span "No ROI Proposal" at bounding box center [462, 145] width 35 height 9
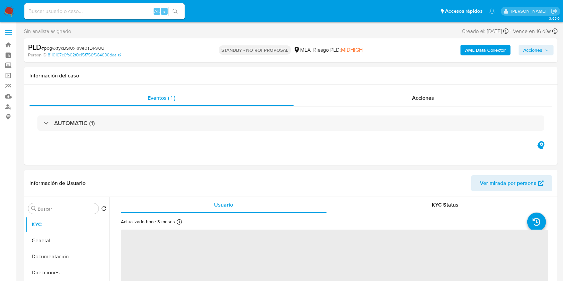
select select "10"
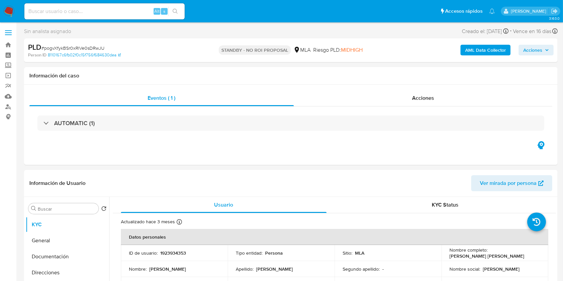
click at [125, 14] on input at bounding box center [104, 11] width 160 height 9
paste input "lp7xaC30zIoNEQitgIVgDIB7"
type input "lp7xaC30zIoNEQitgIVgDIB7"
click at [177, 13] on icon "search-icon" at bounding box center [174, 11] width 5 height 5
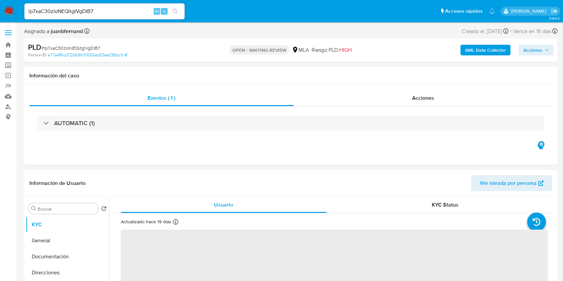
select select "10"
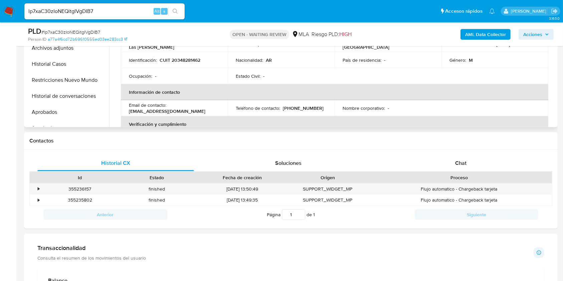
scroll to position [222, 0]
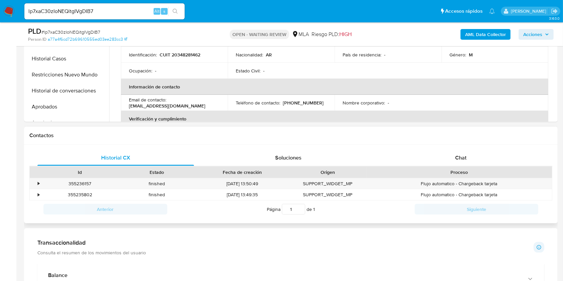
drag, startPoint x: 470, startPoint y: 156, endPoint x: 363, endPoint y: 165, distance: 107.5
click at [470, 156] on div "Chat" at bounding box center [460, 158] width 156 height 16
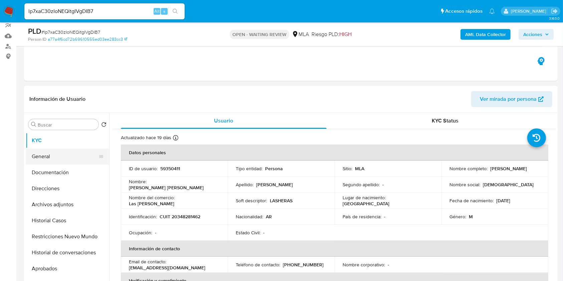
scroll to position [44, 0]
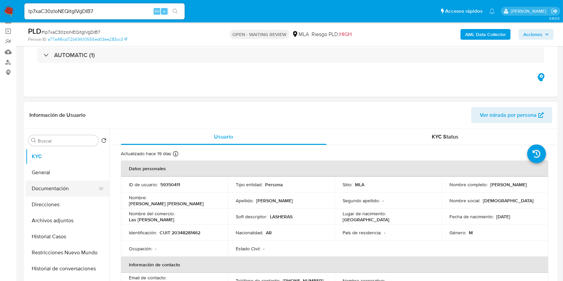
click at [63, 181] on button "Documentación" at bounding box center [65, 189] width 78 height 16
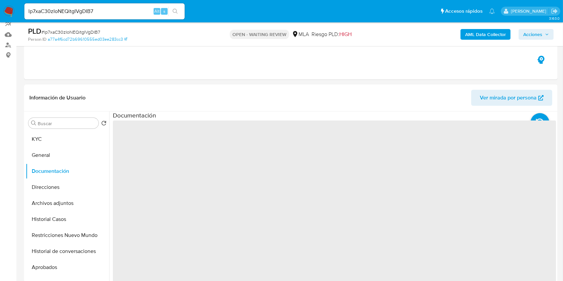
scroll to position [89, 0]
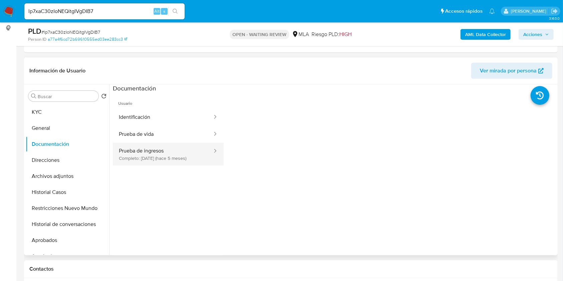
click at [171, 159] on button "Prueba de ingresos Completo: 07/05/2025 (hace 5 meses)" at bounding box center [163, 154] width 100 height 23
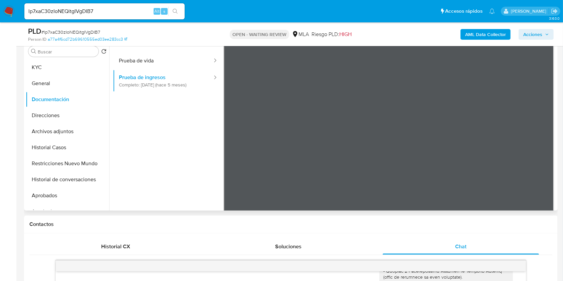
scroll to position [0, 0]
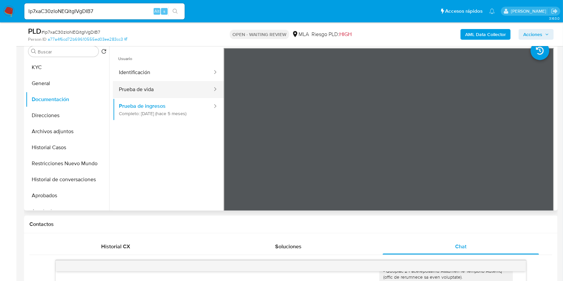
click at [185, 90] on button "Prueba de vida" at bounding box center [163, 89] width 100 height 17
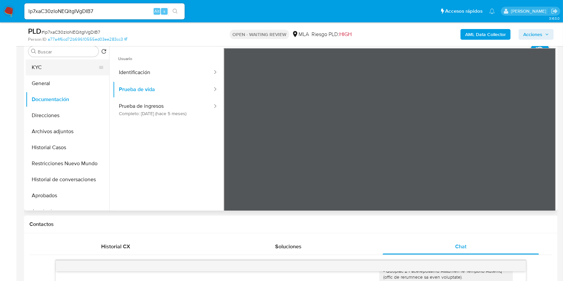
click at [61, 67] on button "KYC" at bounding box center [65, 67] width 78 height 16
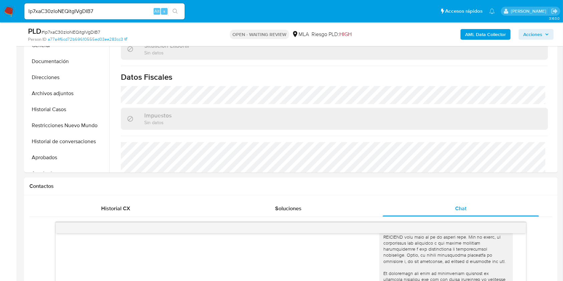
scroll to position [133, 0]
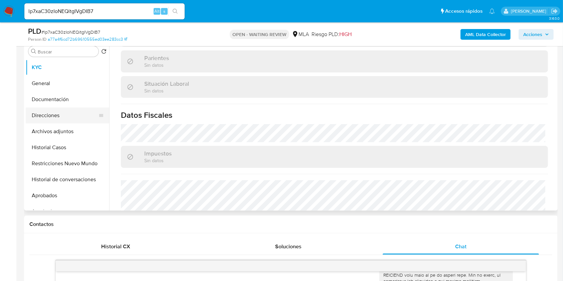
click at [48, 116] on button "Direcciones" at bounding box center [65, 115] width 78 height 16
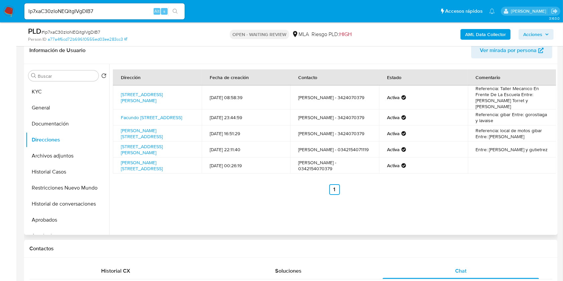
scroll to position [89, 0]
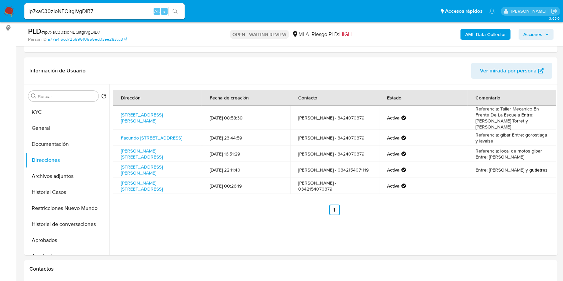
click at [108, 7] on input "lp7xaC30zIoNEQitgIVgDIB7" at bounding box center [104, 11] width 160 height 9
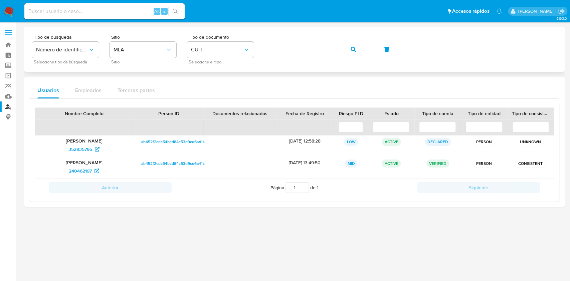
click at [340, 52] on div "Tipo de busqueda Número de identificación Seleccione tipo de búsqueda Sitio MLA…" at bounding box center [294, 49] width 524 height 29
click at [349, 46] on button "button" at bounding box center [353, 49] width 23 height 16
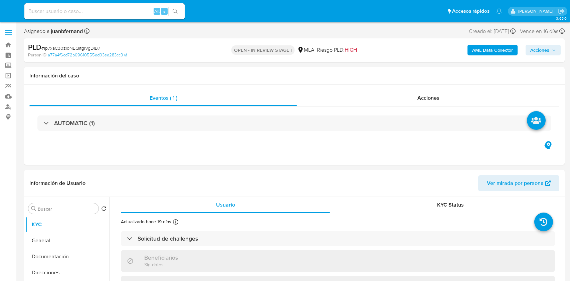
select select "10"
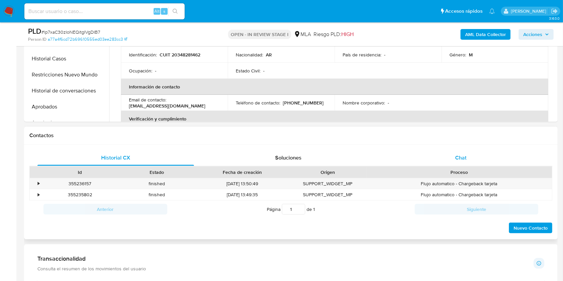
click at [452, 154] on div "Chat" at bounding box center [460, 158] width 156 height 16
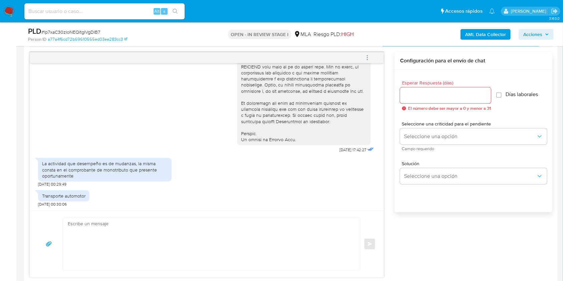
scroll to position [356, 0]
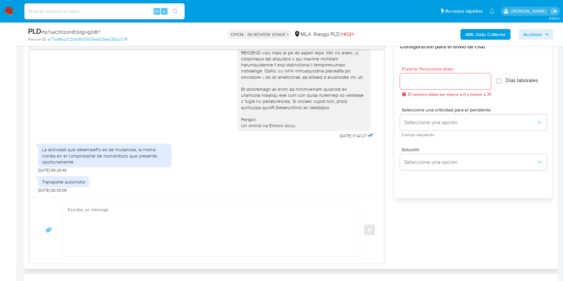
click at [114, 212] on textarea at bounding box center [210, 230] width 284 height 52
paste textarea "Lore. Ipsumdolo sit am consectetu adi elit. Se doeiusmodte in utlabor etdolorem…"
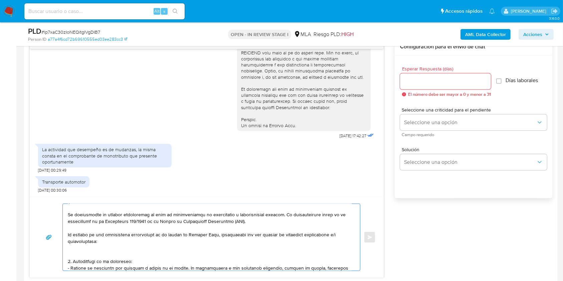
scroll to position [0, 0]
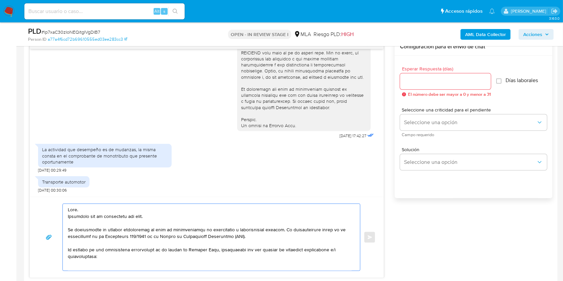
click at [82, 216] on textarea at bounding box center [210, 237] width 284 height 67
drag, startPoint x: 82, startPoint y: 216, endPoint x: 143, endPoint y: 216, distance: 60.7
click at [143, 216] on textarea at bounding box center [210, 237] width 284 height 67
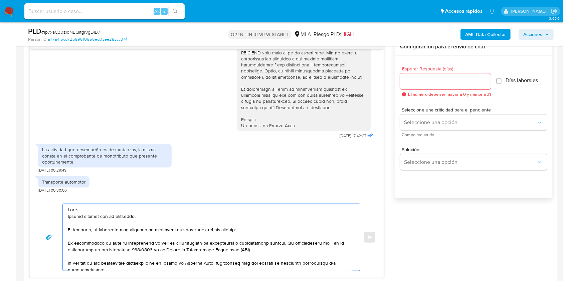
click at [231, 232] on textarea at bounding box center [210, 237] width 284 height 67
click at [0, 0] on lt-span "informaci ó n" at bounding box center [0, 0] width 0 height 0
click at [193, 230] on textarea at bounding box center [210, 237] width 284 height 67
click at [192, 230] on textarea at bounding box center [210, 237] width 284 height 67
click at [0, 0] on lt-div "Se ha encontrado un posible error ortográfico. documentaci ó n [GEOGRAPHIC_DATA]" at bounding box center [0, 0] width 0 height 0
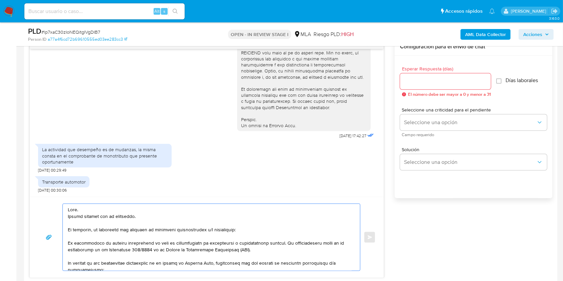
click at [0, 0] on lt-span "documentaci ó n" at bounding box center [0, 0] width 0 height 0
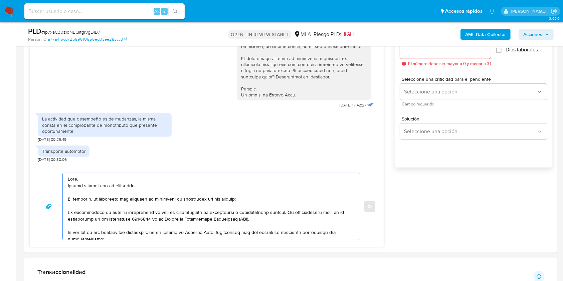
scroll to position [400, 0]
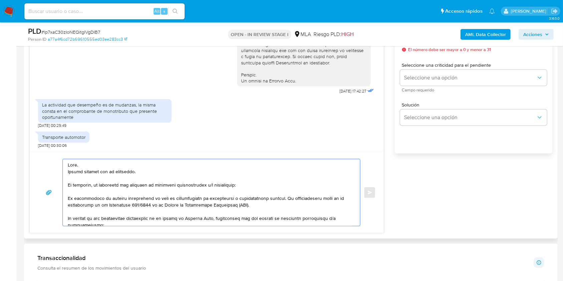
click at [83, 198] on textarea at bounding box center [210, 192] width 284 height 67
drag, startPoint x: 83, startPoint y: 198, endPoint x: 100, endPoint y: 218, distance: 26.1
click at [100, 218] on textarea at bounding box center [210, 192] width 284 height 67
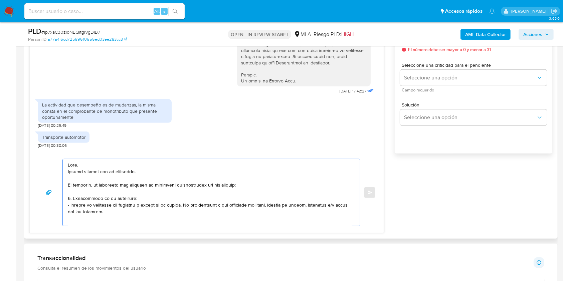
click at [75, 200] on textarea at bounding box center [210, 192] width 284 height 67
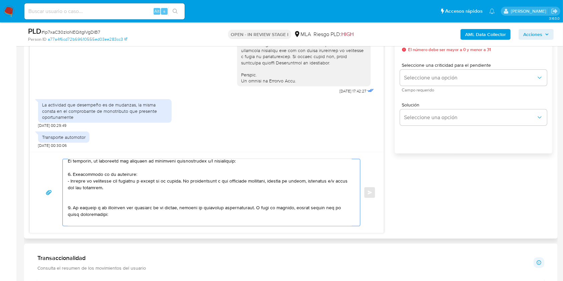
scroll to position [44, 0]
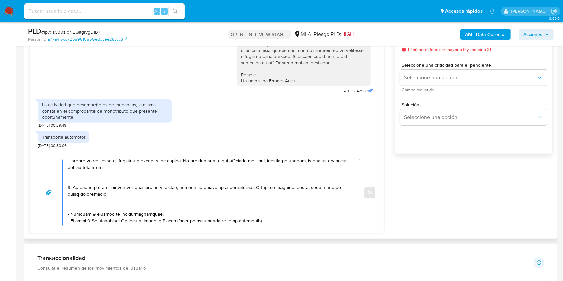
drag, startPoint x: 75, startPoint y: 200, endPoint x: 71, endPoint y: 187, distance: 13.8
click at [69, 187] on textarea at bounding box center [210, 192] width 284 height 67
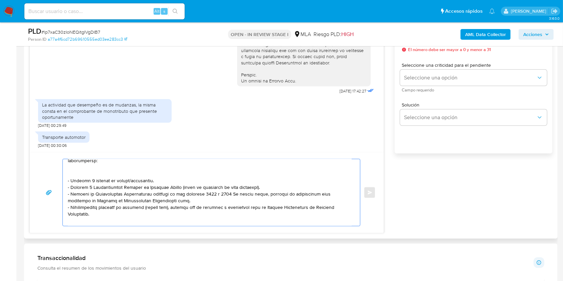
scroll to position [10, 0]
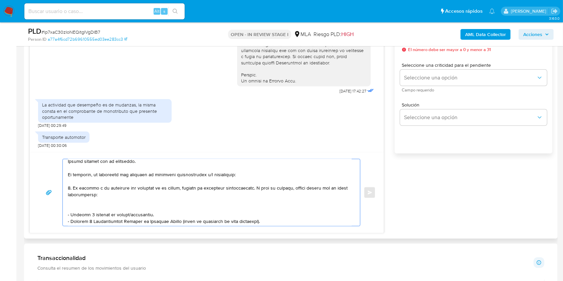
drag, startPoint x: 74, startPoint y: 188, endPoint x: 223, endPoint y: 189, distance: 148.1
click at [223, 189] on textarea at bounding box center [210, 192] width 284 height 67
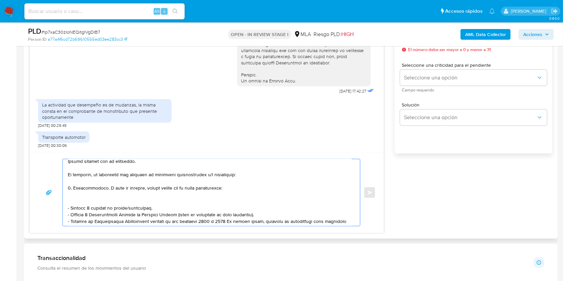
drag, startPoint x: 104, startPoint y: 188, endPoint x: 109, endPoint y: 197, distance: 9.7
click at [105, 190] on textarea at bounding box center [210, 192] width 284 height 67
click at [132, 206] on textarea at bounding box center [210, 192] width 284 height 67
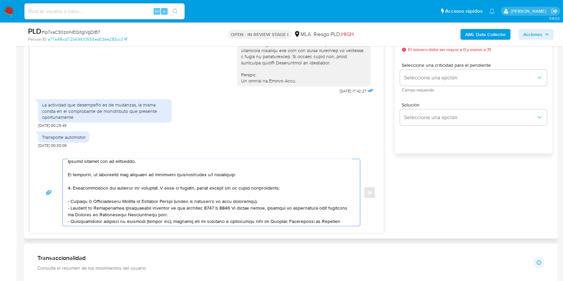
scroll to position [55, 0]
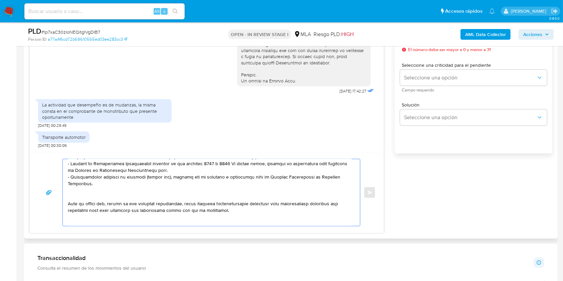
click at [105, 194] on textarea at bounding box center [210, 192] width 284 height 67
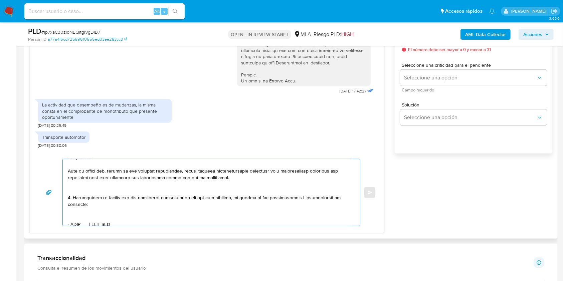
scroll to position [99, 0]
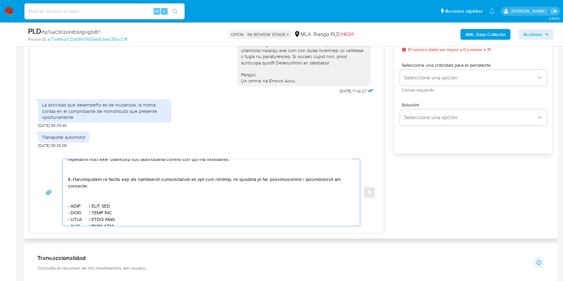
click at [69, 181] on textarea at bounding box center [210, 192] width 284 height 67
drag, startPoint x: 114, startPoint y: 220, endPoint x: 60, endPoint y: 207, distance: 55.3
click at [60, 207] on div "Enviar" at bounding box center [207, 192] width 338 height 67
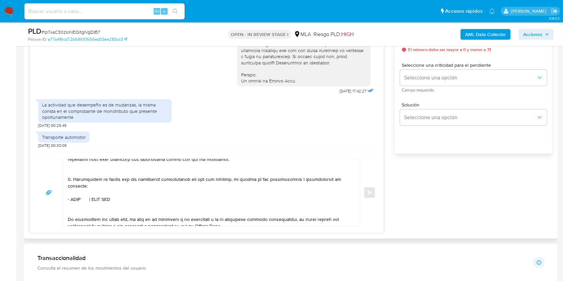
click at [79, 203] on textarea at bounding box center [210, 192] width 284 height 67
paste textarea "BLANCHE TELMO MARINO"
click at [145, 203] on textarea at bounding box center [210, 192] width 284 height 67
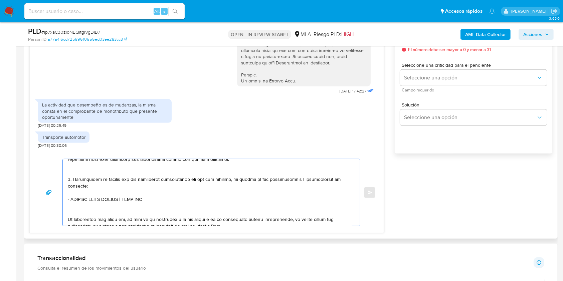
paste textarea "20117900348"
click at [147, 204] on textarea at bounding box center [210, 192] width 284 height 67
paste textarea "20117900348"
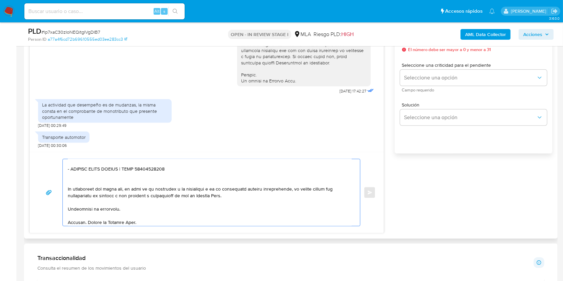
scroll to position [142, 0]
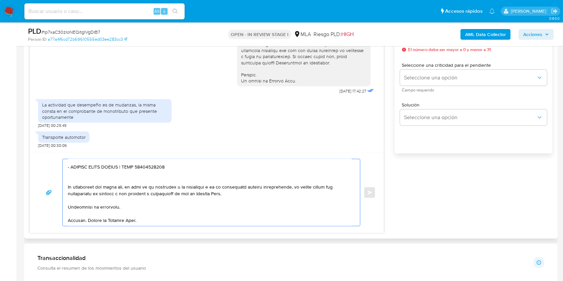
click at [141, 200] on textarea at bounding box center [210, 192] width 284 height 67
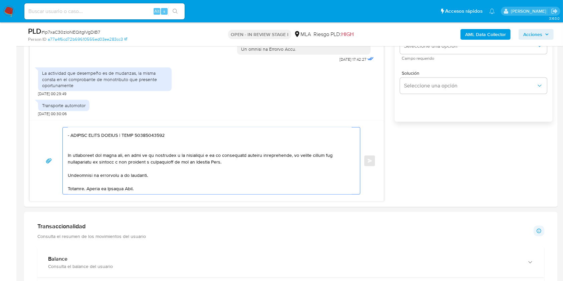
scroll to position [445, 0]
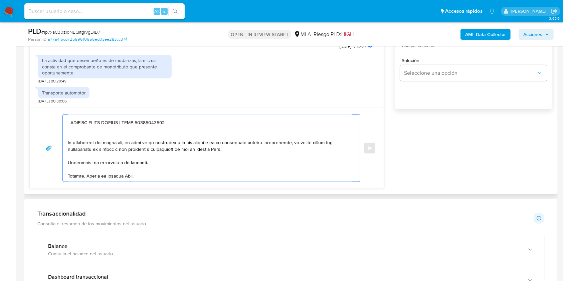
click at [177, 172] on textarea at bounding box center [210, 148] width 284 height 67
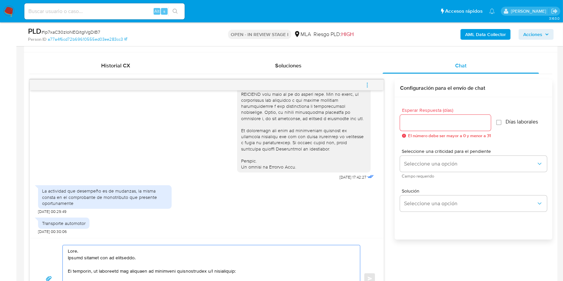
scroll to position [311, 0]
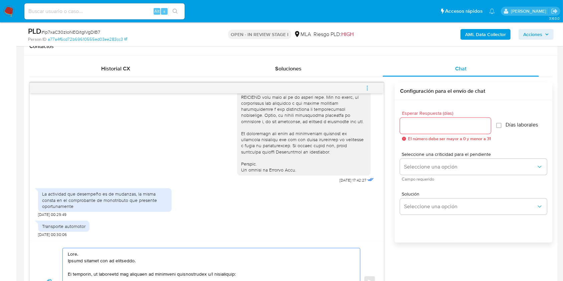
type textarea "Hola. Muchas gracias por tu respuesta. No obstante, es necesario que adjuntes l…"
click at [419, 127] on input "Esperar Respuesta (días)" at bounding box center [445, 125] width 91 height 9
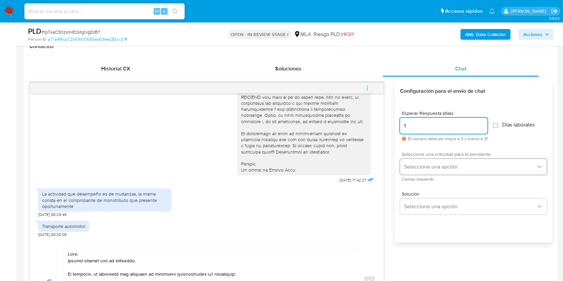
type input "1"
click at [408, 166] on span "Seleccione una opción" at bounding box center [470, 166] width 132 height 7
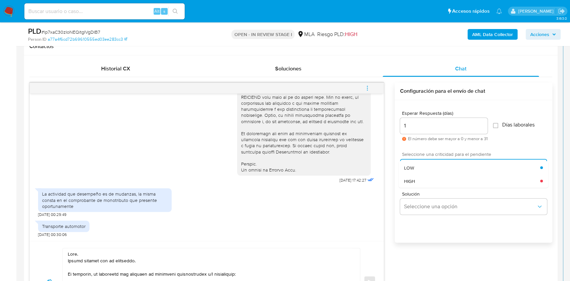
click at [414, 178] on span "HIGH" at bounding box center [409, 181] width 11 height 6
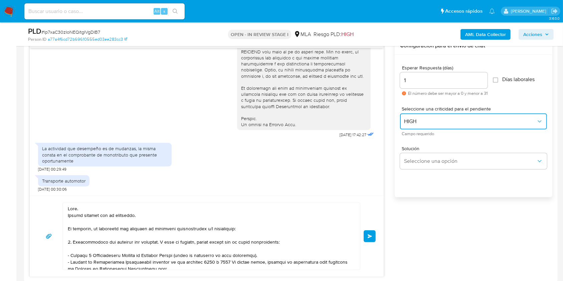
scroll to position [400, 0]
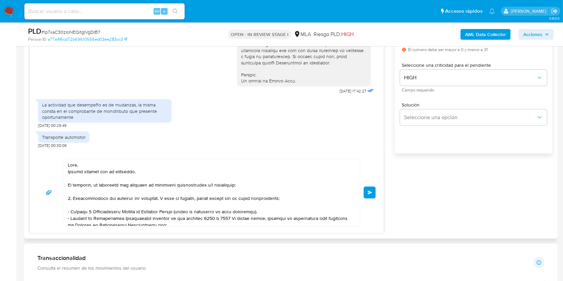
click at [375, 195] on button "Enviar" at bounding box center [369, 193] width 12 height 12
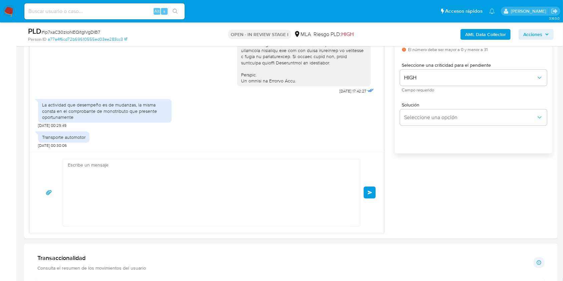
scroll to position [551, 0]
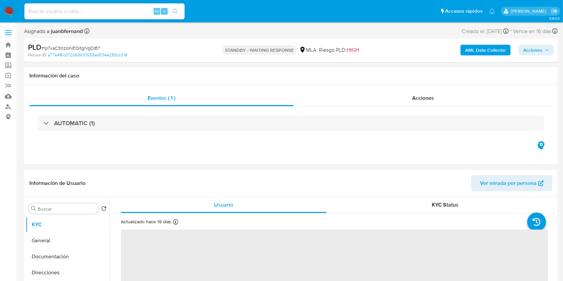
select select "10"
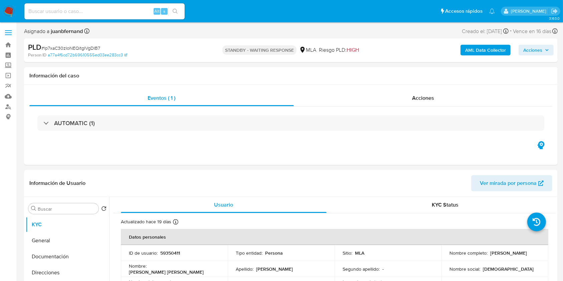
click at [121, 13] on input at bounding box center [104, 11] width 160 height 9
paste input "P7hzjdkylQqkl3Wiy2aWJFB0"
type input "P7hzjdkylQqkl3Wiy2aWJFB0"
click at [173, 13] on icon "search-icon" at bounding box center [174, 11] width 5 height 5
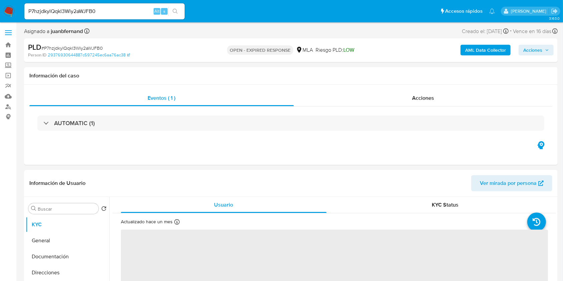
select select "10"
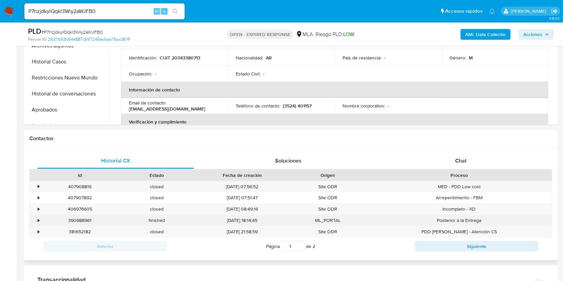
scroll to position [222, 0]
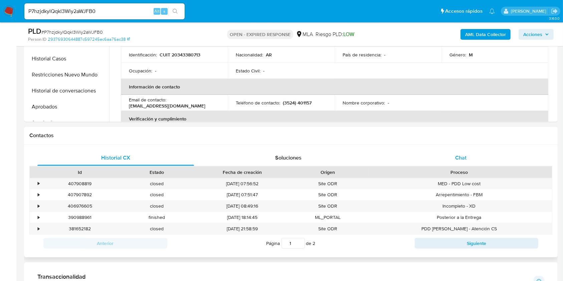
click at [483, 156] on div "Chat" at bounding box center [460, 158] width 156 height 16
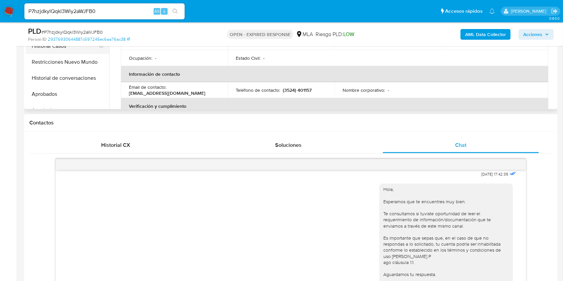
scroll to position [133, 0]
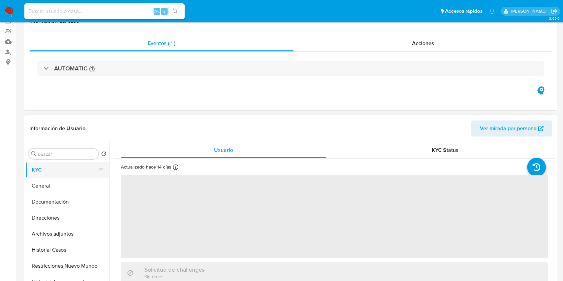
scroll to position [133, 0]
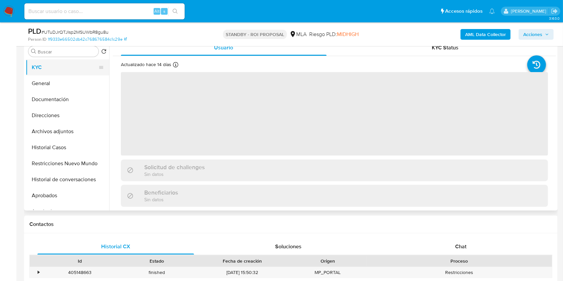
select select "10"
